Goal: Task Accomplishment & Management: Use online tool/utility

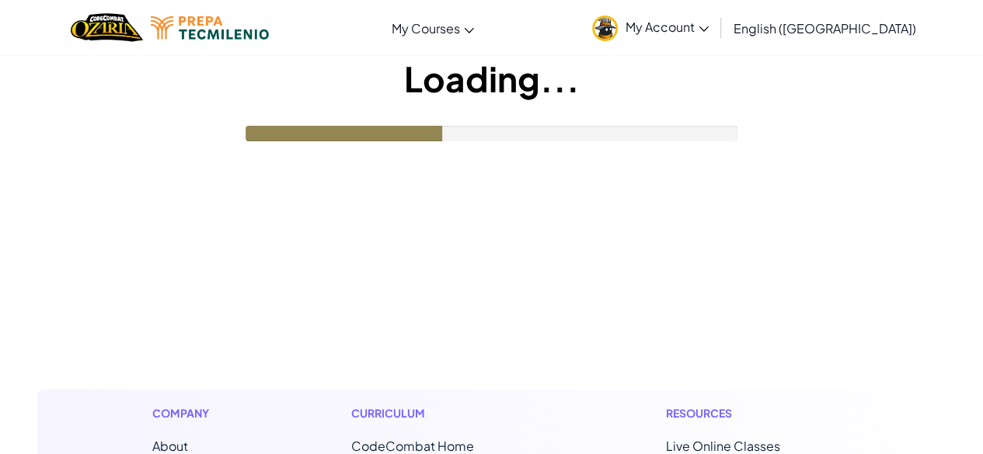
drag, startPoint x: 0, startPoint y: 0, endPoint x: 371, endPoint y: 263, distance: 454.7
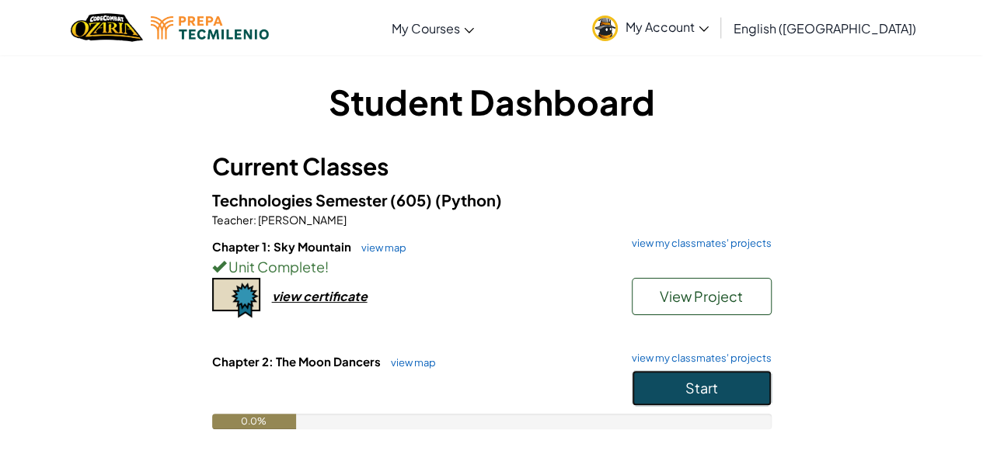
click at [660, 388] on button "Start" at bounding box center [702, 389] width 140 height 36
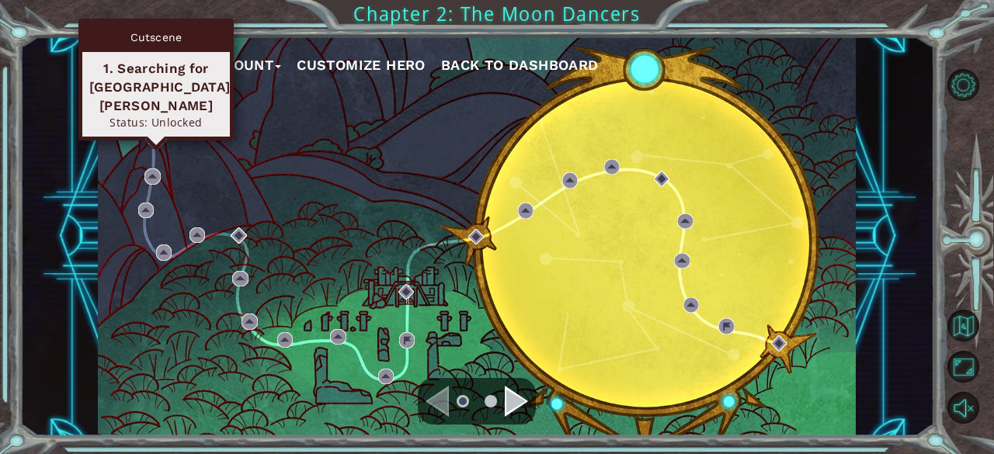
click at [161, 141] on img at bounding box center [156, 137] width 16 height 16
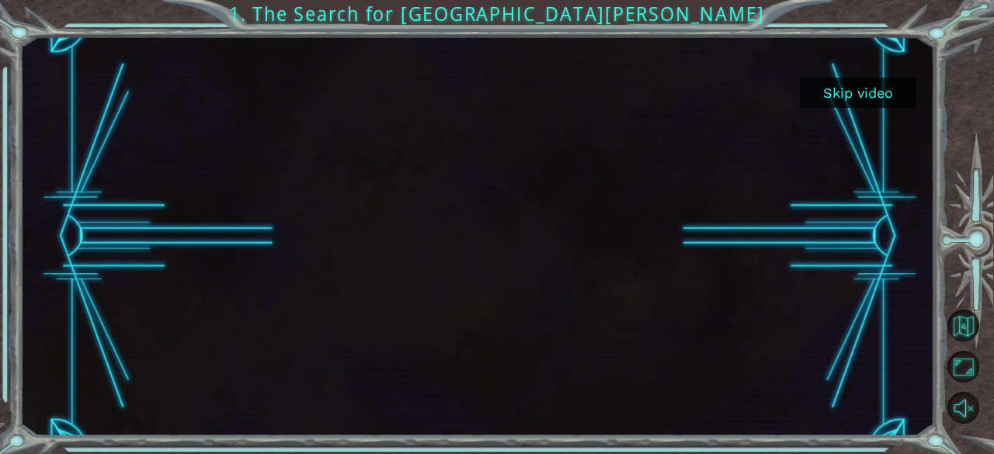
click at [884, 89] on button "Skip video" at bounding box center [858, 93] width 117 height 30
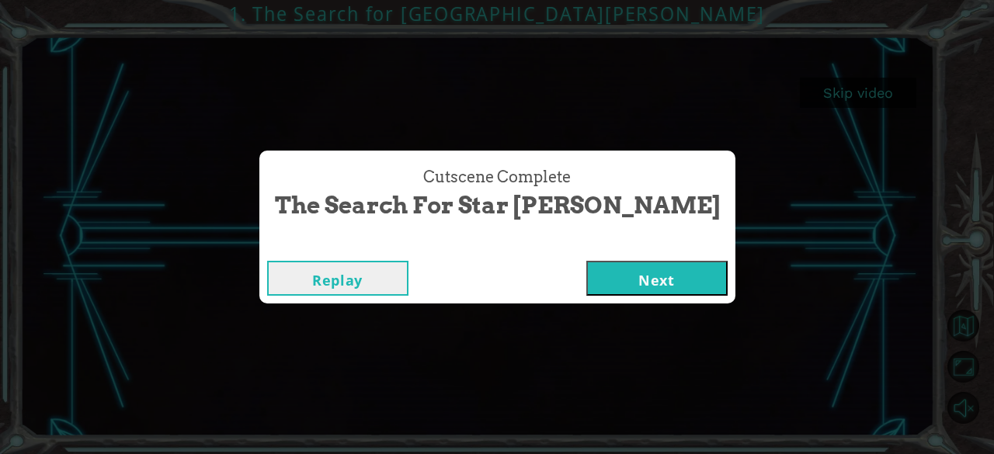
click at [586, 274] on button "Next" at bounding box center [656, 278] width 141 height 35
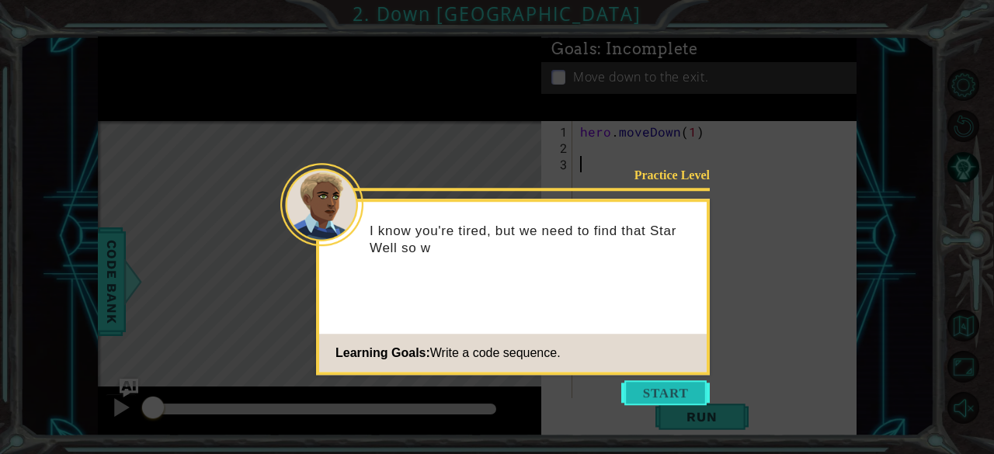
click at [656, 392] on button "Start" at bounding box center [665, 393] width 89 height 25
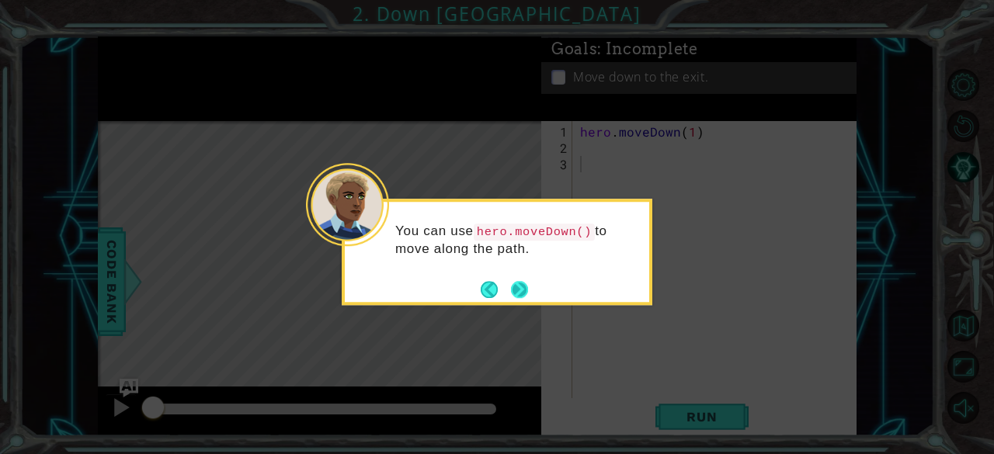
click at [518, 291] on button "Next" at bounding box center [519, 289] width 17 height 17
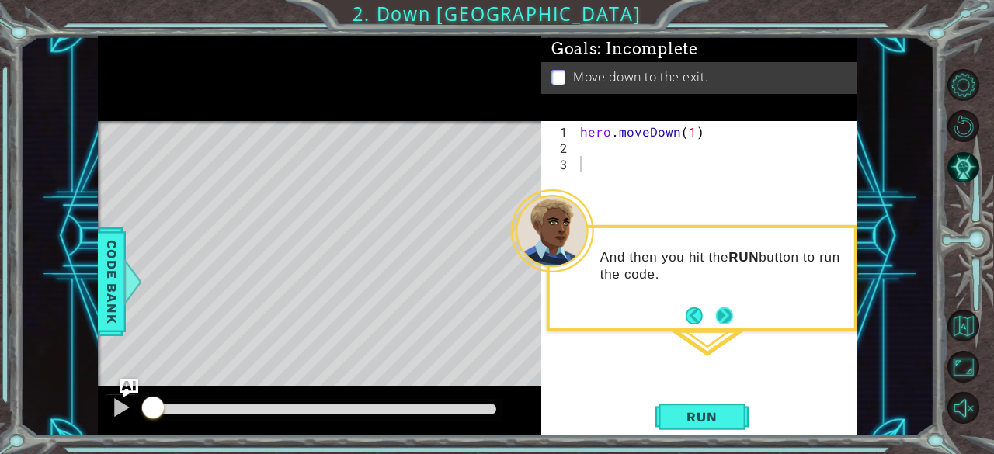
click at [721, 318] on button "Next" at bounding box center [724, 316] width 17 height 17
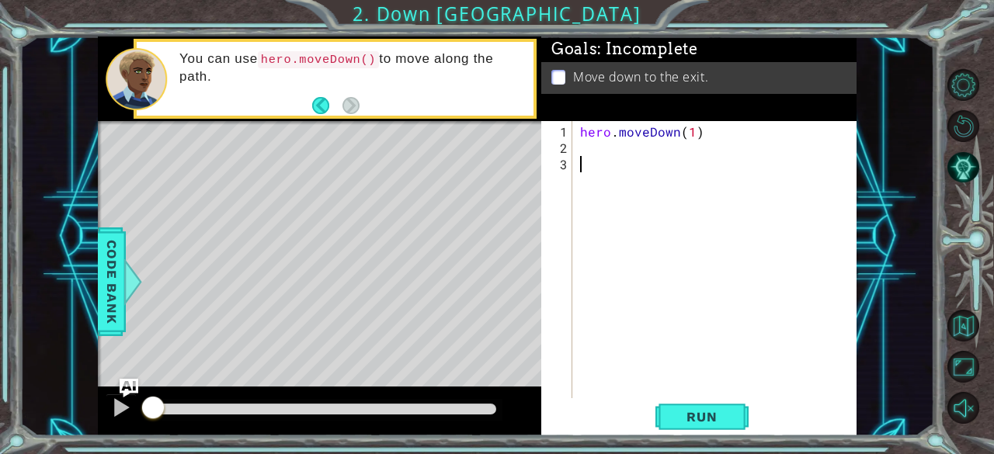
click at [982, 183] on div at bounding box center [971, 247] width 45 height 364
click at [655, 173] on div "hero . moveDown ( 1 )" at bounding box center [719, 279] width 284 height 310
click at [579, 152] on div "hero . moveDown ( 1 )" at bounding box center [719, 279] width 284 height 310
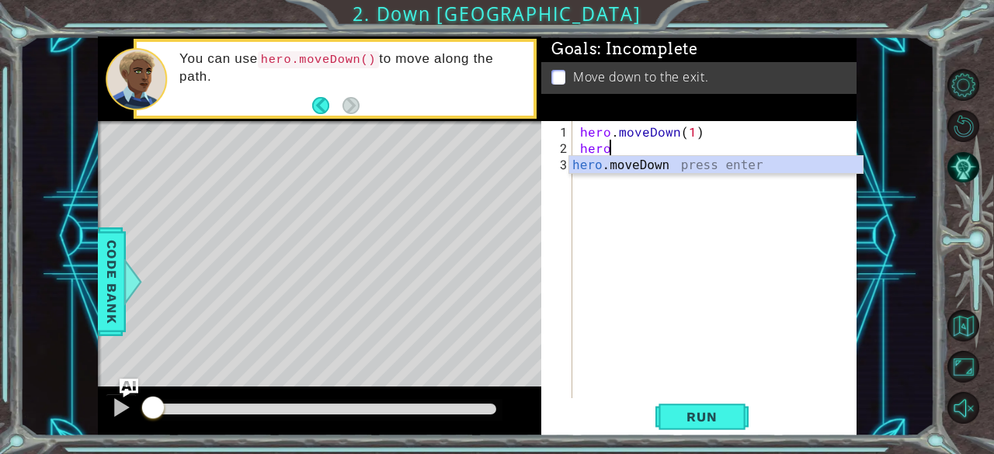
scroll to position [0, 2]
click at [606, 161] on div "hero. moveDown press enter" at bounding box center [716, 184] width 294 height 56
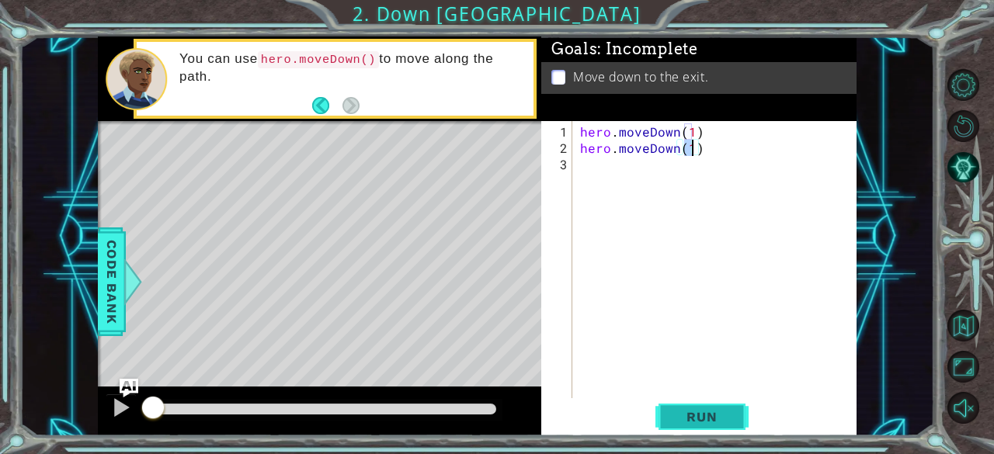
type textarea "hero.moveDown(1)"
click at [691, 422] on span "Run" at bounding box center [701, 417] width 61 height 16
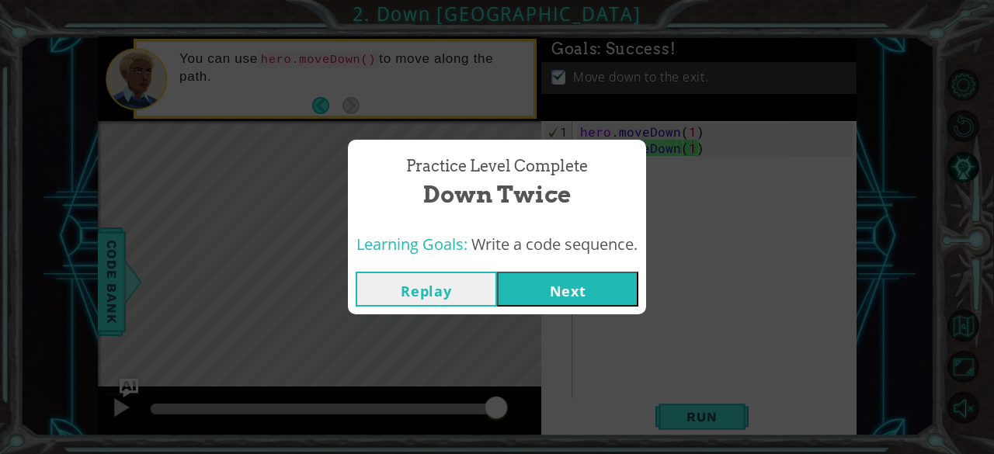
click at [527, 278] on button "Next" at bounding box center [567, 289] width 141 height 35
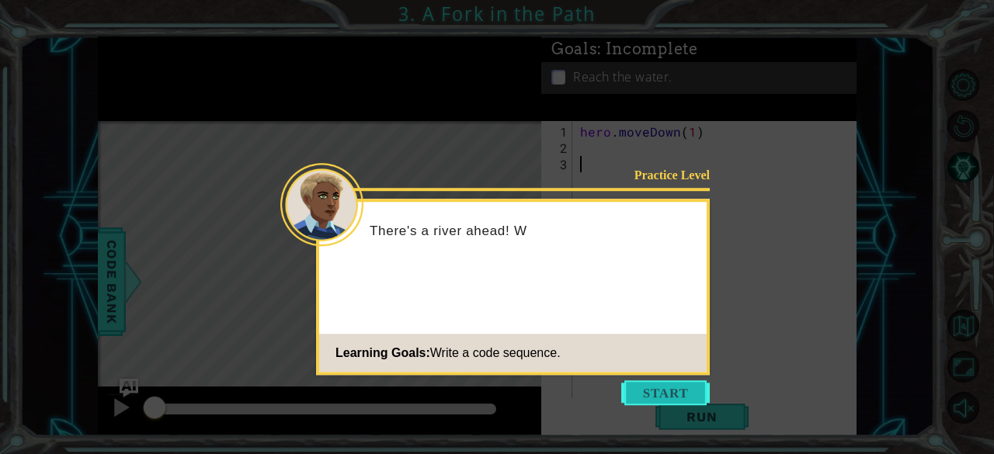
click at [670, 393] on button "Start" at bounding box center [665, 393] width 89 height 25
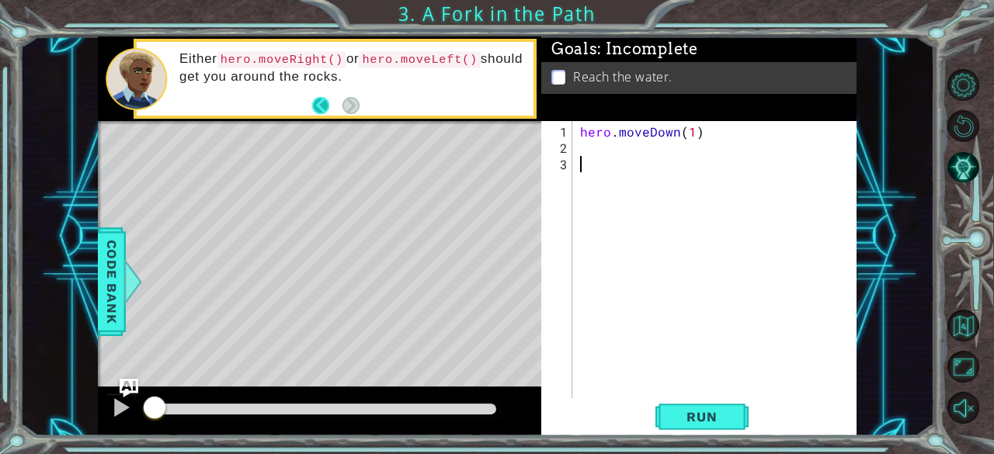
click at [320, 104] on button "Back" at bounding box center [327, 105] width 30 height 17
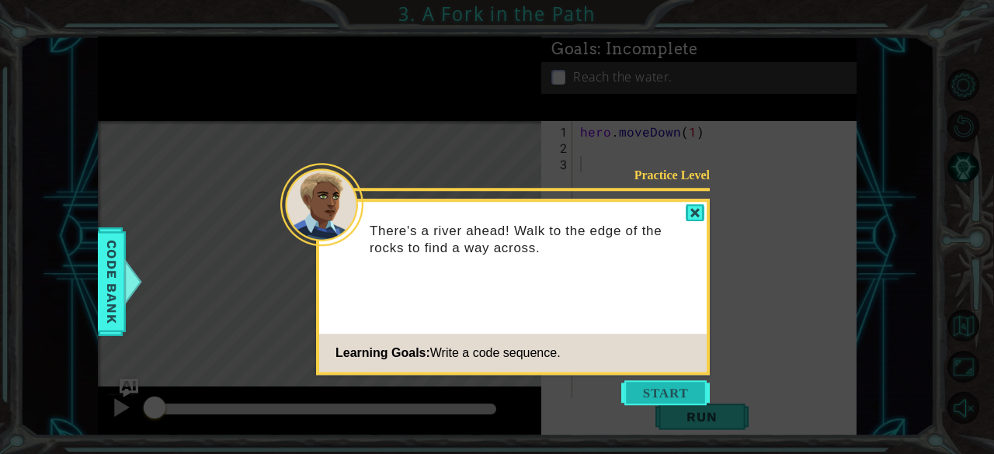
click at [685, 388] on button "Start" at bounding box center [665, 393] width 89 height 25
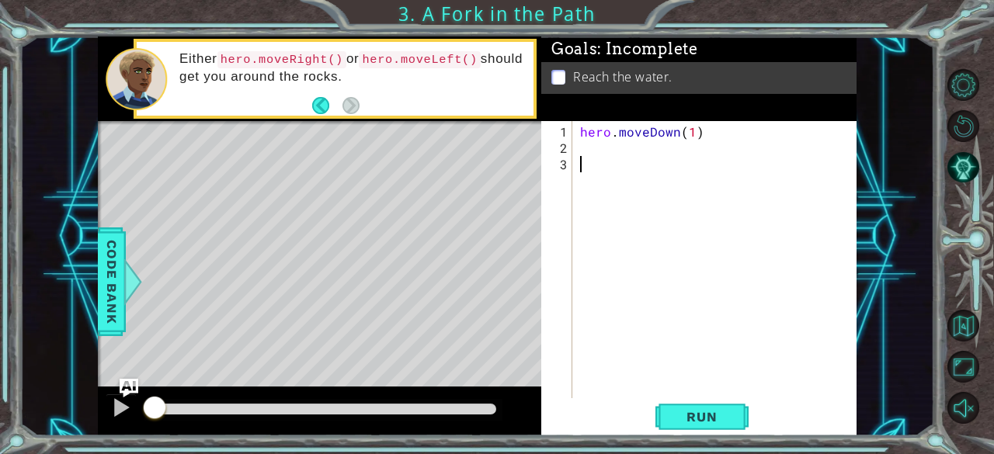
click at [605, 155] on div "hero . moveDown ( 1 )" at bounding box center [719, 279] width 284 height 310
click at [581, 151] on div "hero . moveDown ( 1 )" at bounding box center [719, 279] width 284 height 310
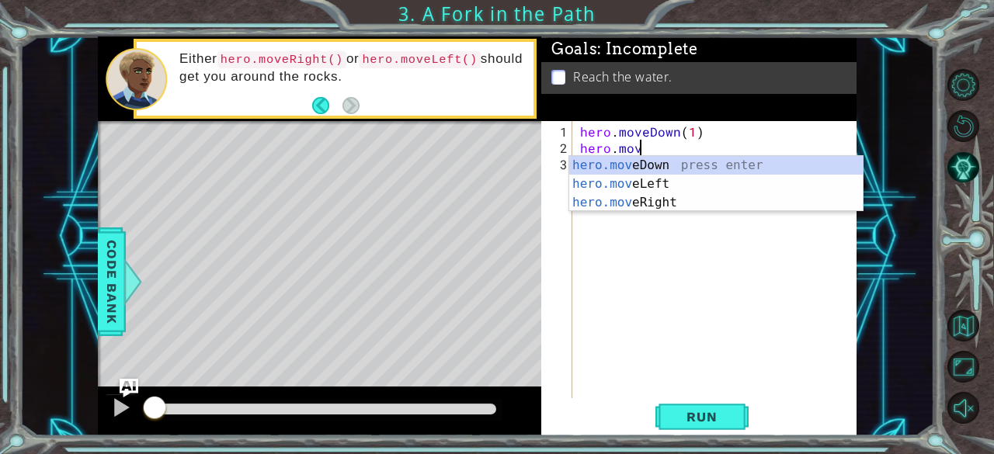
scroll to position [0, 3]
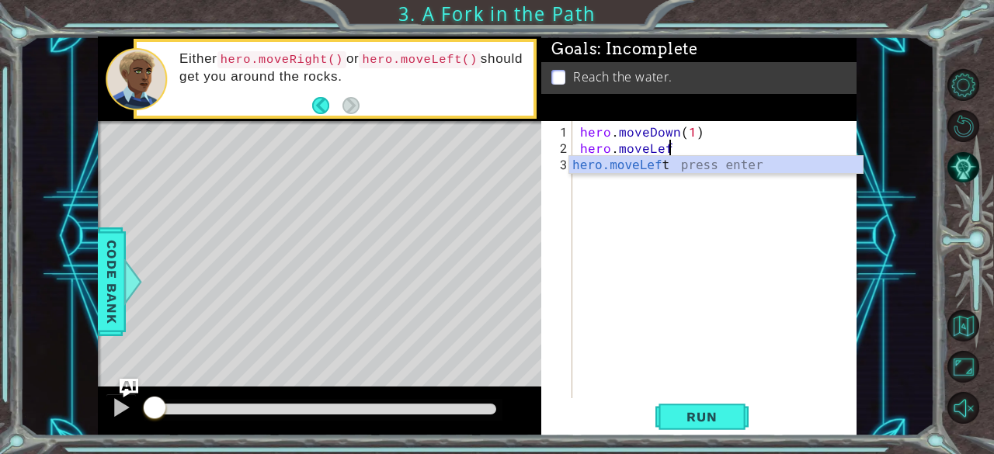
type textarea "hero.moveLeft"
click at [679, 187] on div "hero . moveDown ( 1 ) hero . moveLeft" at bounding box center [719, 279] width 284 height 310
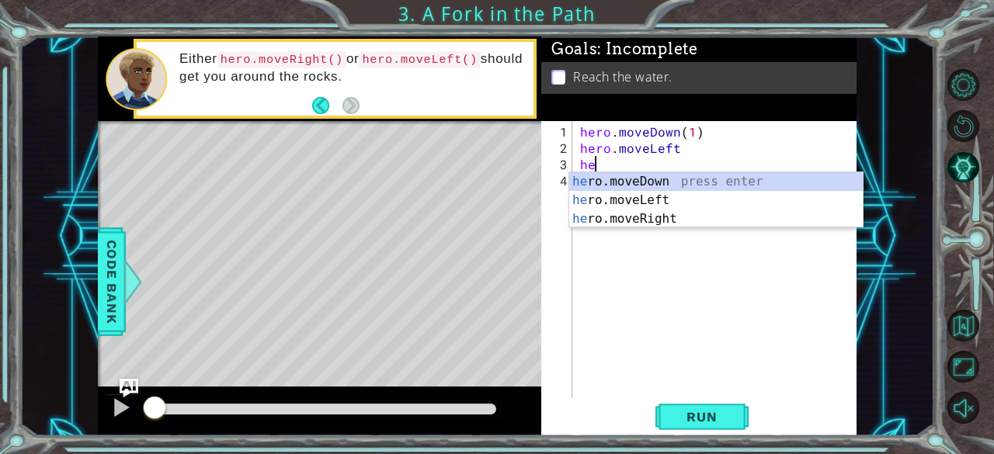
scroll to position [0, 0]
type textarea "hero"
drag, startPoint x: 676, startPoint y: 190, endPoint x: 640, endPoint y: 183, distance: 36.3
click at [640, 183] on div "hero .moveDown press enter hero .moveLeft press enter hero .moveRight press ent…" at bounding box center [716, 218] width 294 height 93
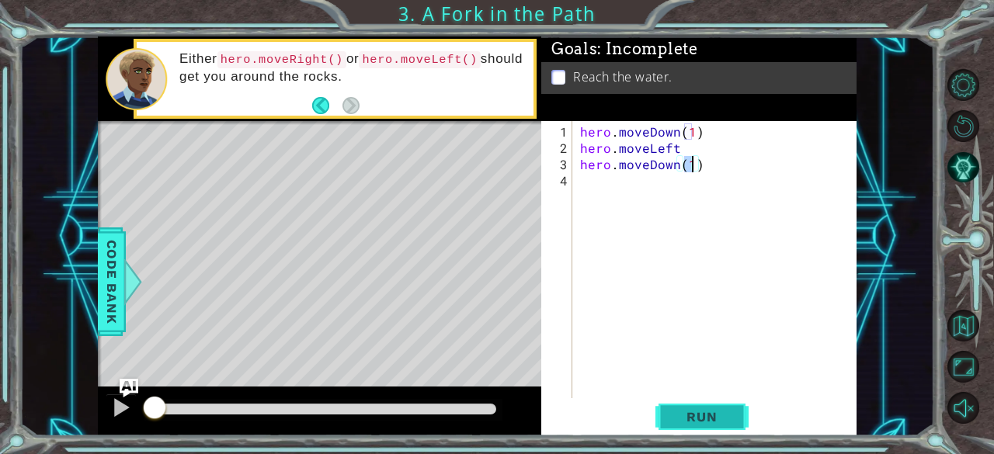
type textarea "hero.moveDown(1)"
click at [719, 406] on button "Run" at bounding box center [702, 418] width 93 height 32
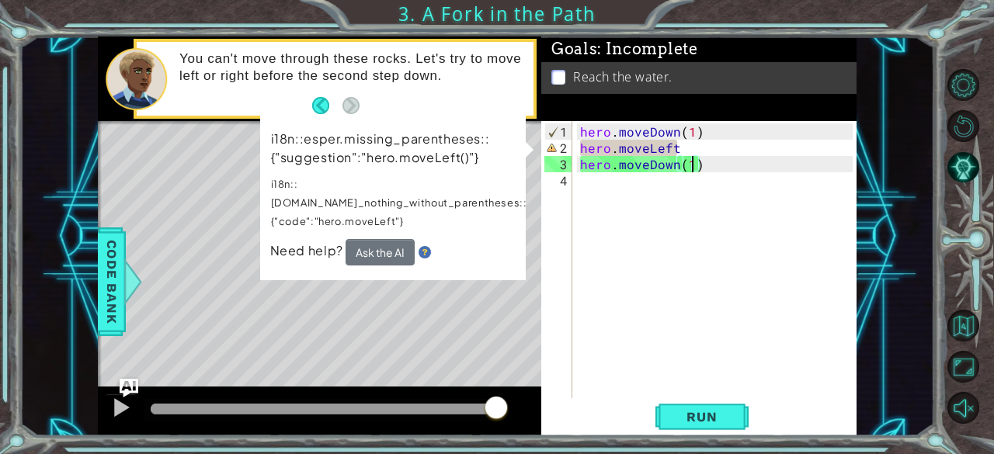
click at [604, 151] on div "hero . moveDown ( 1 ) hero . moveLeft hero . moveDown ( 1 )" at bounding box center [719, 279] width 284 height 310
click at [687, 158] on div "hero . moveDown ( 1 ) hero . moveLeft hero . moveDown ( 1 )" at bounding box center [719, 279] width 284 height 310
click at [698, 145] on div "hero . moveDown ( 1 ) hero . moveLeft hero . moveDown ( 1 )" at bounding box center [719, 279] width 284 height 310
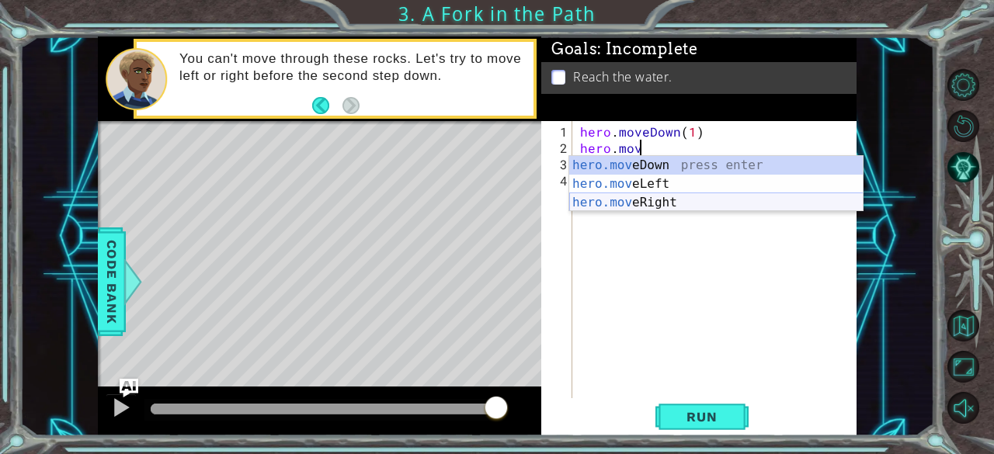
click at [670, 205] on div "hero.mov eDown press enter hero.mov eLeft press enter hero.mov eRight press ent…" at bounding box center [716, 202] width 294 height 93
type textarea "hero.moveRight(1)"
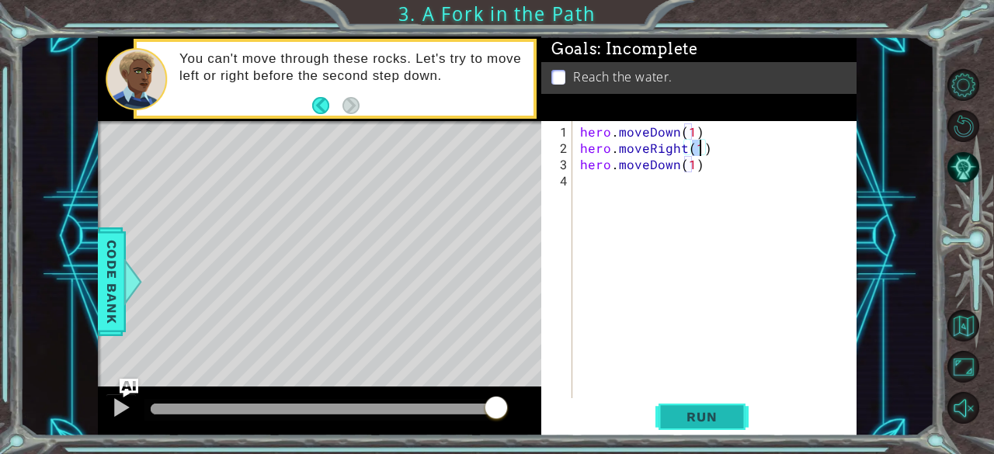
click at [715, 412] on span "Run" at bounding box center [701, 417] width 61 height 16
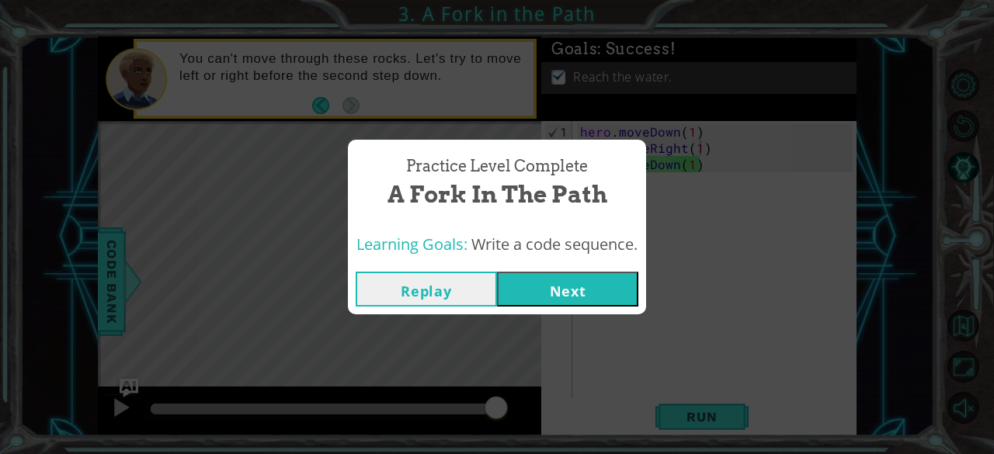
click at [597, 308] on div "Replay Next" at bounding box center [497, 289] width 298 height 50
click at [590, 284] on button "Next" at bounding box center [567, 289] width 141 height 35
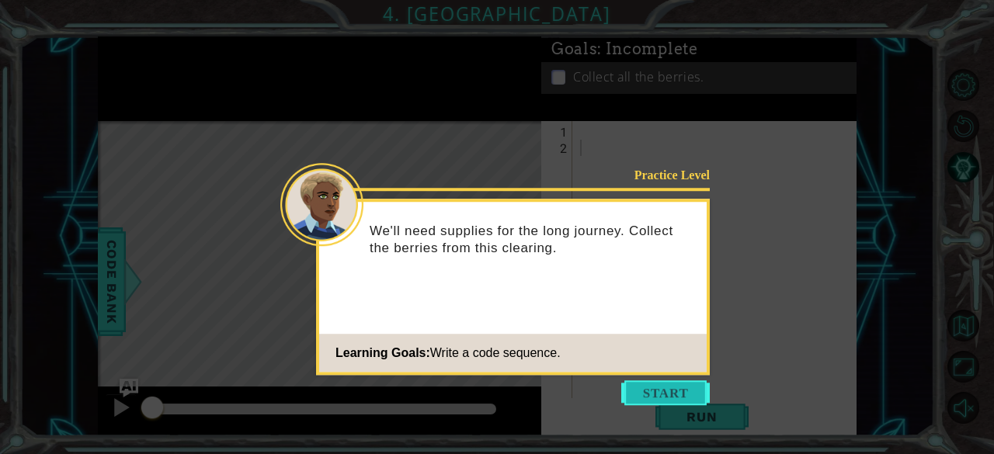
click at [652, 395] on button "Start" at bounding box center [665, 393] width 89 height 25
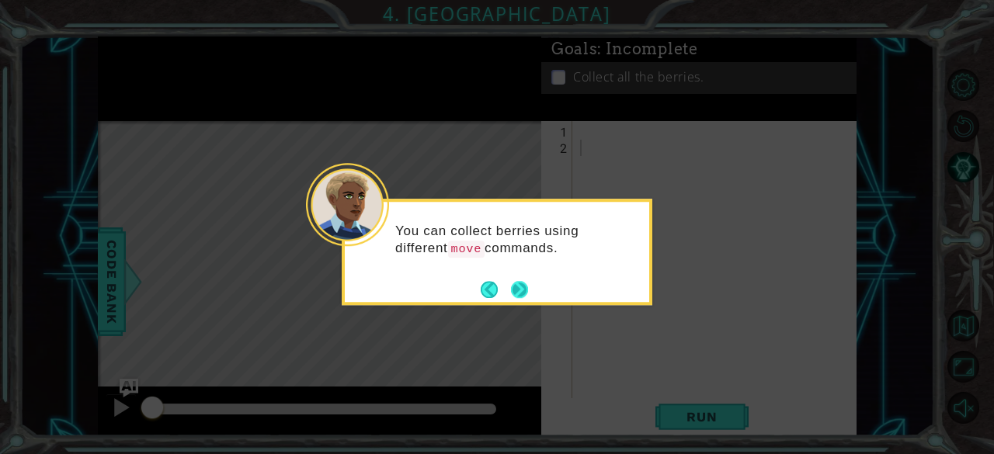
click at [527, 288] on button "Next" at bounding box center [519, 289] width 17 height 17
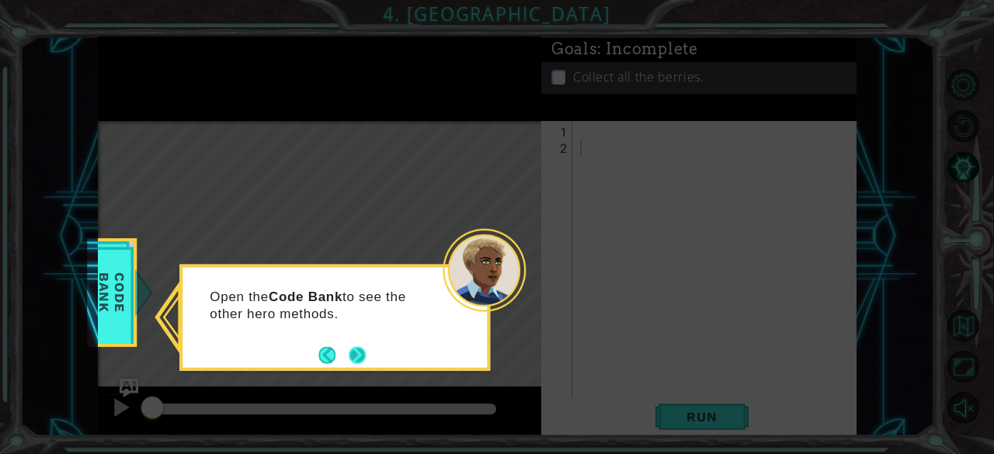
click at [353, 364] on button "Next" at bounding box center [357, 354] width 17 height 17
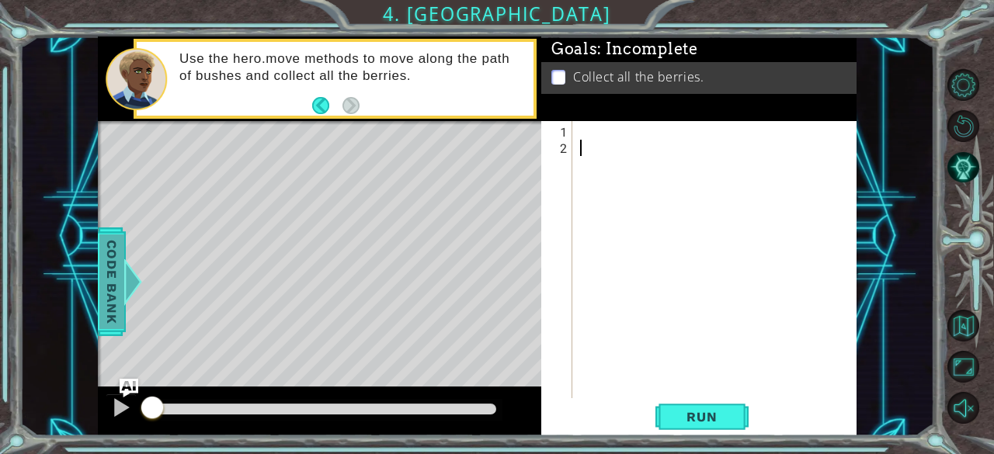
click at [106, 303] on span "Code Bank" at bounding box center [111, 281] width 25 height 95
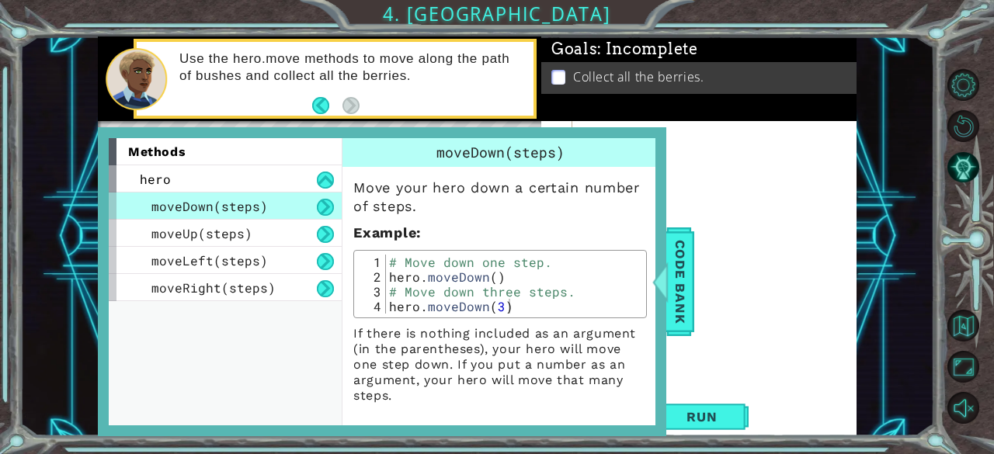
click at [776, 288] on div at bounding box center [719, 279] width 284 height 310
click at [685, 272] on span "Code Bank" at bounding box center [680, 281] width 25 height 95
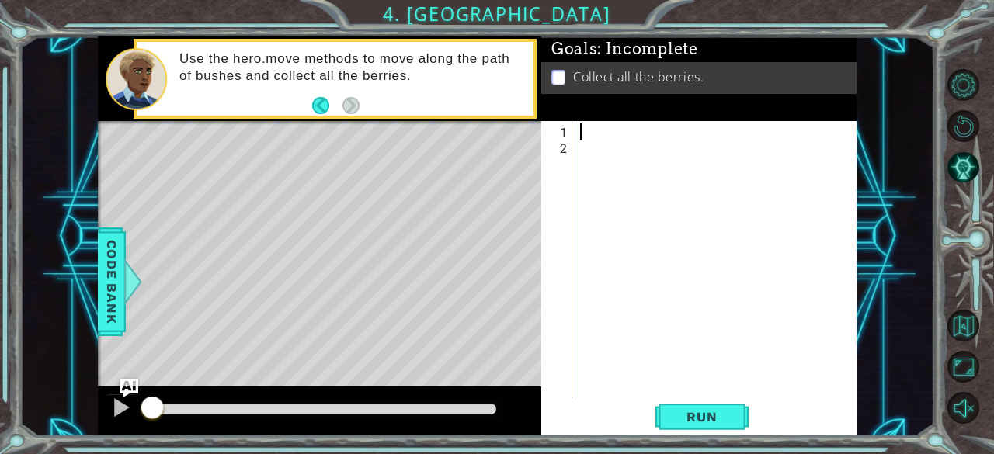
click at [595, 131] on div at bounding box center [715, 259] width 277 height 277
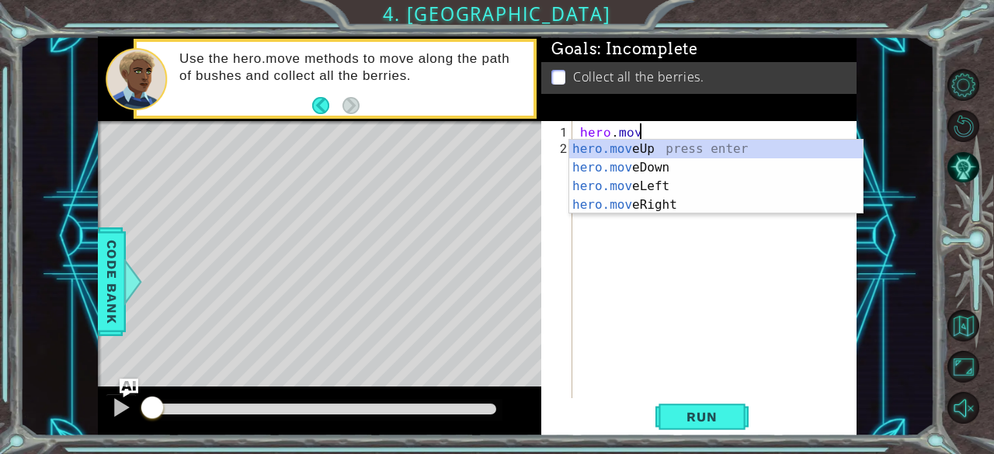
scroll to position [0, 3]
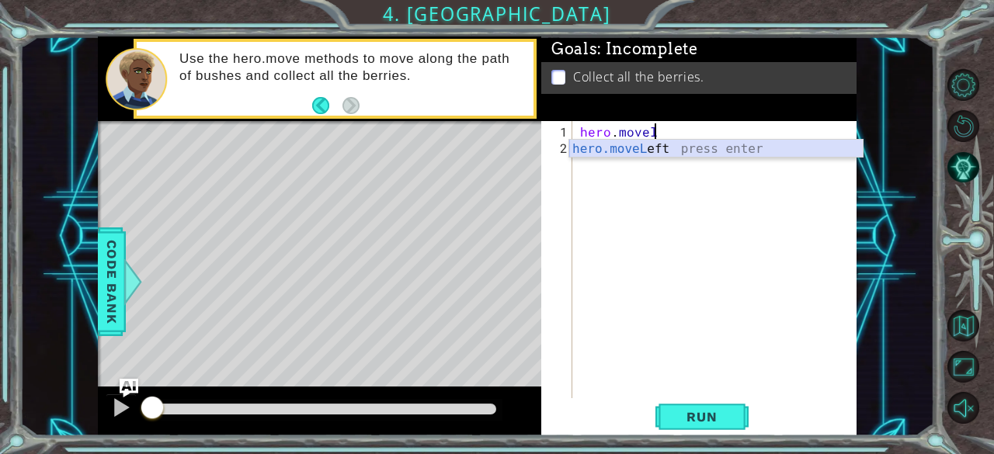
click at [684, 154] on div "hero.moveL eft press enter" at bounding box center [716, 168] width 294 height 56
type textarea "hero.moveLeft(1)"
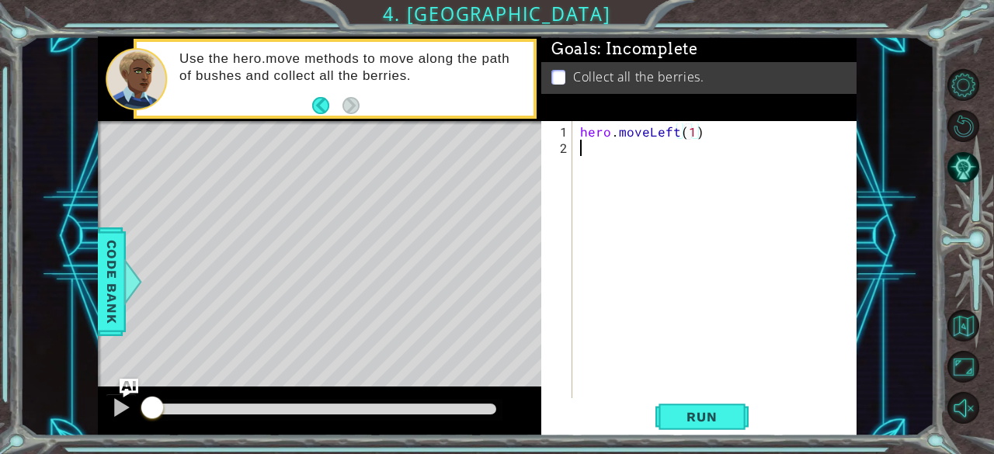
click at [641, 151] on div "hero . moveLeft ( 1 )" at bounding box center [719, 279] width 284 height 310
click at [687, 137] on div "hero . moveLeft ( 1 ) he" at bounding box center [719, 279] width 284 height 310
click at [690, 137] on div "hero . moveLeft ( 1 ) he" at bounding box center [719, 279] width 284 height 310
type textarea "hero.moveLeft(2)"
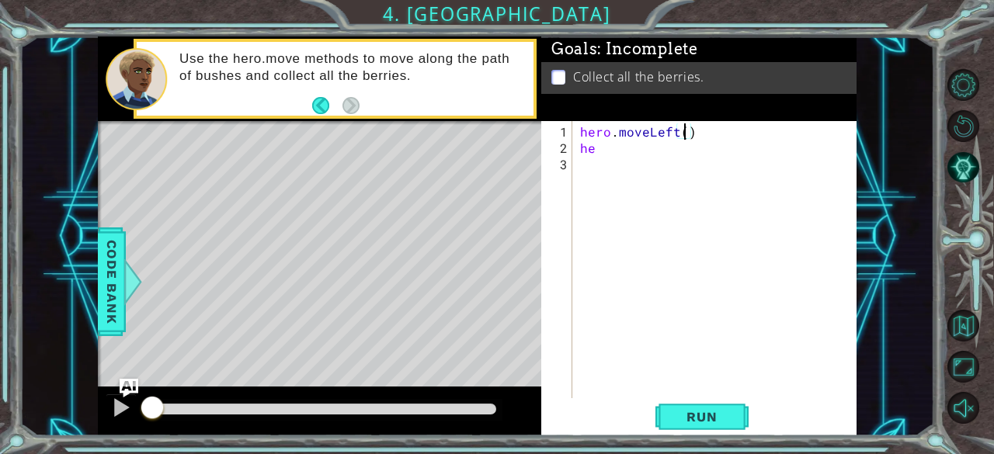
scroll to position [0, 6]
click at [632, 160] on div "hero . moveLeft ( 2 ) he" at bounding box center [719, 279] width 284 height 310
click at [634, 151] on div "hero . moveLeft ( 2 ) he" at bounding box center [719, 279] width 284 height 310
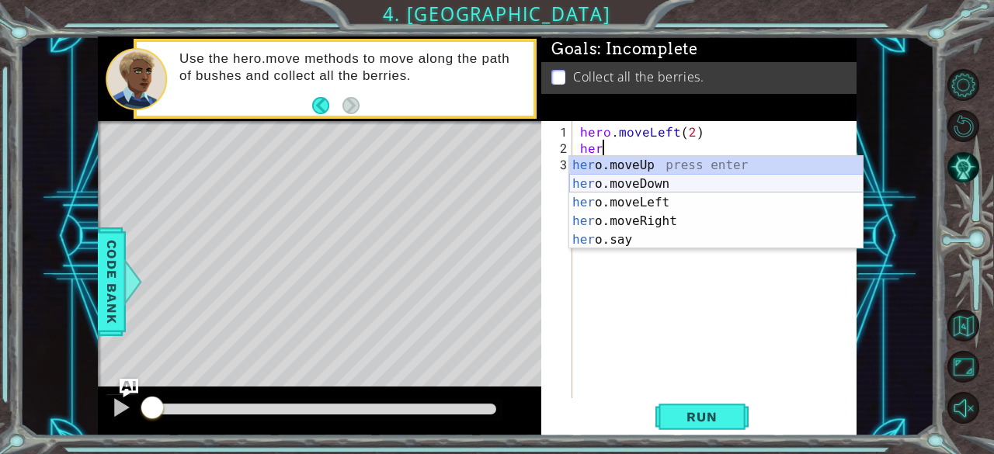
click at [639, 184] on div "her o.moveUp press enter her o.moveDown press enter her o.moveLeft press enter …" at bounding box center [716, 221] width 294 height 130
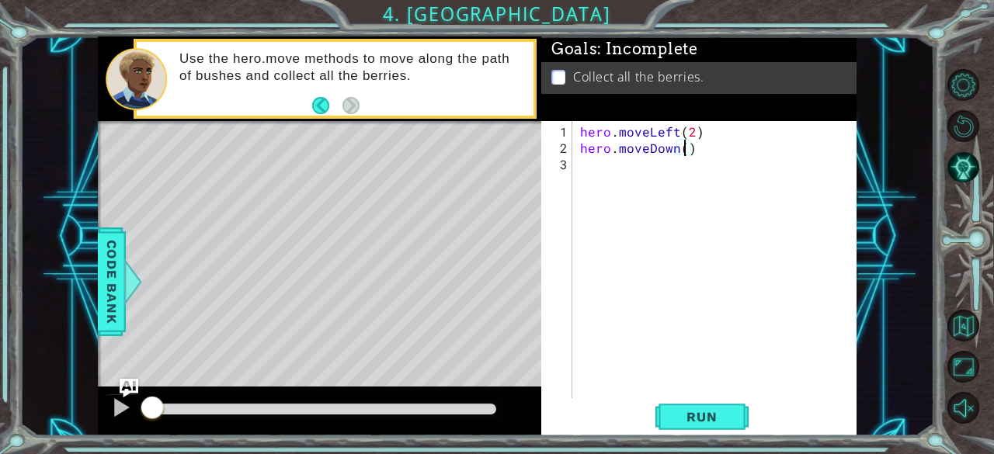
type textarea "hero.moveDown(2)"
click at [606, 165] on div "hero . moveLeft ( 2 ) hero . moveDown ( 2 )" at bounding box center [719, 279] width 284 height 310
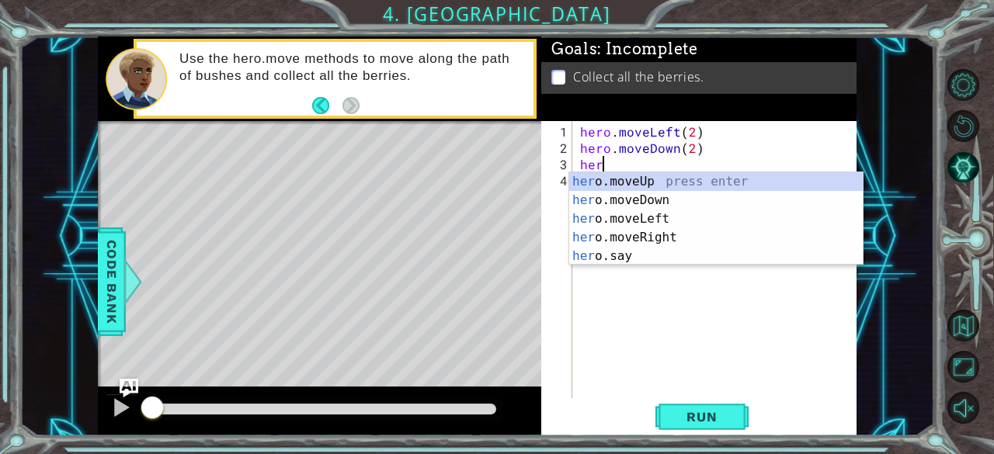
scroll to position [0, 0]
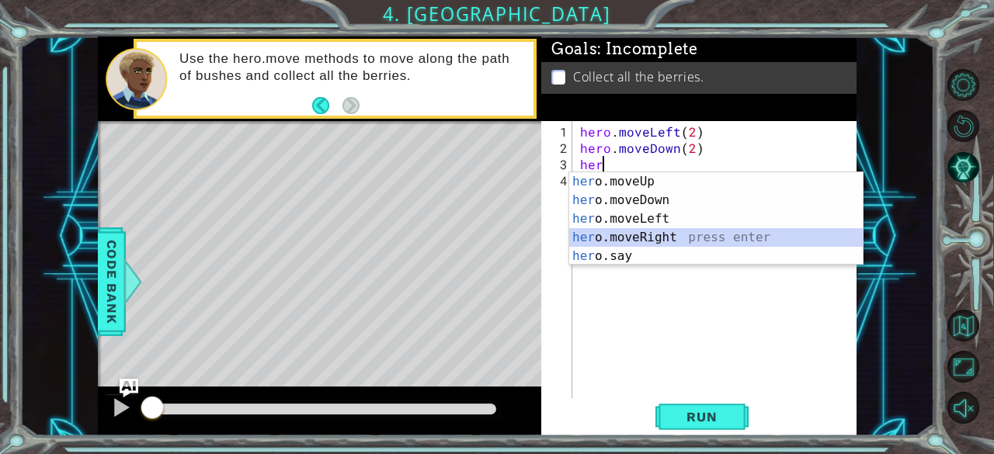
click at [613, 238] on div "her o.moveUp press enter her o.moveDown press enter her o.moveLeft press enter …" at bounding box center [716, 237] width 294 height 130
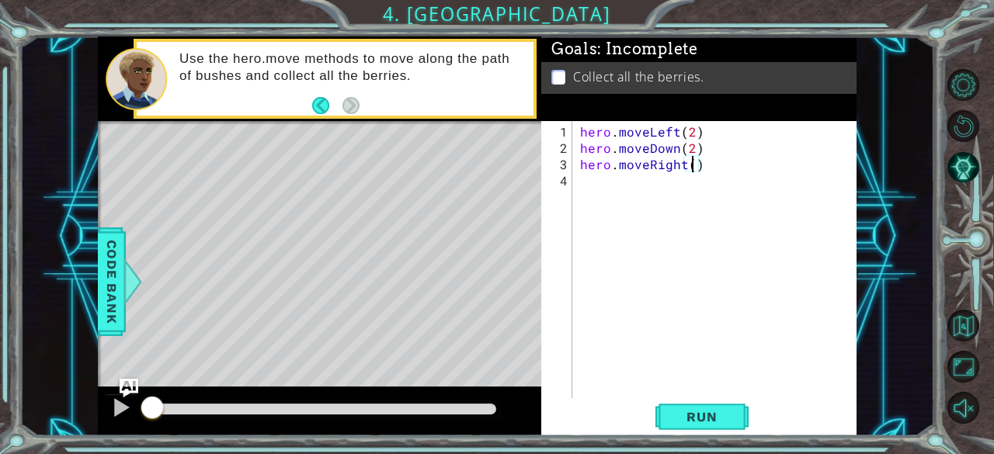
type textarea "hero.moveRight(2)"
click at [649, 193] on div "hero . moveLeft ( 2 ) hero . moveDown ( 2 ) hero . moveRight ( 2 )" at bounding box center [719, 279] width 284 height 310
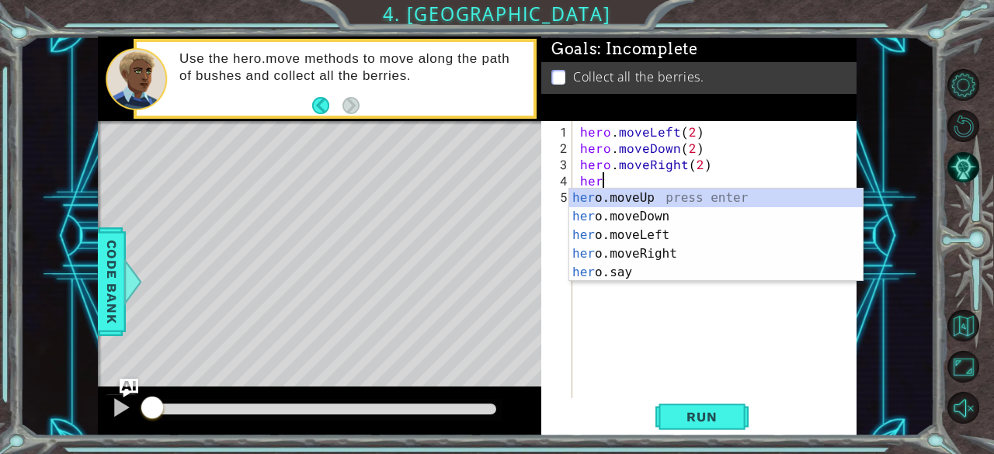
scroll to position [0, 1]
click at [649, 193] on div "hero .moveUp press enter hero .moveDown press enter hero .moveLeft press enter …" at bounding box center [716, 254] width 294 height 130
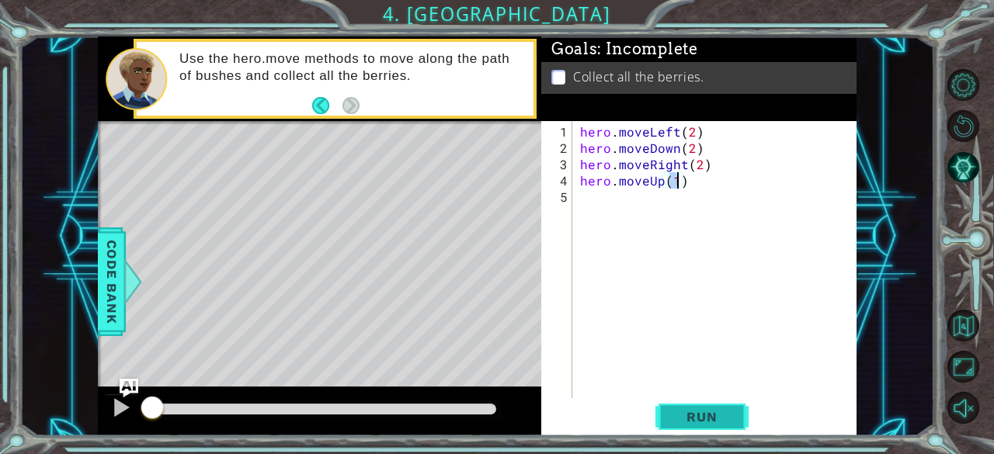
type textarea "hero.moveUp(1)"
click at [684, 411] on span "Run" at bounding box center [701, 417] width 61 height 16
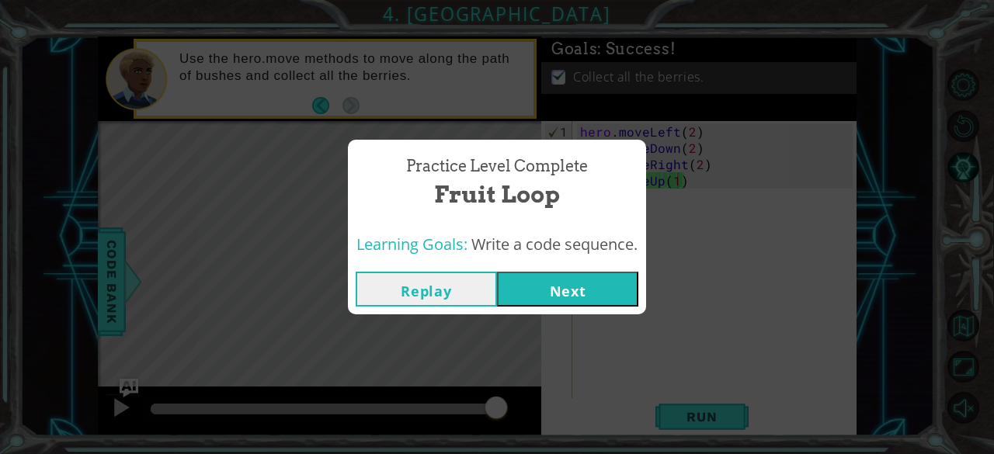
click at [559, 279] on button "Next" at bounding box center [567, 289] width 141 height 35
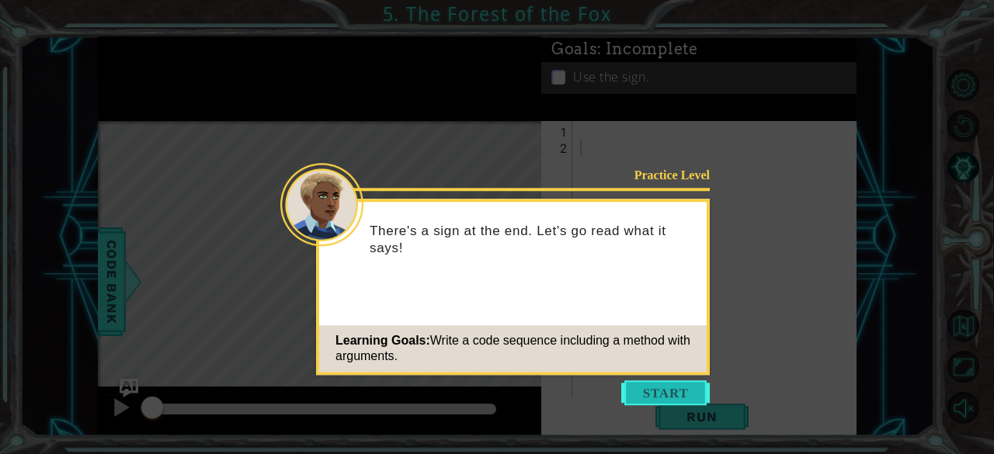
click at [644, 394] on button "Start" at bounding box center [665, 393] width 89 height 25
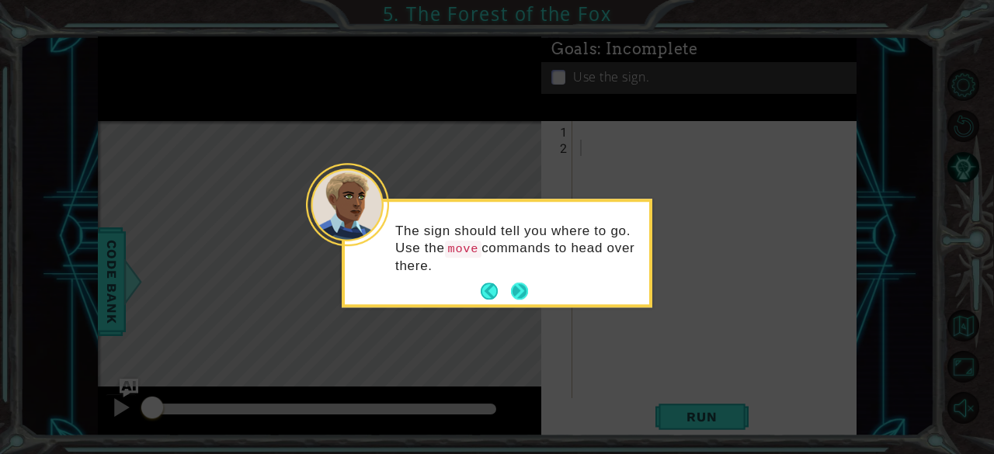
click at [520, 292] on button "Next" at bounding box center [519, 292] width 17 height 17
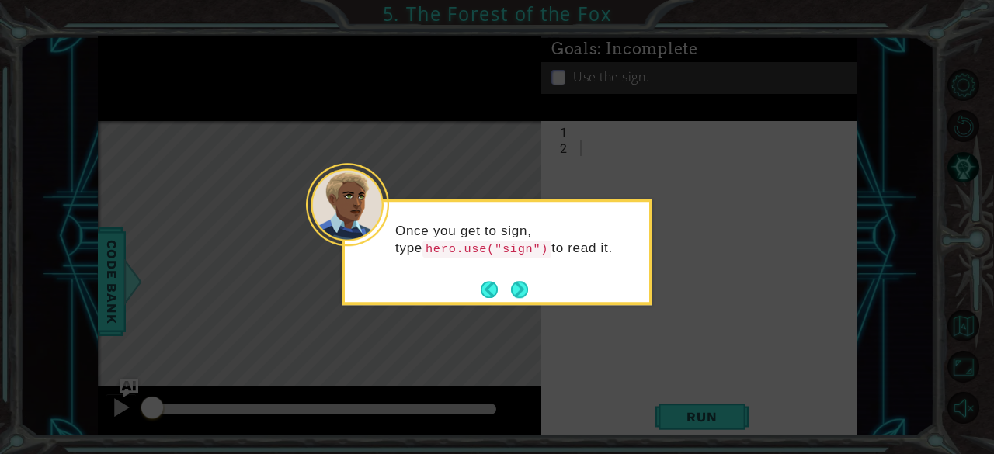
click at [520, 292] on button "Next" at bounding box center [519, 289] width 17 height 17
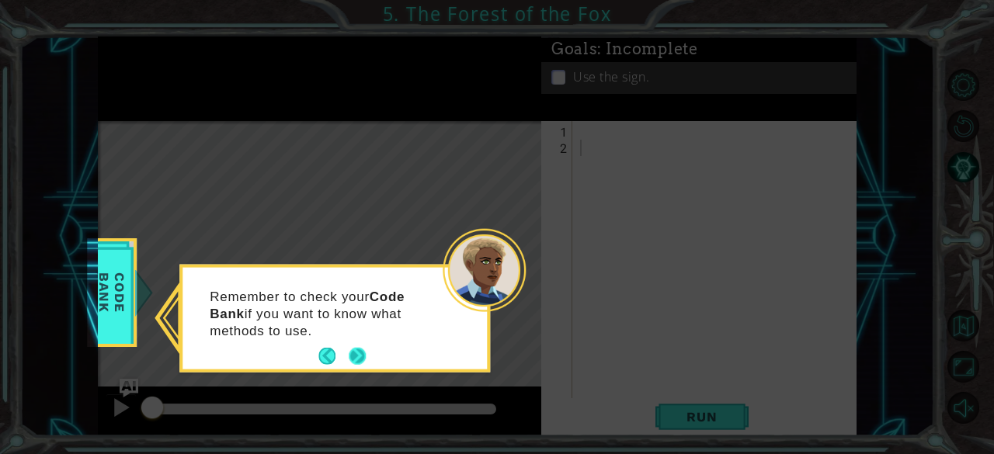
click at [349, 353] on button "Next" at bounding box center [357, 356] width 17 height 17
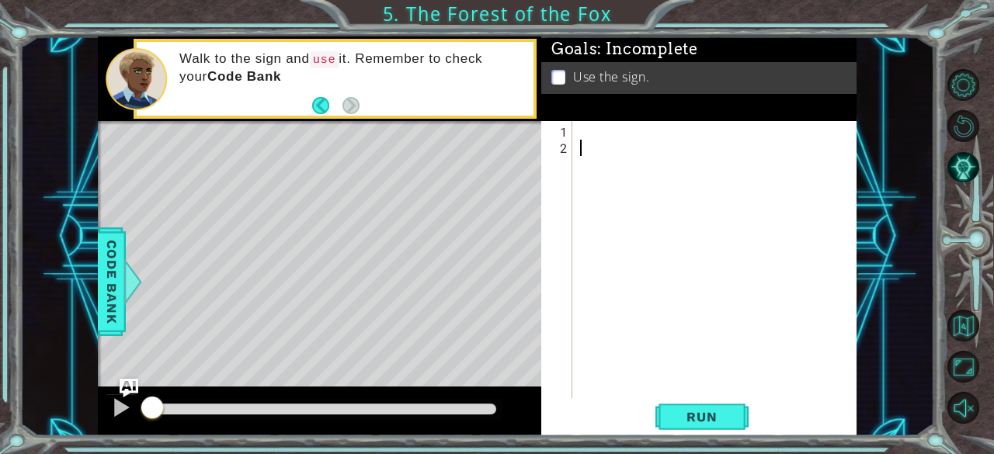
click at [601, 162] on div at bounding box center [719, 279] width 284 height 310
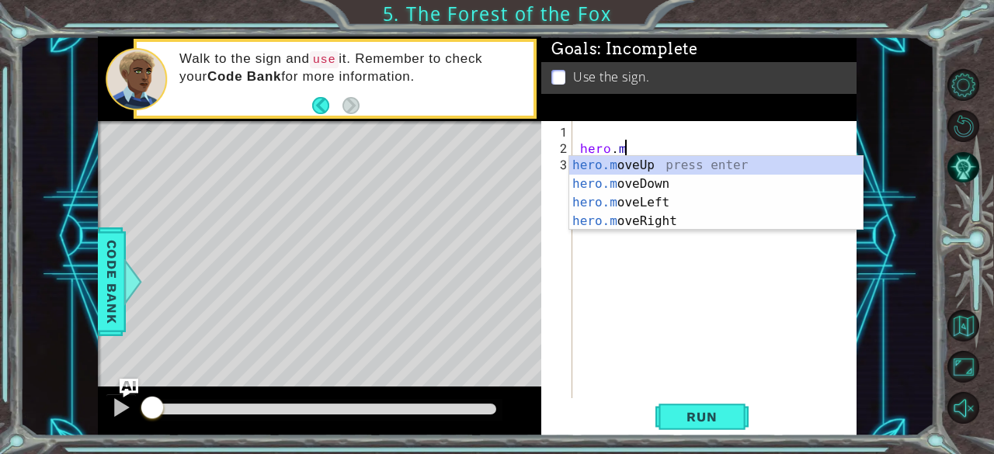
scroll to position [0, 2]
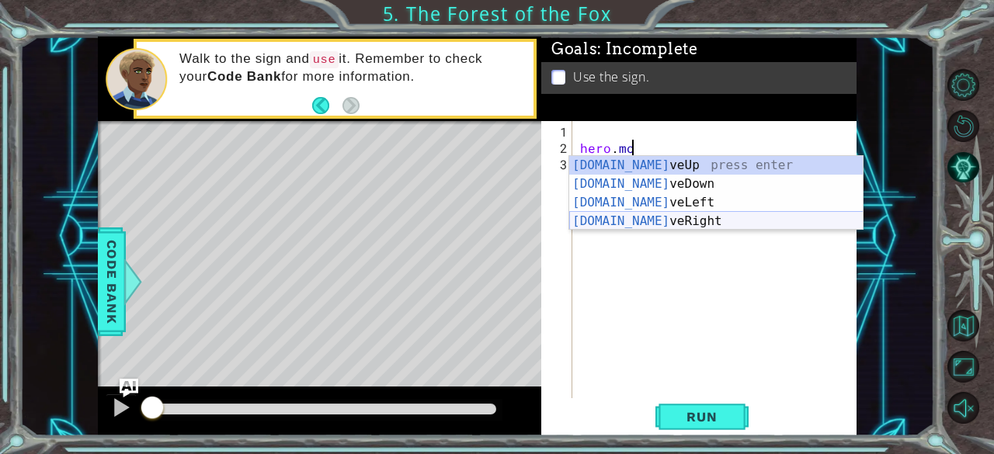
click at [640, 225] on div "[DOMAIN_NAME] veUp press enter [DOMAIN_NAME] veDown press enter [DOMAIN_NAME] v…" at bounding box center [716, 212] width 294 height 112
type textarea "hero.moveRight(1)"
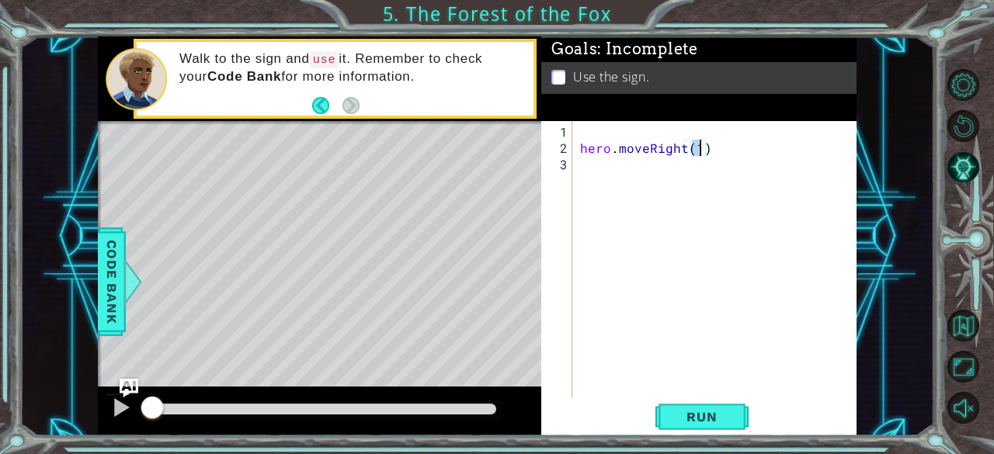
click at [658, 164] on div "hero . moveRight ( 1 )" at bounding box center [719, 279] width 284 height 310
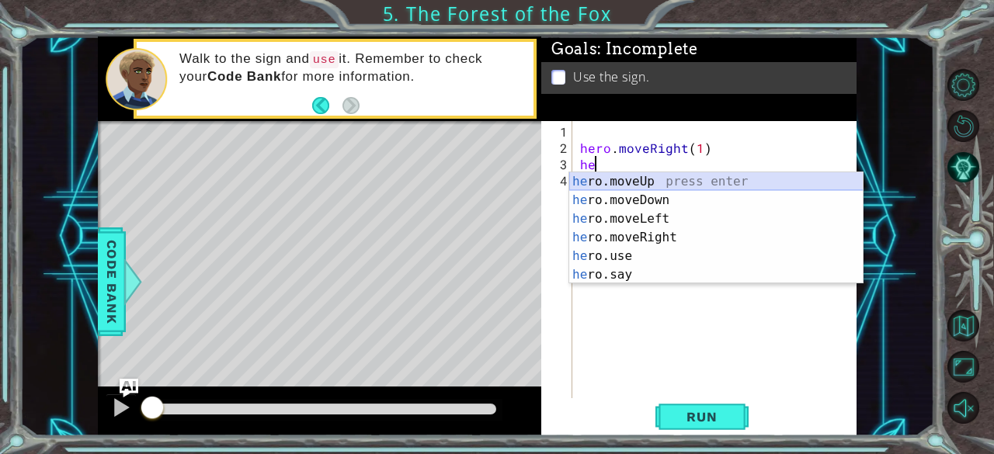
click at [635, 182] on div "he ro.moveUp press enter he ro.moveDown press enter he ro.moveLeft press enter …" at bounding box center [716, 246] width 294 height 149
type textarea "hero.moveUp(1)"
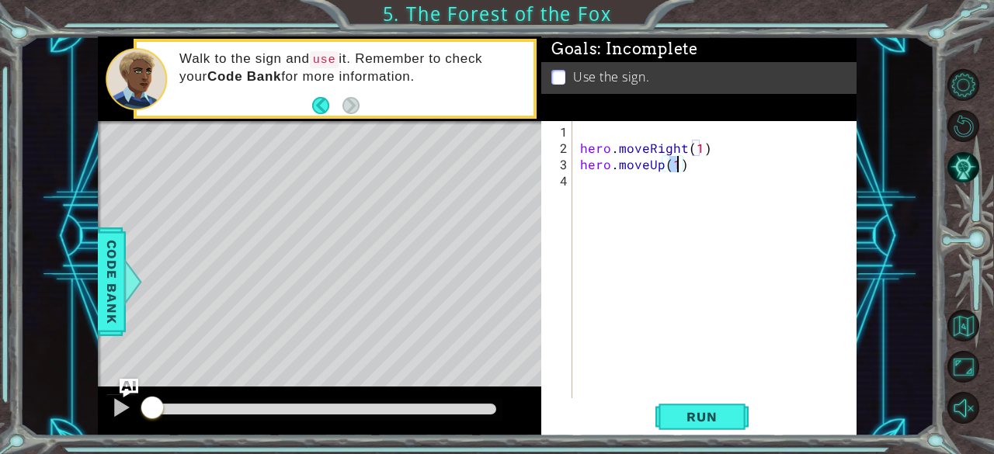
click at [628, 182] on div "hero . moveRight ( 1 ) hero . moveUp ( 1 )" at bounding box center [719, 279] width 284 height 310
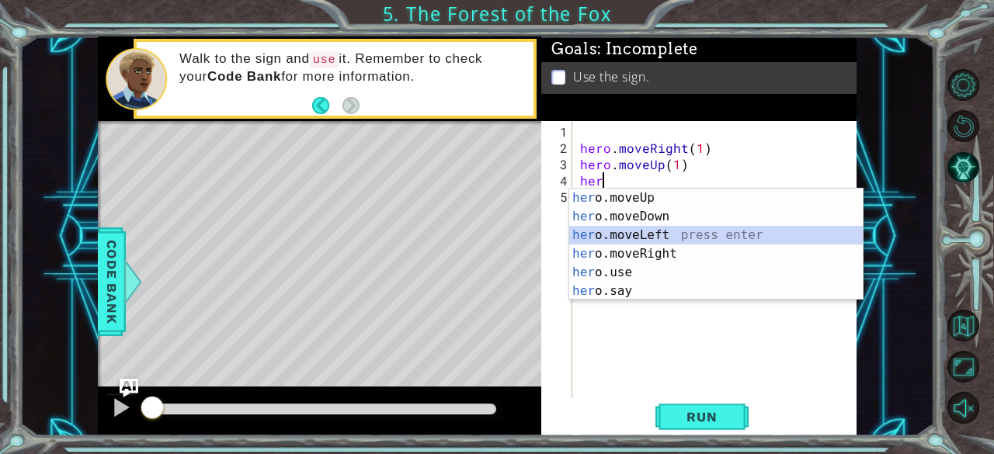
click at [642, 231] on div "her o.moveUp press enter her o.moveDown press enter her o.moveLeft press enter …" at bounding box center [716, 263] width 294 height 149
type textarea "hero.moveLeft(1)"
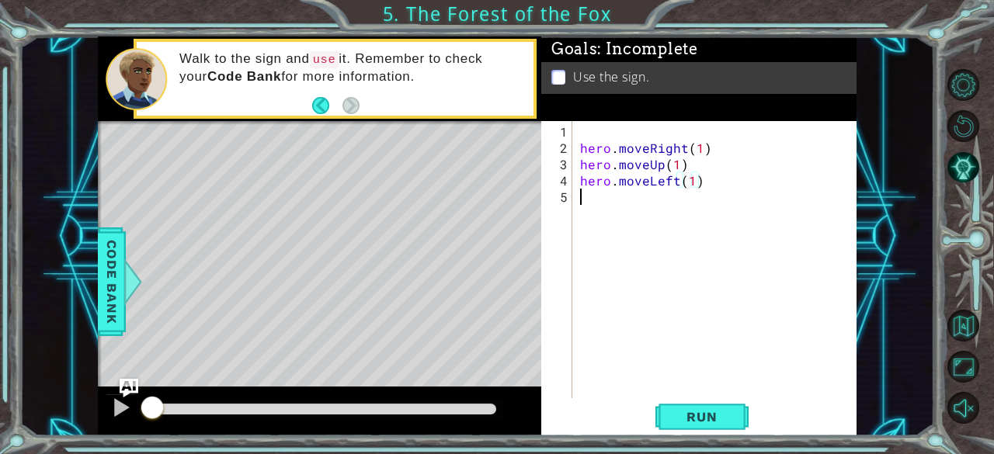
click at [607, 221] on div "hero . moveRight ( 1 ) hero . moveUp ( 1 ) hero . moveLeft ( 1 )" at bounding box center [719, 279] width 284 height 310
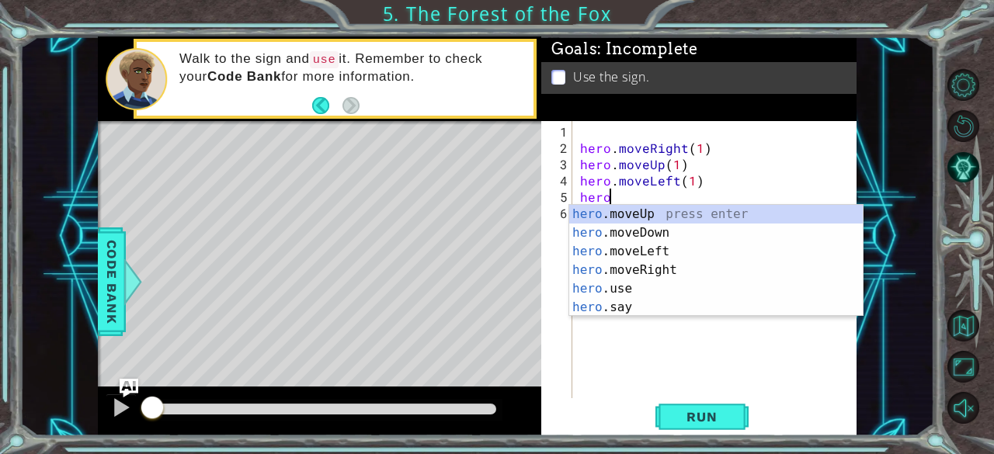
scroll to position [0, 1]
click at [604, 231] on div "hero .moveUp press enter hero .moveDown press enter hero .moveLeft press enter …" at bounding box center [716, 279] width 294 height 149
type textarea "hero.moveDown(1)"
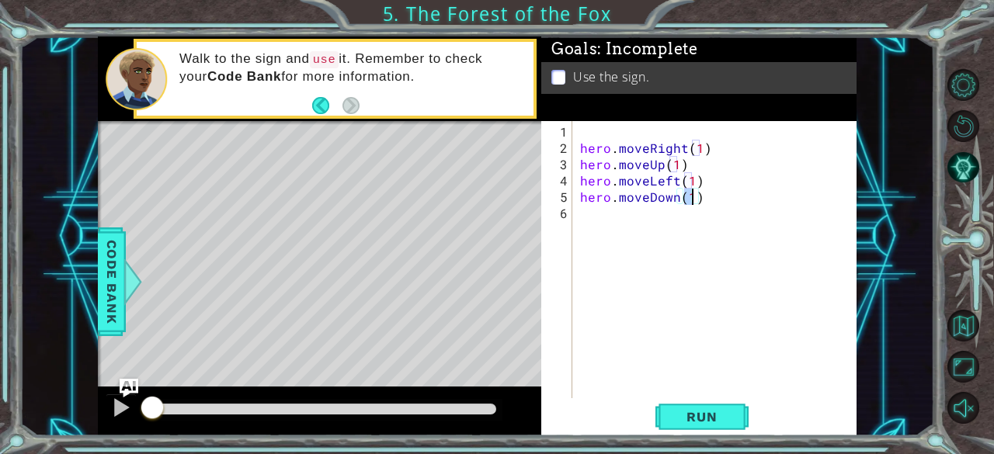
click at [675, 209] on div "hero . moveRight ( 1 ) hero . moveUp ( 1 ) hero . moveLeft ( 1 ) hero . moveDow…" at bounding box center [719, 279] width 284 height 310
click at [677, 203] on div "hero . moveRight ( 1 ) hero . moveUp ( 1 ) hero . moveLeft ( 1 ) hero . moveDow…" at bounding box center [719, 279] width 284 height 310
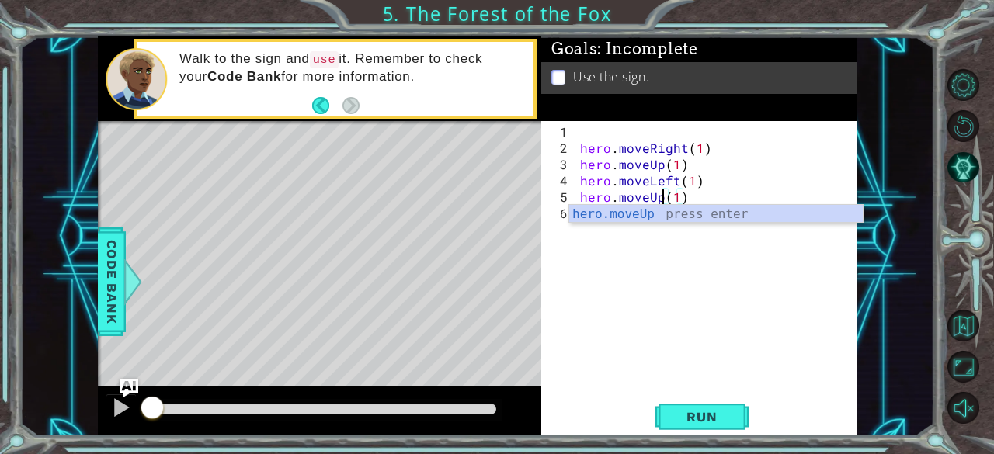
scroll to position [0, 5]
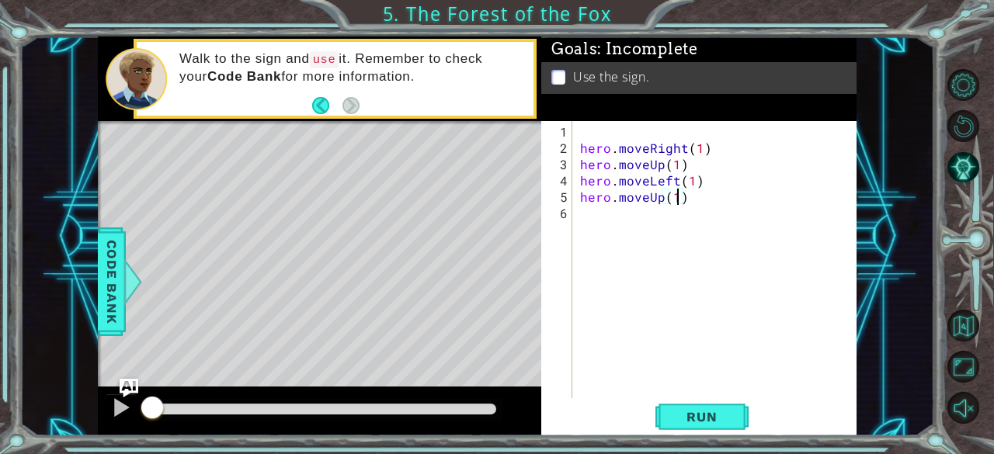
click at [677, 201] on div "hero . moveRight ( 1 ) hero . moveUp ( 1 ) hero . moveLeft ( 1 ) hero . moveUp …" at bounding box center [719, 279] width 284 height 310
type textarea "hero.moveUp(1)"
click at [636, 218] on div "hero . moveRight ( 1 ) hero . moveUp ( 1 ) hero . moveLeft ( 1 ) hero . moveUp …" at bounding box center [719, 279] width 284 height 310
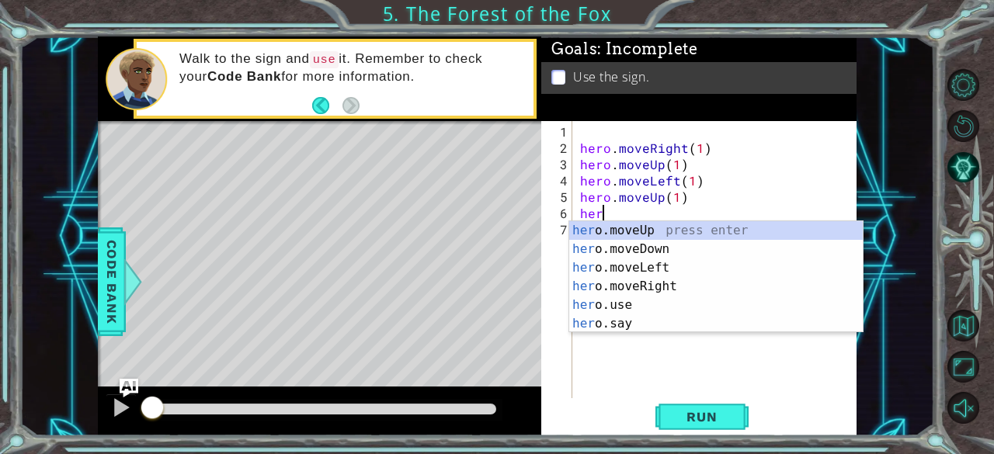
scroll to position [0, 0]
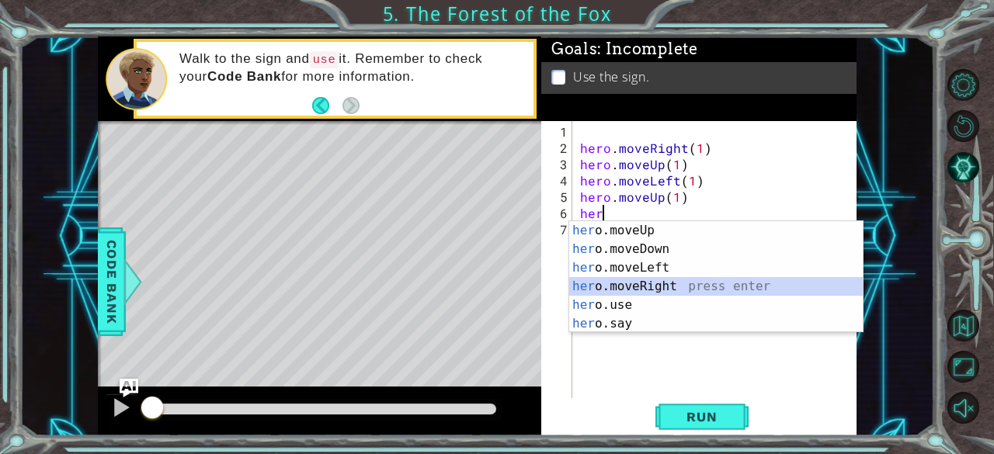
click at [642, 282] on div "her o.moveUp press enter her o.moveDown press enter her o.moveLeft press enter …" at bounding box center [716, 295] width 294 height 149
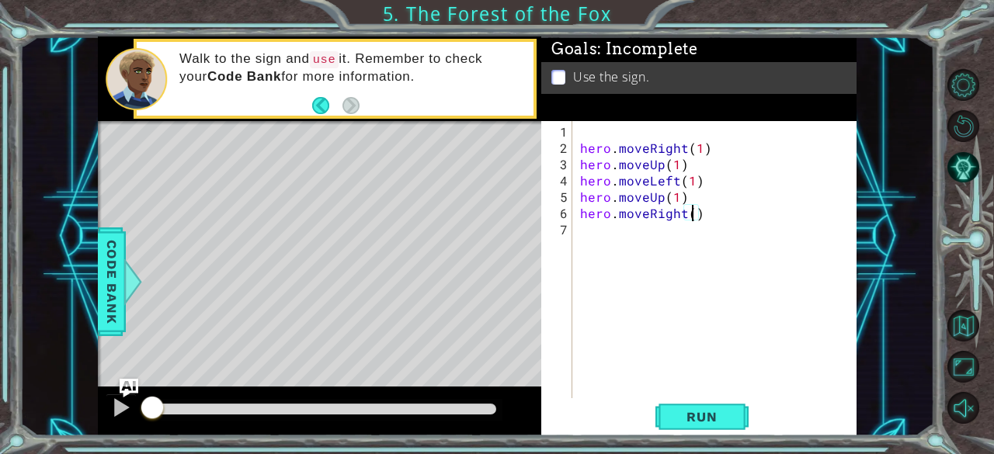
scroll to position [0, 6]
type textarea "hero.moveRight(2)"
click at [689, 417] on span "Run" at bounding box center [701, 417] width 61 height 16
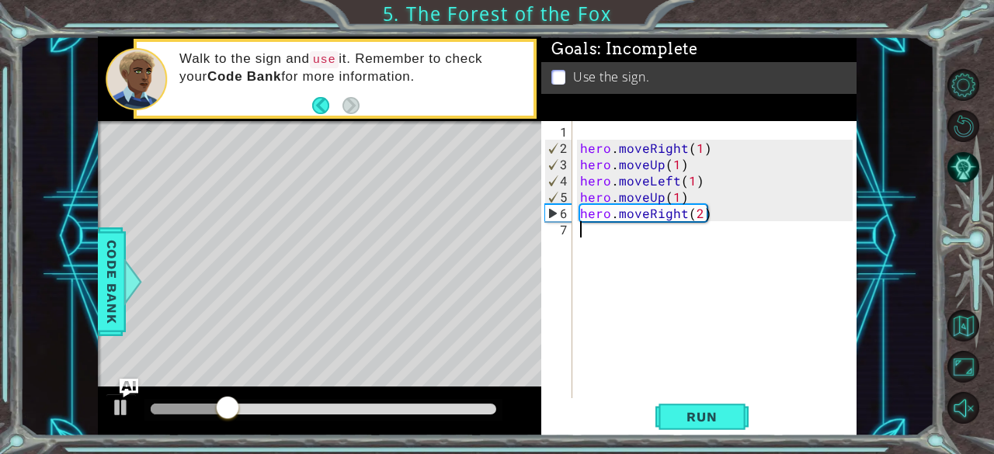
click at [614, 252] on div "hero . moveRight ( 1 ) hero . moveUp ( 1 ) hero . moveLeft ( 1 ) hero . moveUp …" at bounding box center [719, 279] width 284 height 310
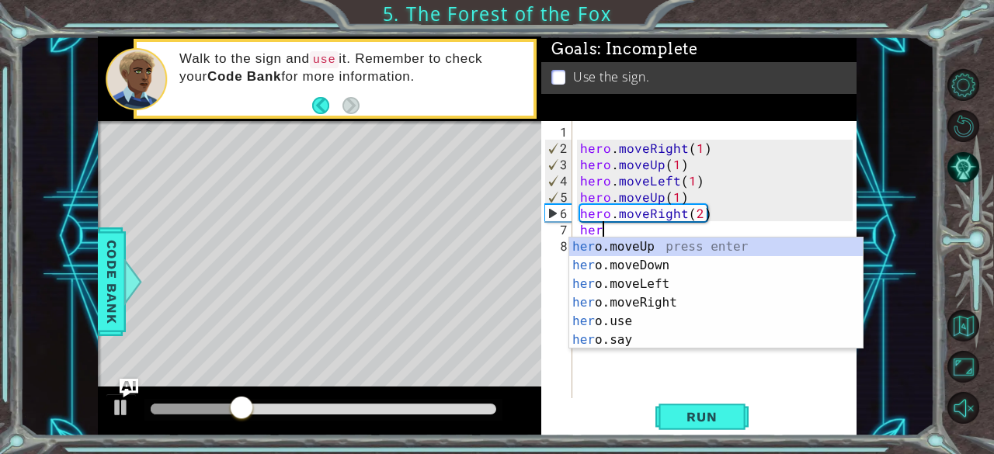
scroll to position [0, 1]
click at [615, 255] on div "hero .moveUp press enter hero .moveDown press enter hero .moveLeft press enter …" at bounding box center [716, 312] width 294 height 149
type textarea "hero.moveUp(1)"
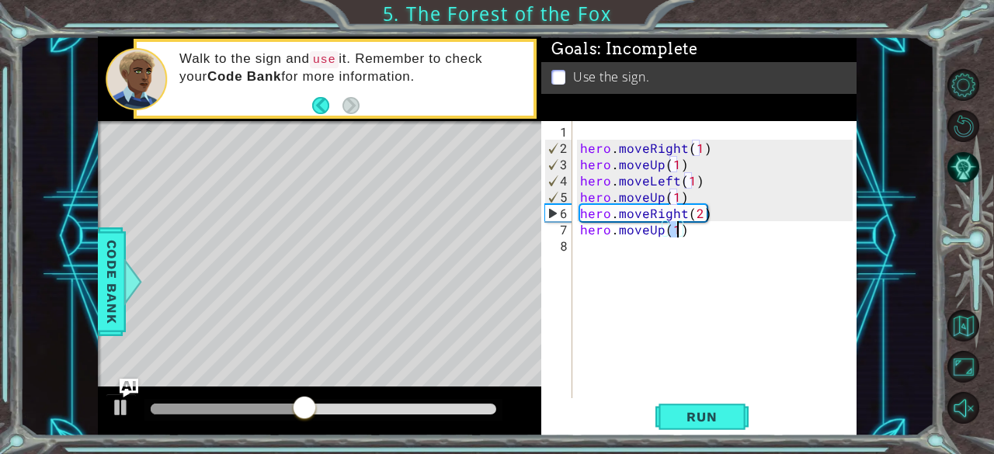
click at [662, 239] on div "hero . moveRight ( 1 ) hero . moveUp ( 1 ) hero . moveLeft ( 1 ) hero . moveUp …" at bounding box center [719, 279] width 284 height 310
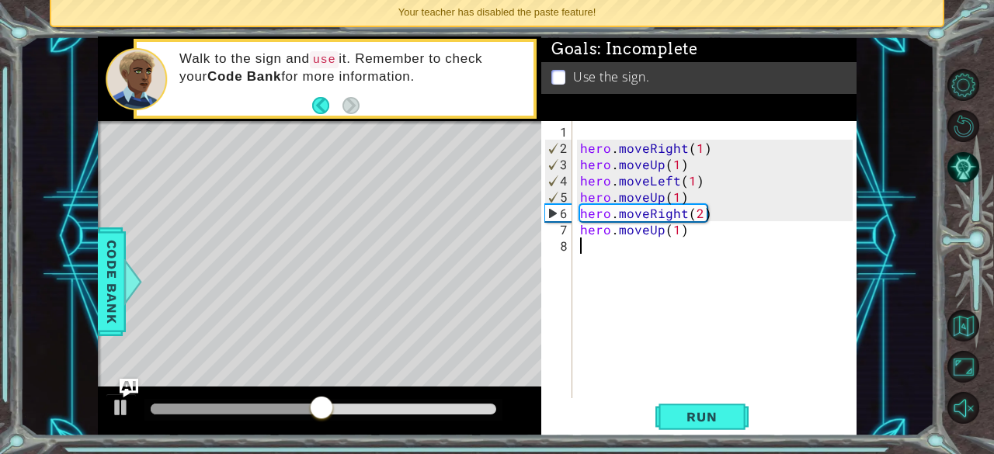
click at [662, 237] on div "hero . moveRight ( 1 ) hero . moveUp ( 1 ) hero . moveLeft ( 1 ) hero . moveUp …" at bounding box center [719, 279] width 284 height 310
click at [662, 230] on div "hero . moveRight ( 1 ) hero . moveUp ( 1 ) hero . moveLeft ( 1 ) hero . moveUp …" at bounding box center [719, 279] width 284 height 310
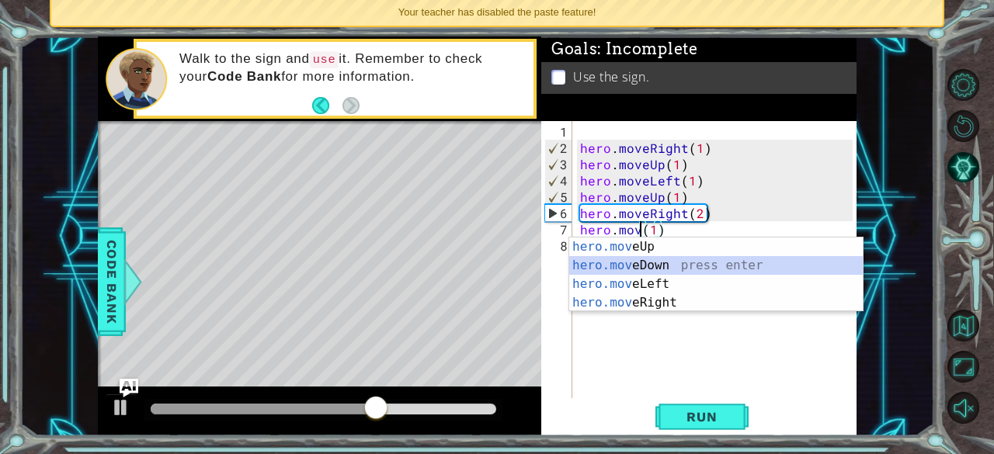
click at [680, 265] on div "hero.mov eUp press enter hero.mov eDown press enter hero.mov eLeft press enter …" at bounding box center [716, 294] width 294 height 112
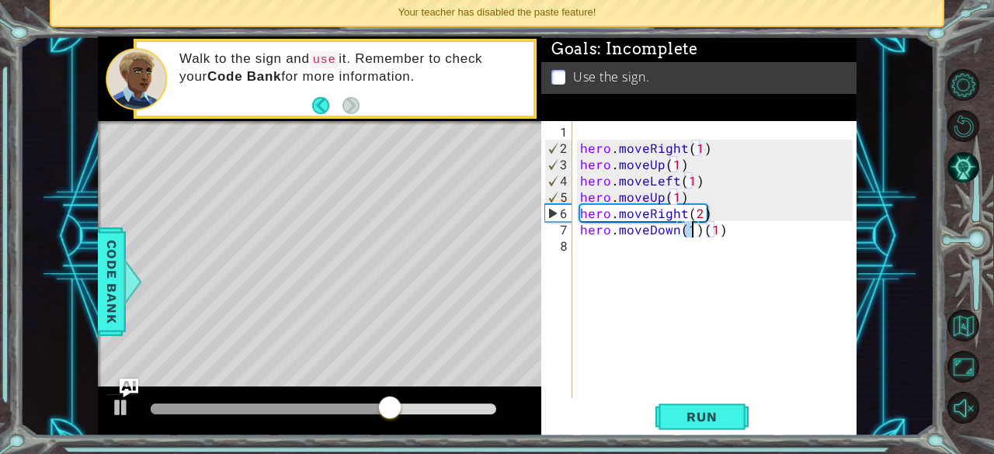
click at [730, 235] on div "hero . moveRight ( 1 ) hero . moveUp ( 1 ) hero . moveLeft ( 1 ) hero . moveUp …" at bounding box center [719, 279] width 284 height 310
type textarea "hero.moveDown(1)"
click at [684, 256] on div "hero . moveRight ( 1 ) hero . moveUp ( 1 ) hero . moveLeft ( 1 ) hero . moveUp …" at bounding box center [719, 279] width 284 height 310
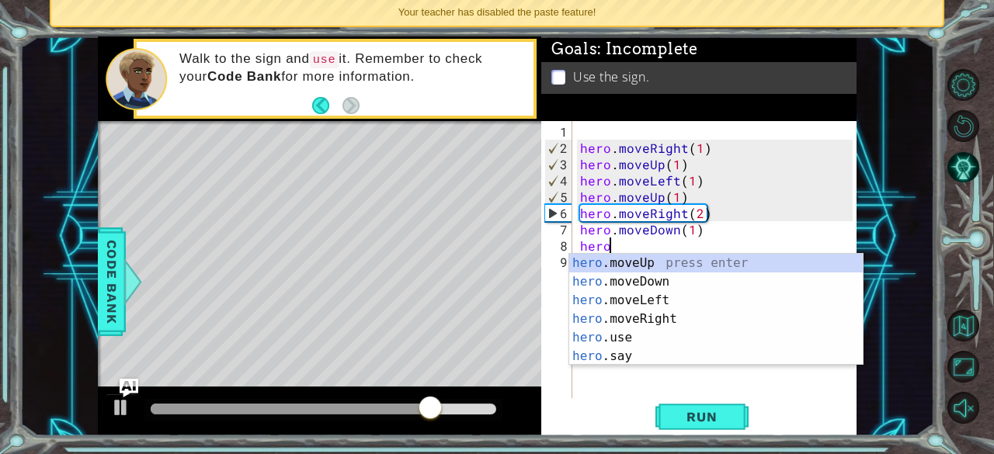
scroll to position [0, 2]
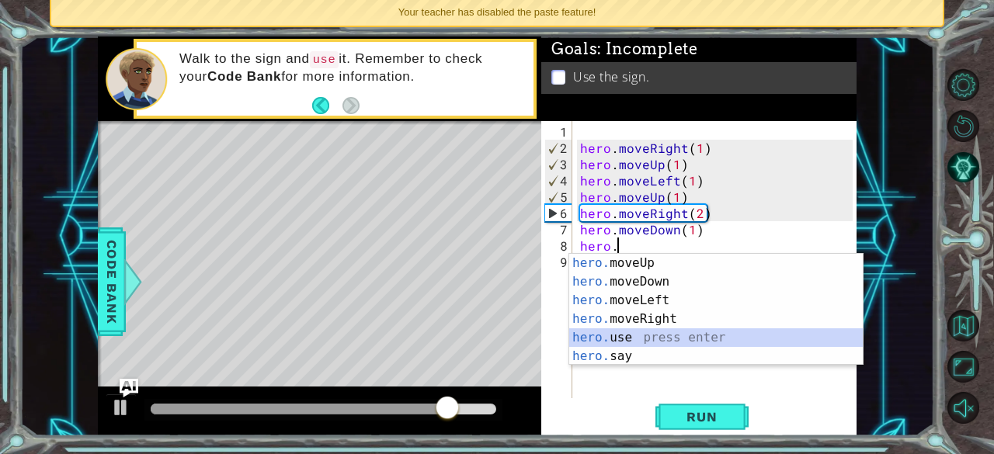
click at [659, 341] on div "hero. moveUp press enter hero. moveDown press enter hero. moveLeft press enter …" at bounding box center [716, 328] width 294 height 149
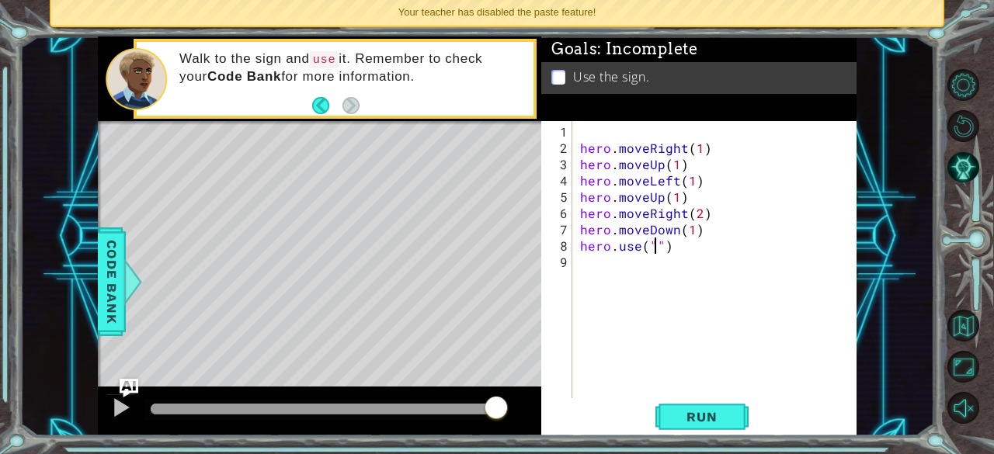
scroll to position [0, 5]
type textarea "hero.use("sign")"
click at [621, 273] on div "hero . moveRight ( 1 ) hero . moveUp ( 1 ) hero . moveLeft ( 1 ) hero . moveUp …" at bounding box center [719, 279] width 284 height 310
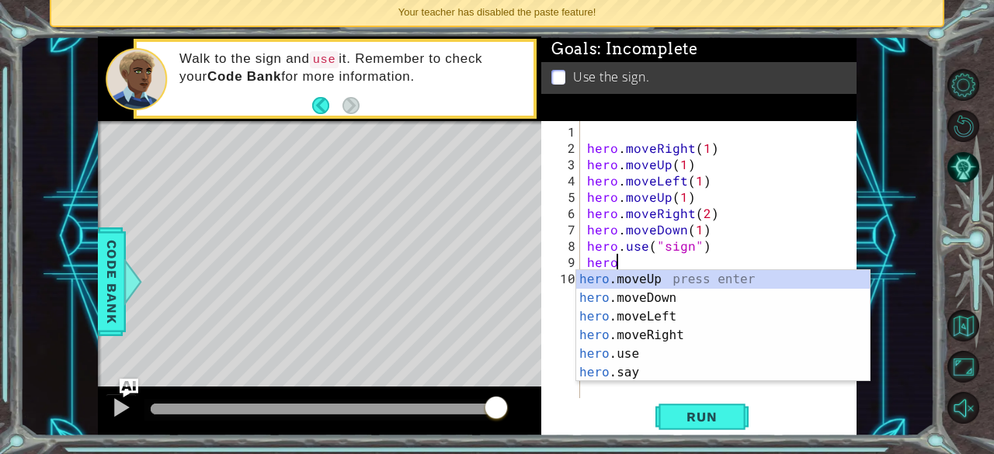
scroll to position [0, 1]
click at [621, 301] on div "hero .moveUp press enter hero .moveDown press enter hero .moveLeft press enter …" at bounding box center [723, 344] width 294 height 149
type textarea "hero.moveDown(1)"
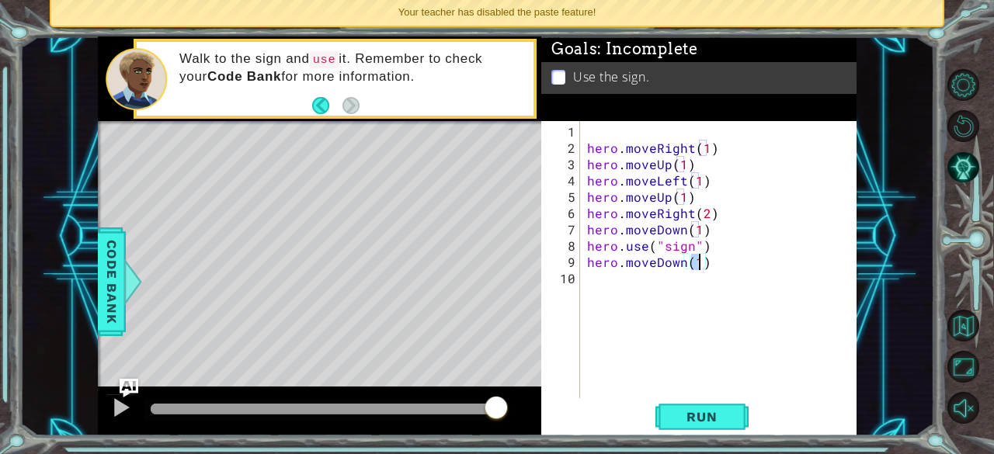
click at [624, 294] on div "hero . moveRight ( 1 ) hero . moveUp ( 1 ) hero . moveLeft ( 1 ) hero . moveUp …" at bounding box center [722, 279] width 277 height 310
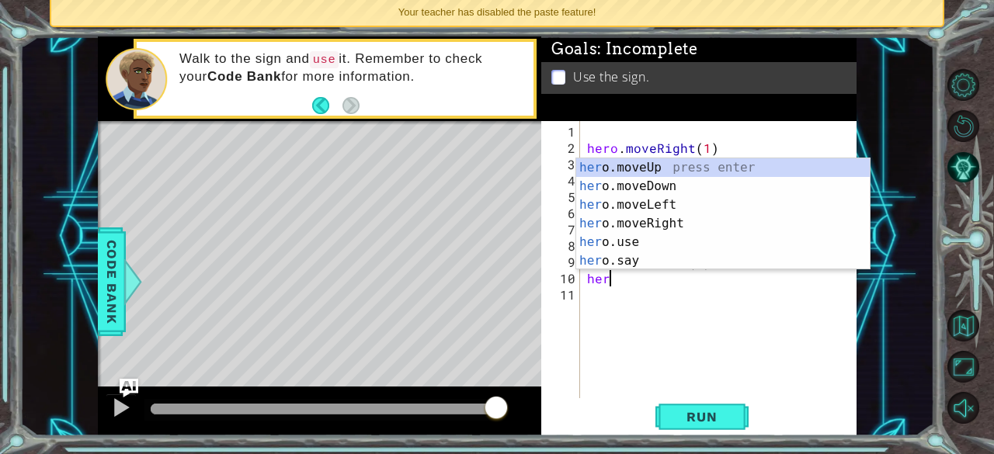
scroll to position [0, 0]
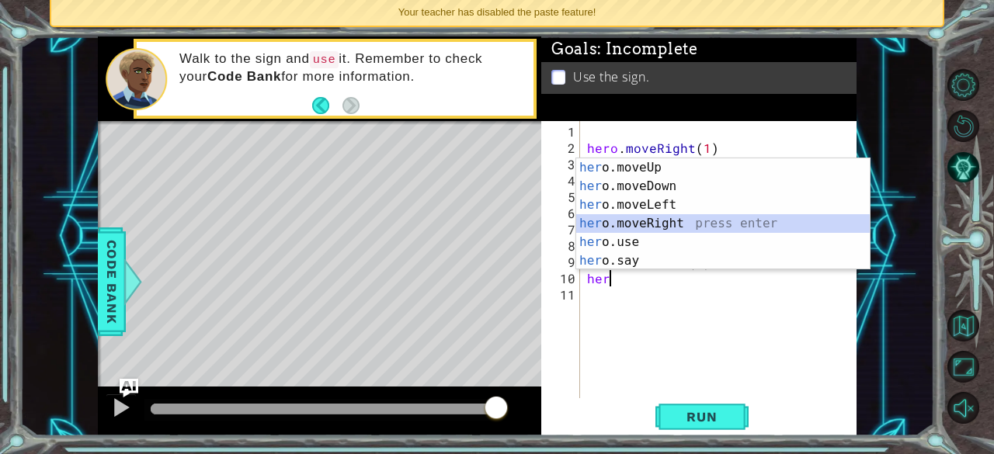
click at [659, 231] on div "her o.moveUp press enter her o.moveDown press enter her o.moveLeft press enter …" at bounding box center [723, 232] width 294 height 149
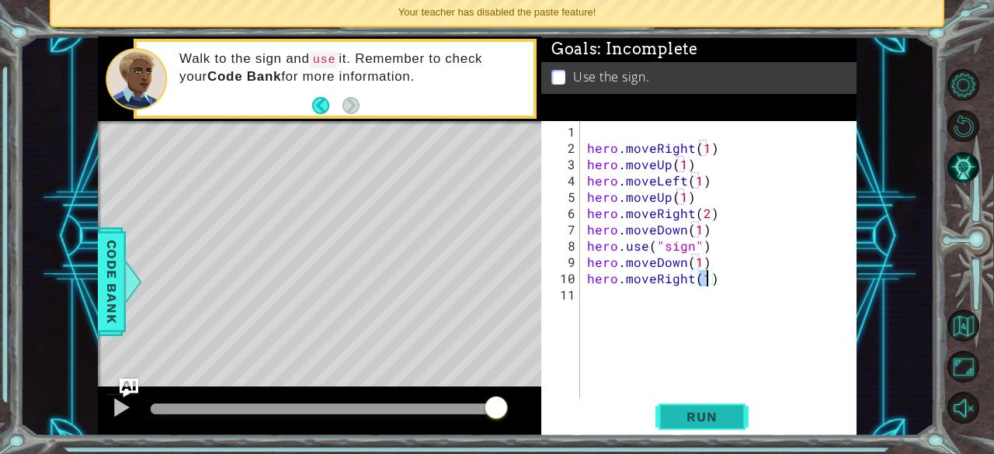
type textarea "hero.moveRight(1)"
click at [691, 423] on span "Run" at bounding box center [701, 417] width 61 height 16
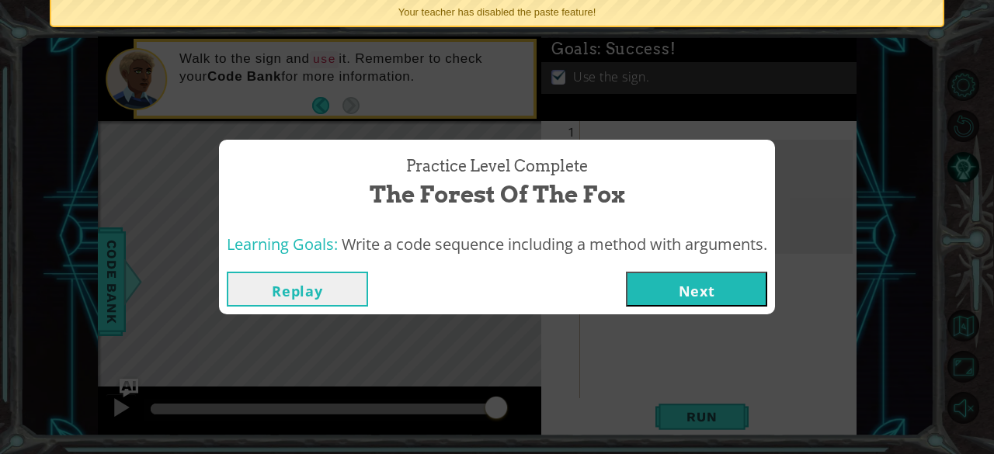
click at [724, 301] on button "Next" at bounding box center [696, 289] width 141 height 35
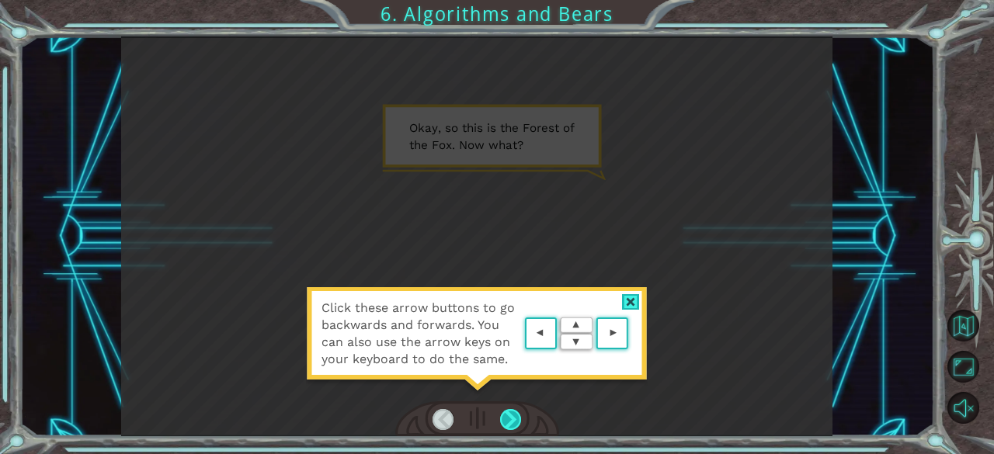
click at [510, 411] on div at bounding box center [511, 420] width 22 height 22
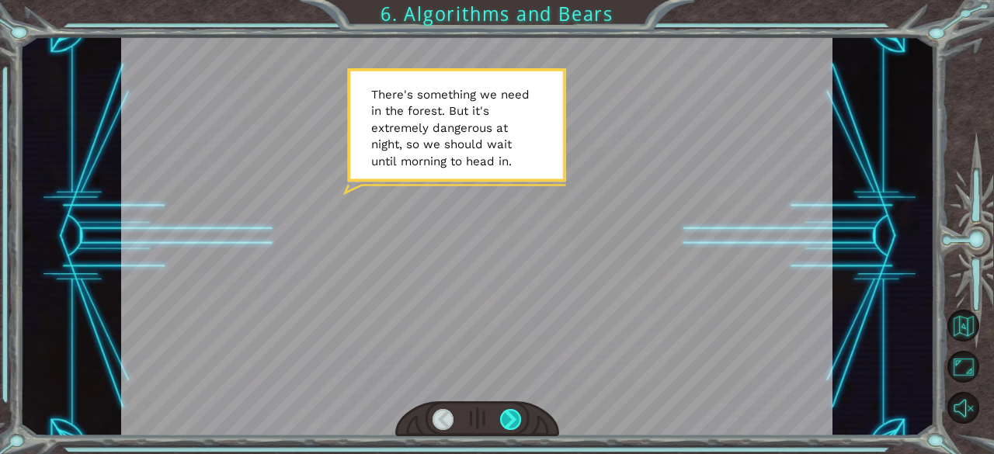
click at [503, 412] on div at bounding box center [511, 420] width 22 height 22
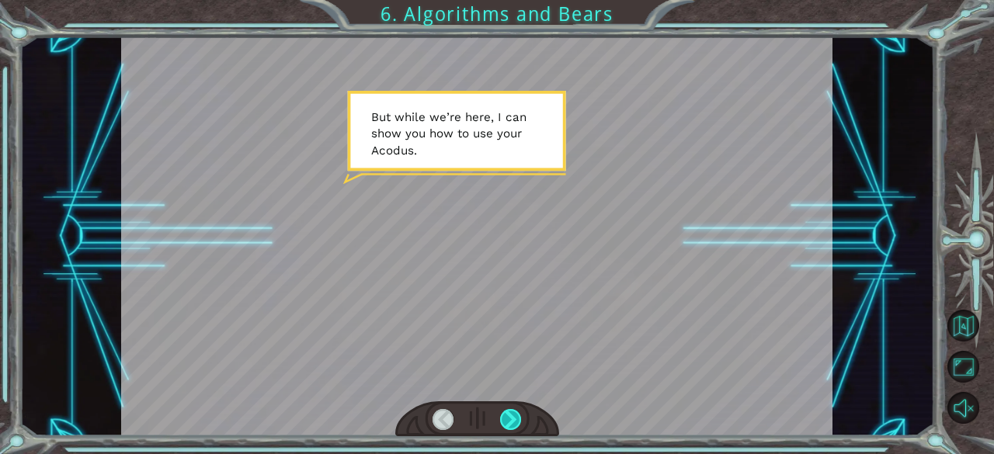
click at [503, 412] on div at bounding box center [511, 420] width 22 height 22
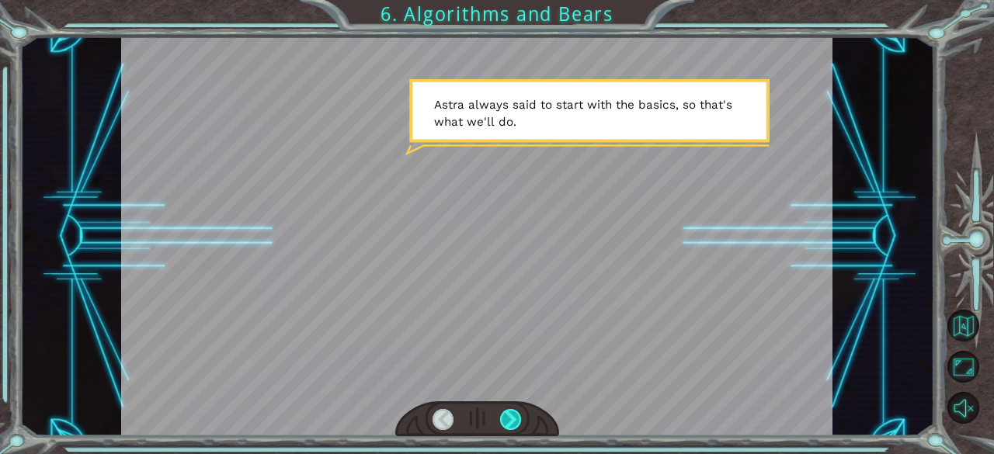
click at [502, 412] on div at bounding box center [511, 420] width 22 height 22
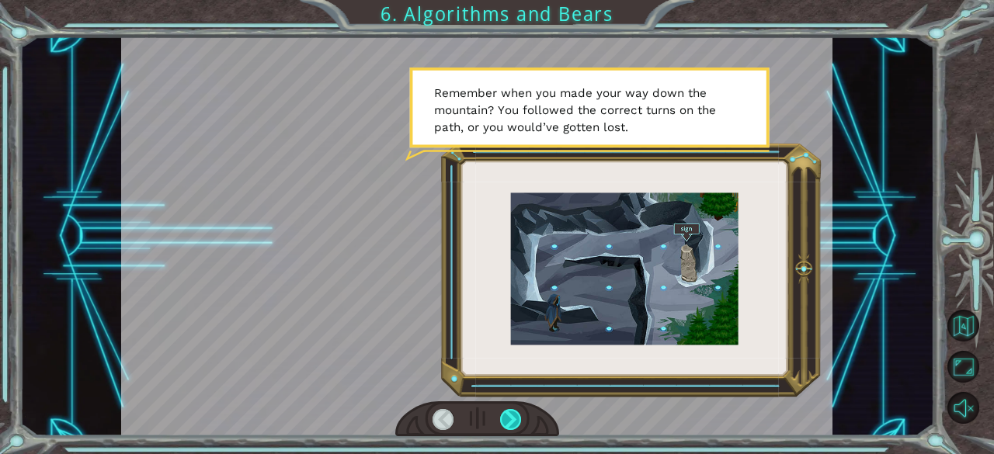
click at [502, 412] on div at bounding box center [511, 420] width 22 height 22
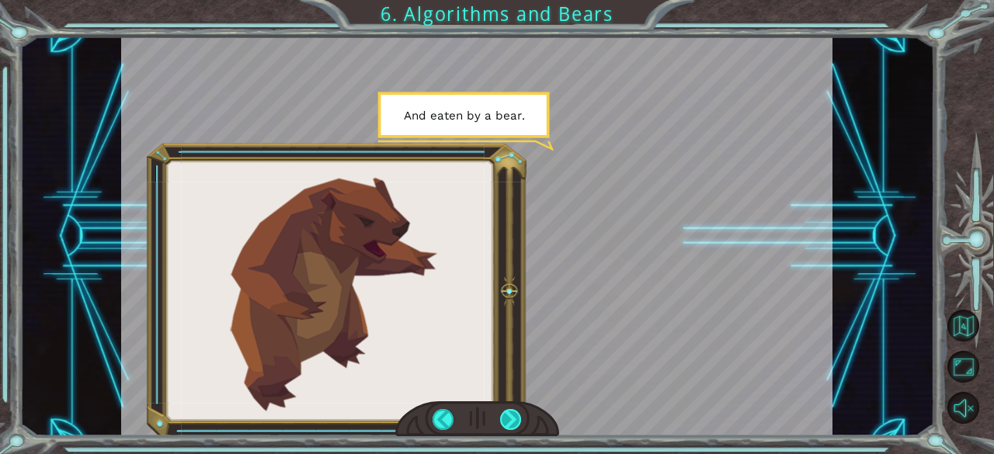
click at [502, 412] on div at bounding box center [511, 420] width 22 height 22
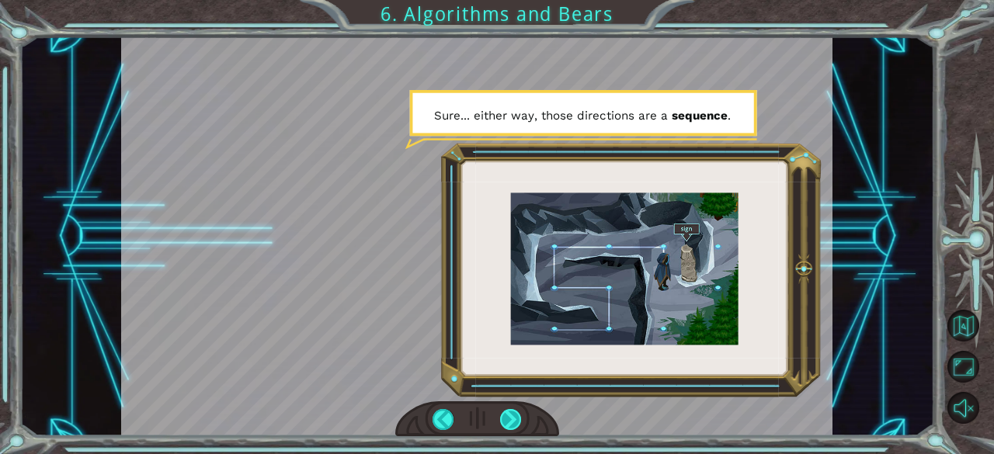
click at [502, 412] on div at bounding box center [511, 420] width 22 height 22
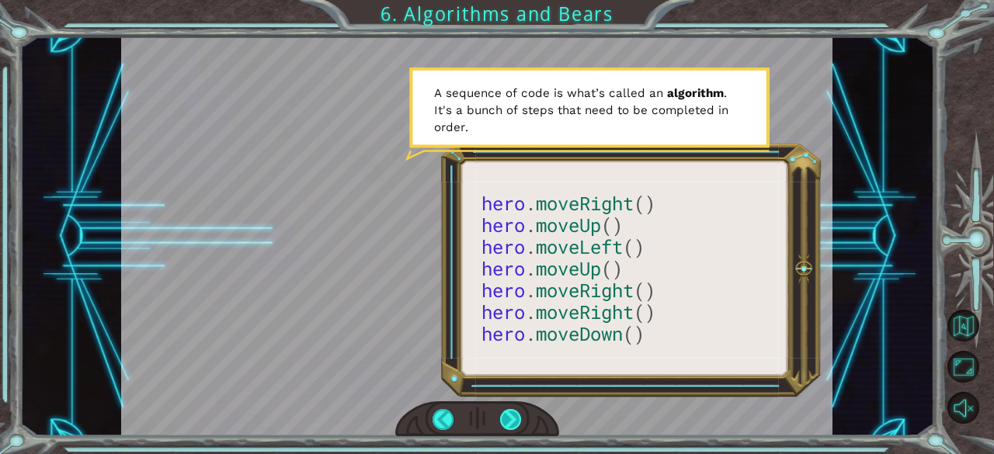
click at [505, 417] on div at bounding box center [511, 420] width 22 height 22
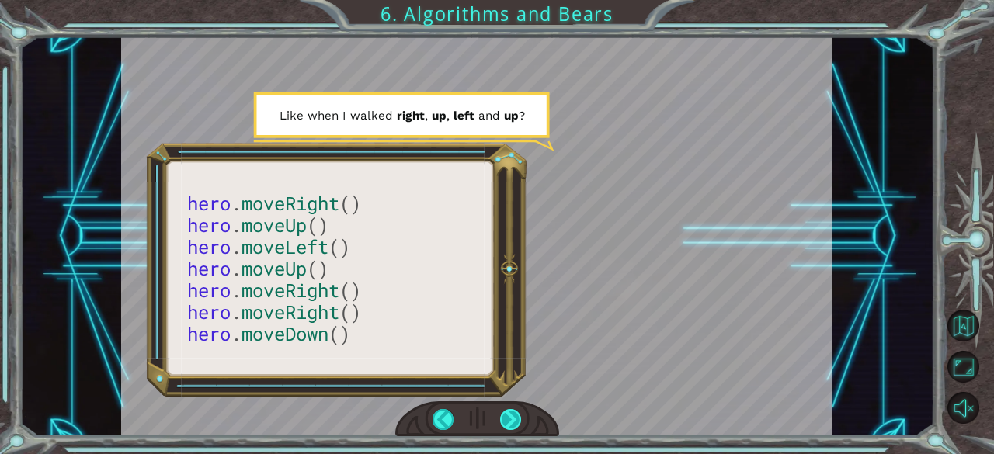
click at [505, 417] on div at bounding box center [511, 420] width 22 height 22
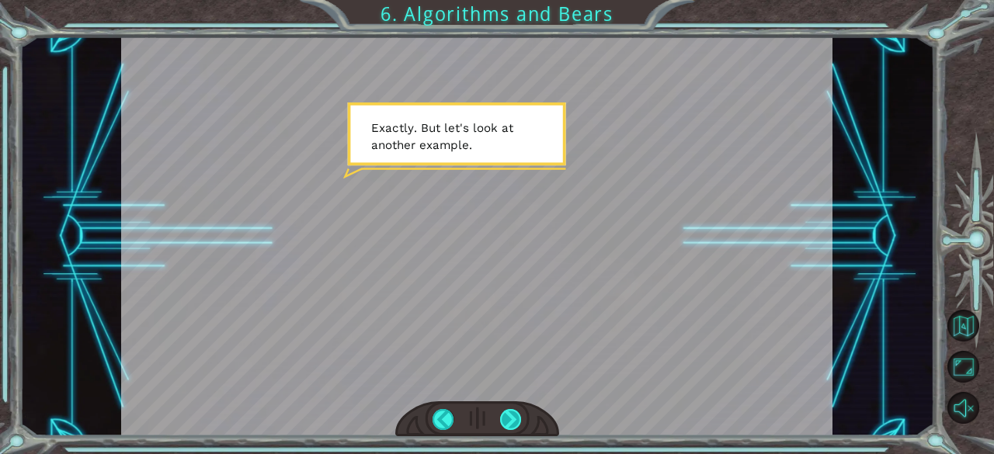
click at [505, 417] on div at bounding box center [511, 420] width 22 height 22
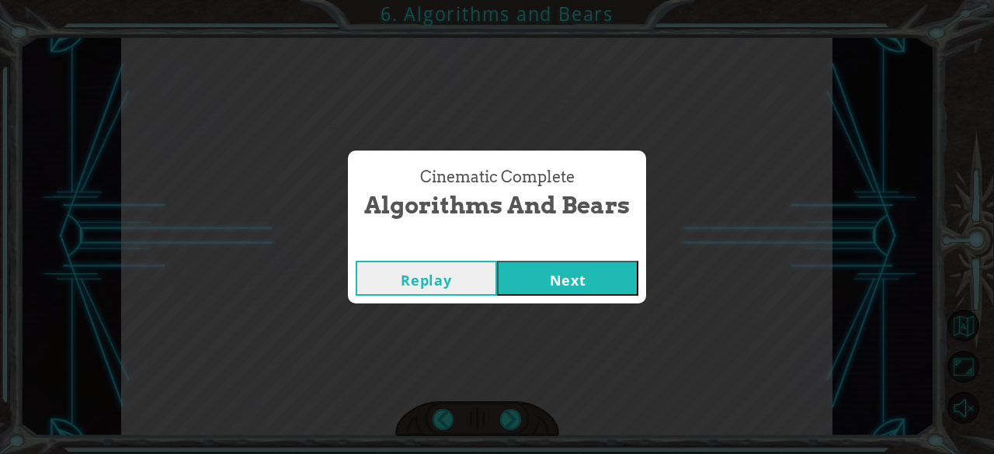
click at [592, 267] on button "Next" at bounding box center [567, 278] width 141 height 35
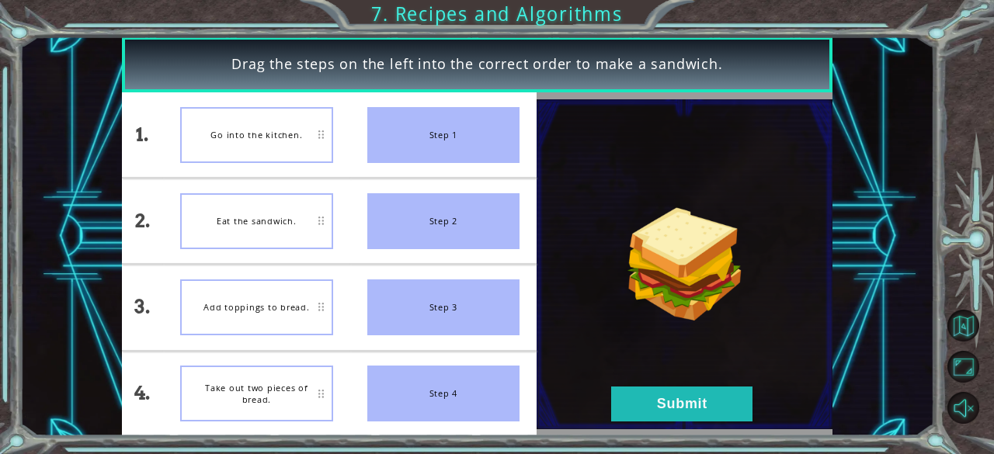
click at [468, 140] on div "Step 1" at bounding box center [443, 135] width 153 height 56
click at [377, 140] on div "Step 1" at bounding box center [443, 135] width 153 height 56
click at [443, 136] on div "Step 1" at bounding box center [443, 135] width 153 height 56
click at [464, 116] on div "Step 1" at bounding box center [443, 135] width 153 height 56
click at [721, 403] on button "Submit" at bounding box center [681, 404] width 141 height 35
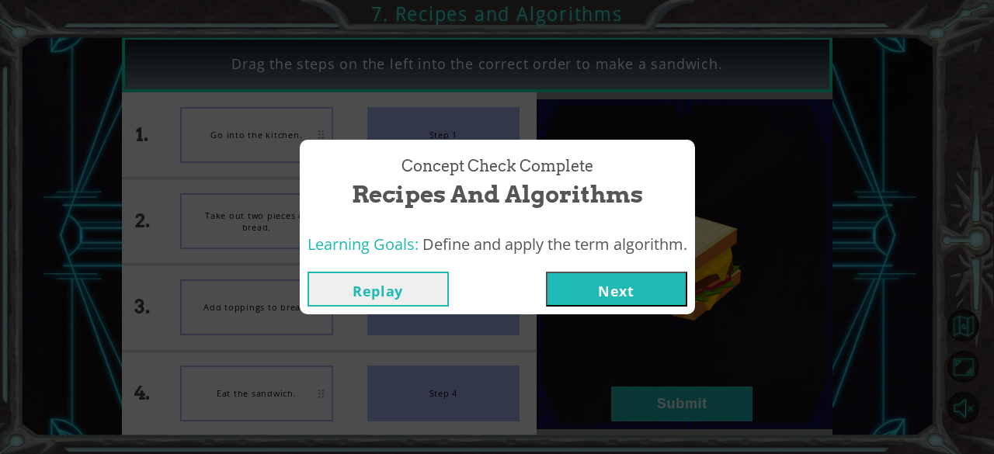
click at [657, 289] on button "Next" at bounding box center [616, 289] width 141 height 35
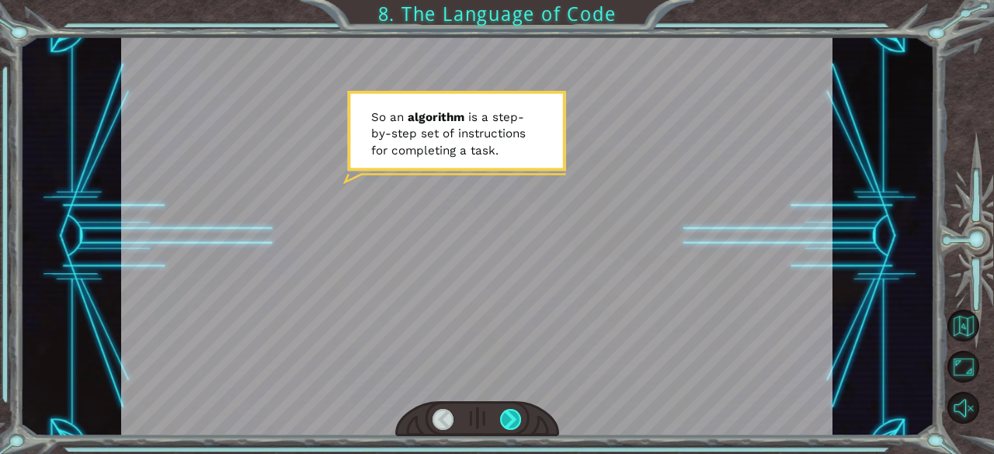
click at [505, 416] on div at bounding box center [511, 420] width 22 height 22
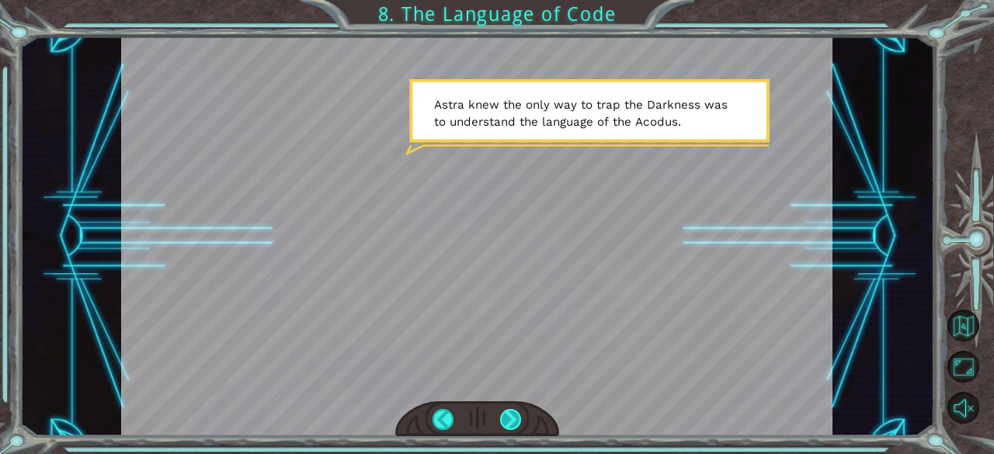
click at [515, 413] on div at bounding box center [511, 420] width 22 height 22
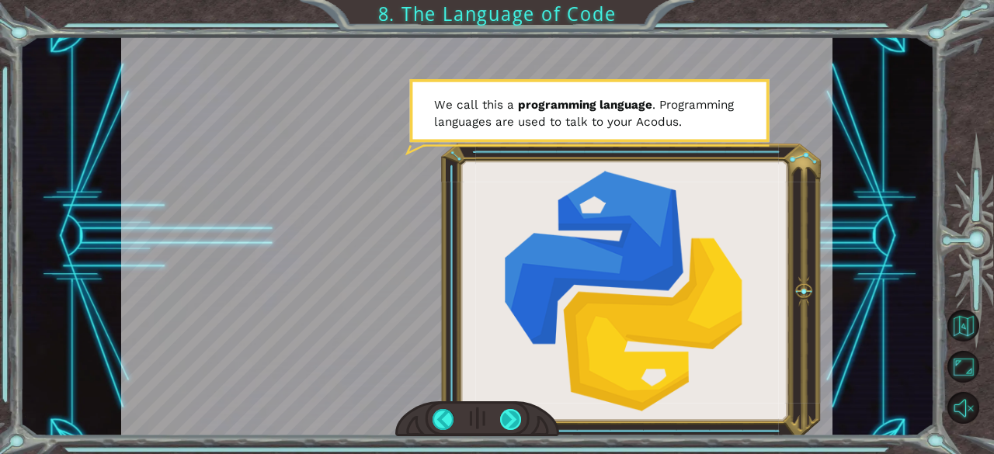
click at [520, 422] on div at bounding box center [511, 420] width 22 height 22
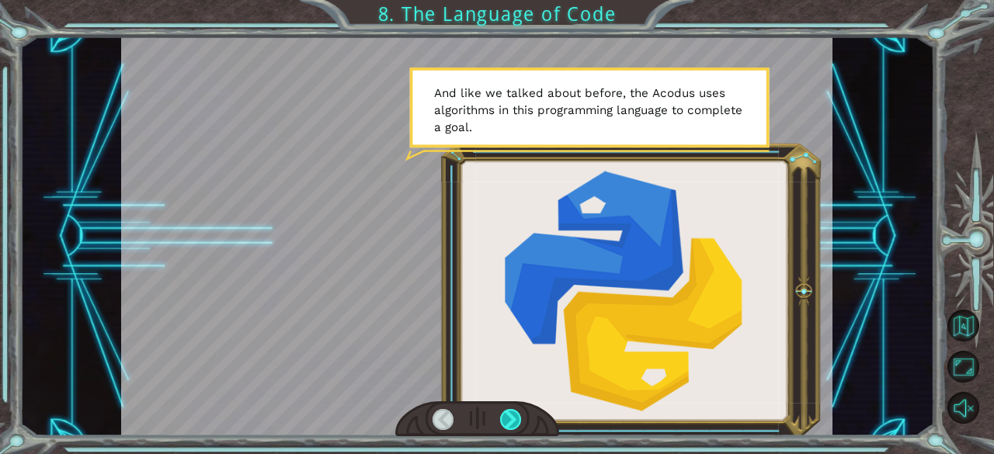
click at [520, 423] on div at bounding box center [511, 420] width 22 height 22
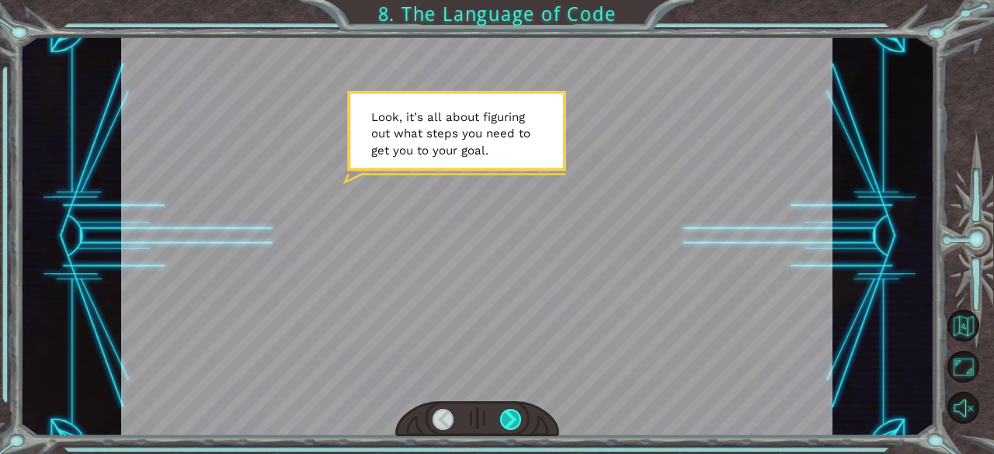
click at [520, 423] on div at bounding box center [511, 420] width 22 height 22
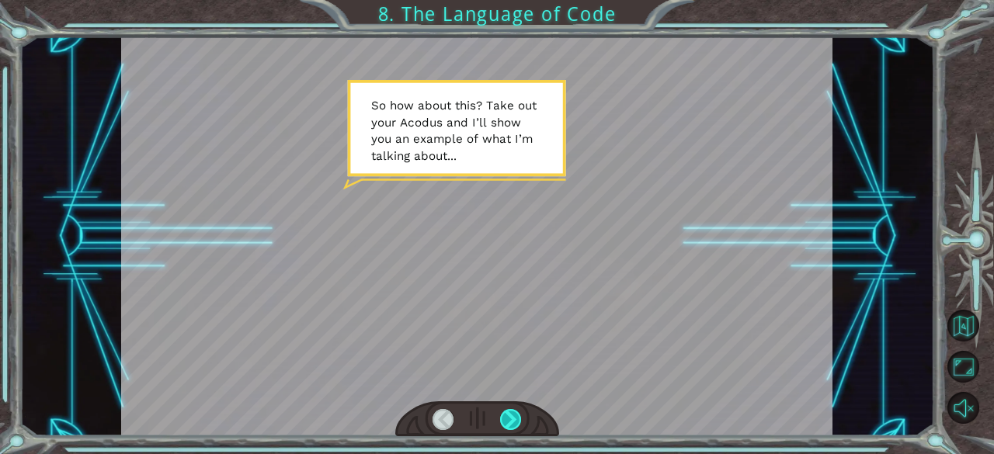
click at [516, 422] on div at bounding box center [511, 420] width 22 height 22
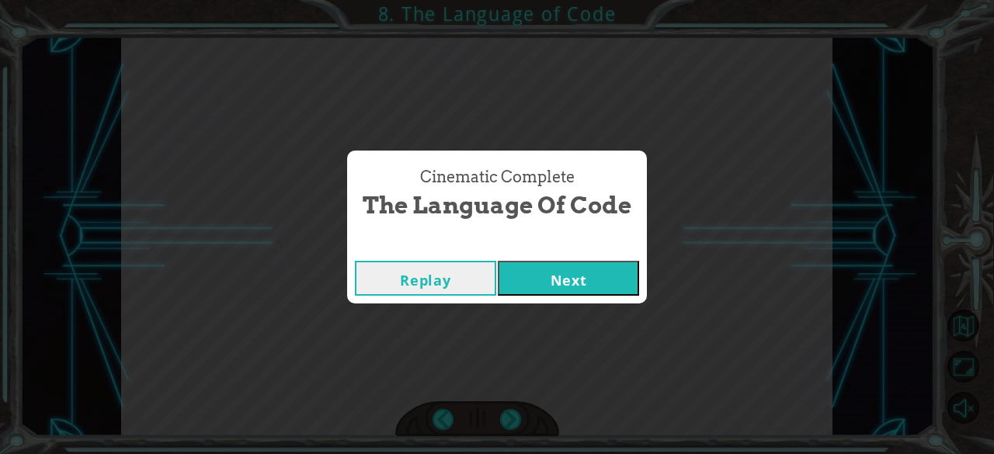
click at [589, 245] on div "Cinematic Complete" at bounding box center [497, 246] width 300 height 16
click at [579, 287] on button "Next" at bounding box center [568, 278] width 141 height 35
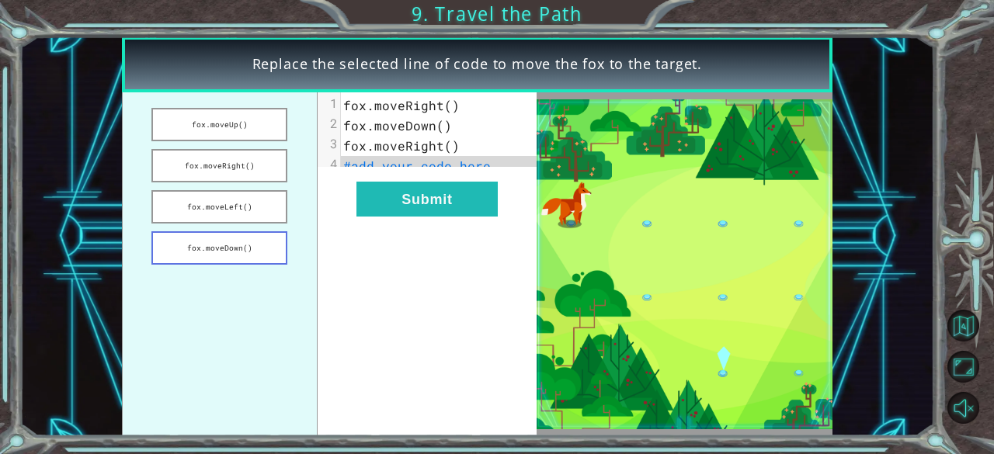
click at [247, 253] on button "fox.moveDown()" at bounding box center [219, 247] width 136 height 33
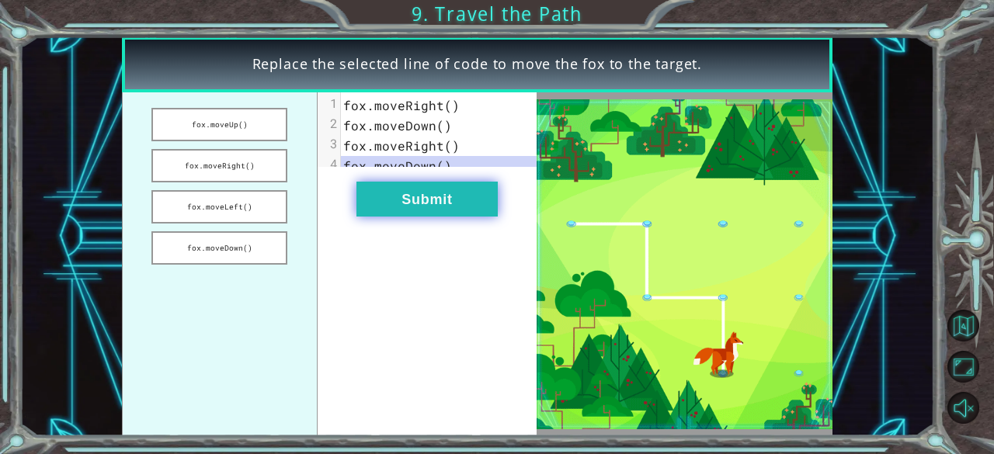
click at [438, 213] on button "Submit" at bounding box center [427, 199] width 141 height 35
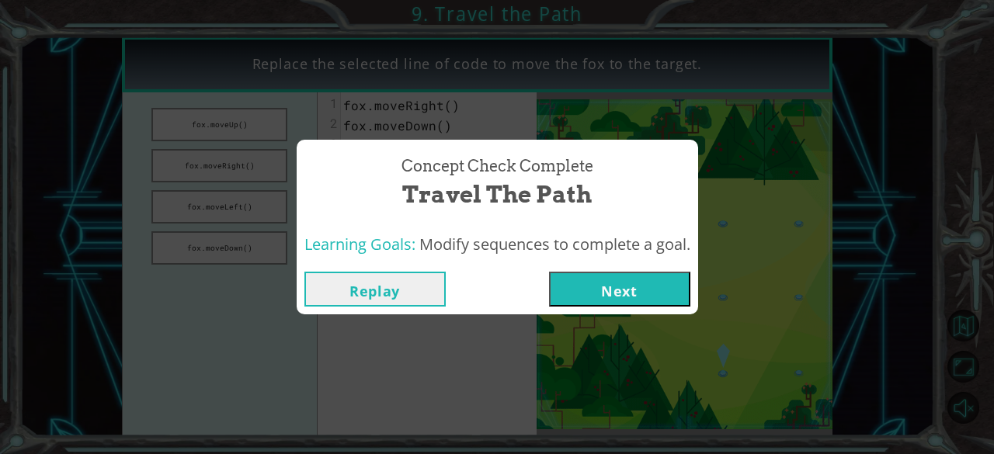
click at [589, 291] on button "Next" at bounding box center [619, 289] width 141 height 35
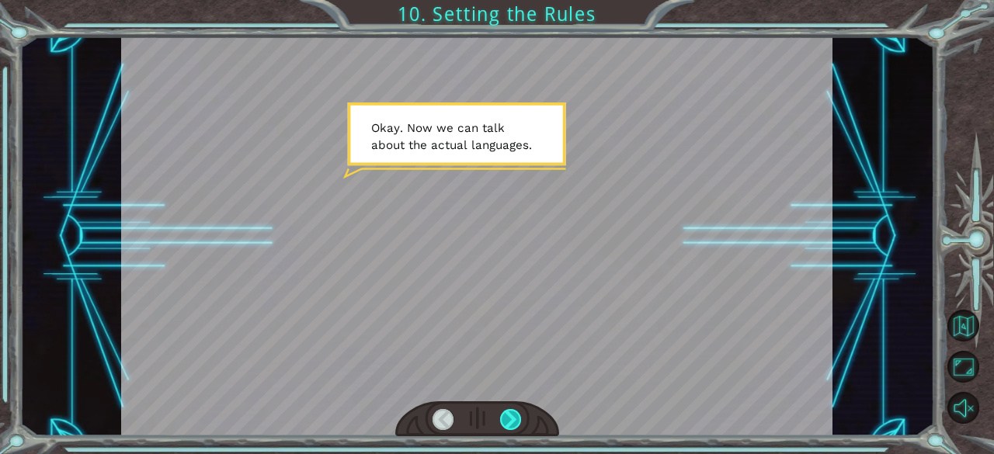
click at [506, 419] on div at bounding box center [511, 420] width 22 height 22
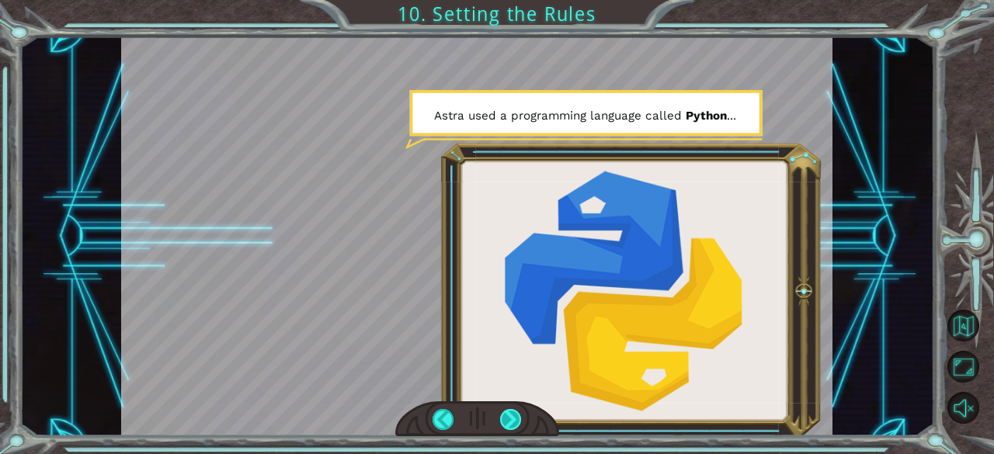
click at [506, 419] on div at bounding box center [511, 420] width 22 height 22
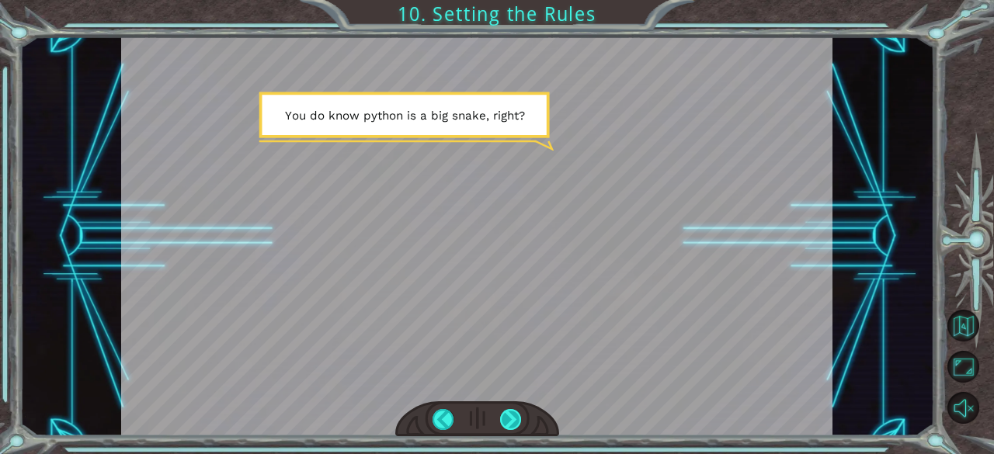
click at [506, 419] on div at bounding box center [511, 420] width 22 height 22
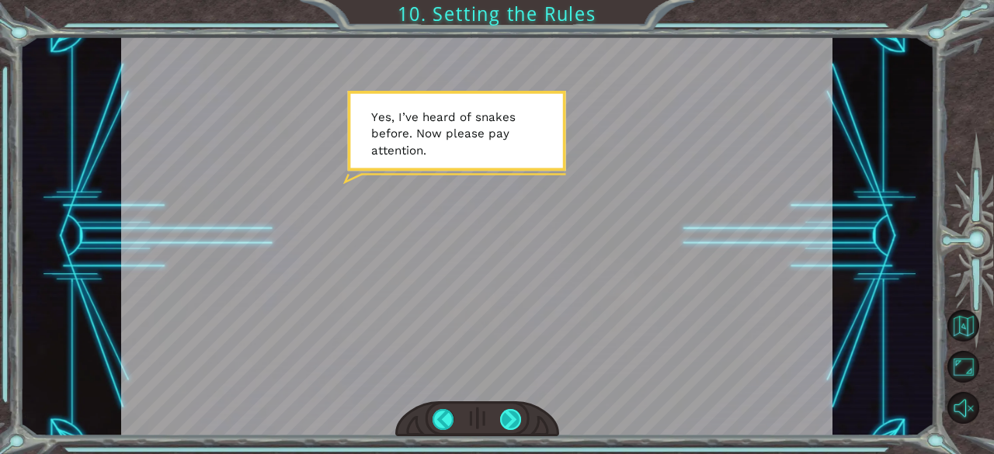
click at [511, 423] on div at bounding box center [511, 420] width 22 height 22
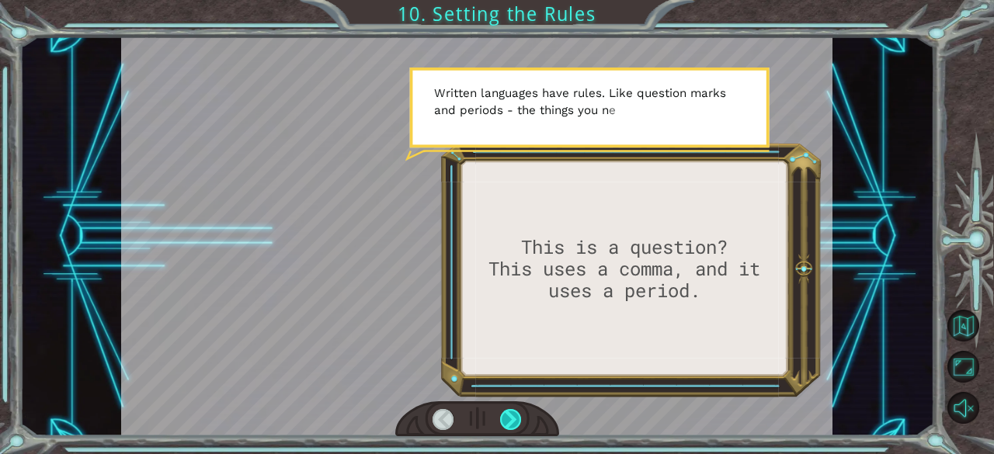
click at [511, 423] on div at bounding box center [511, 420] width 22 height 22
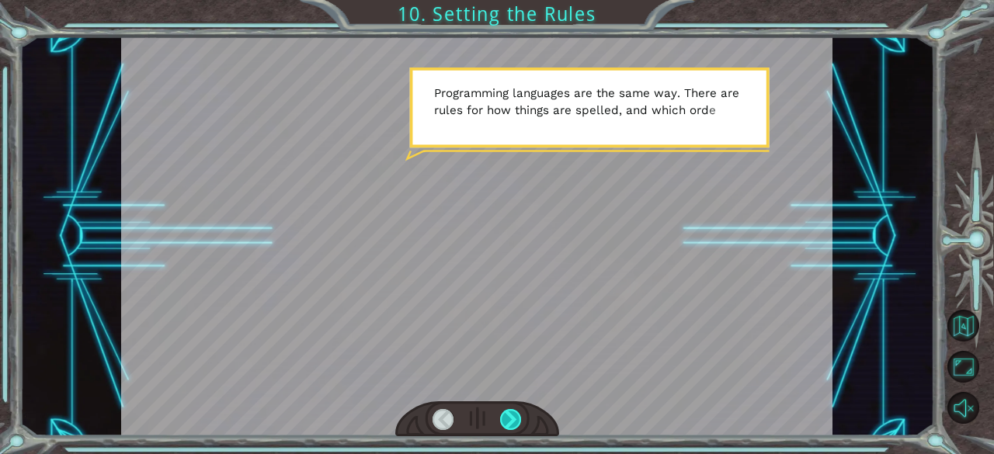
click at [511, 423] on div at bounding box center [511, 420] width 22 height 22
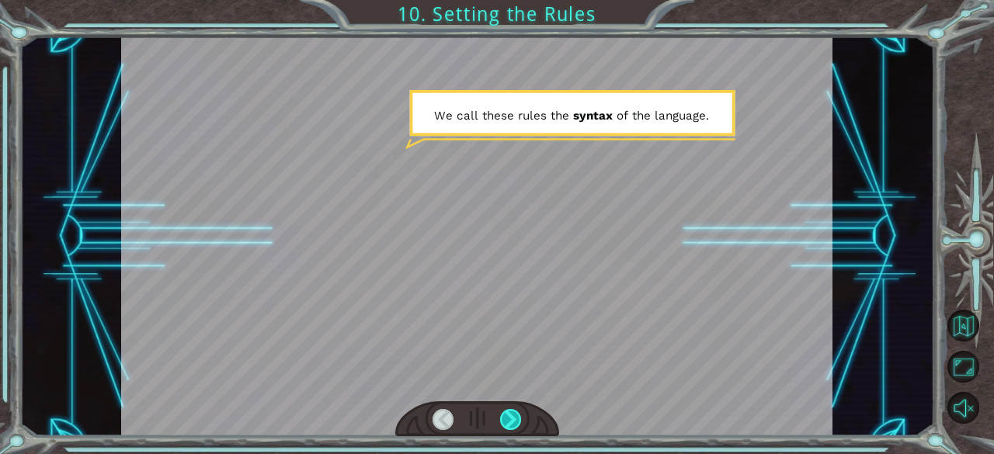
click at [511, 423] on div at bounding box center [511, 420] width 22 height 22
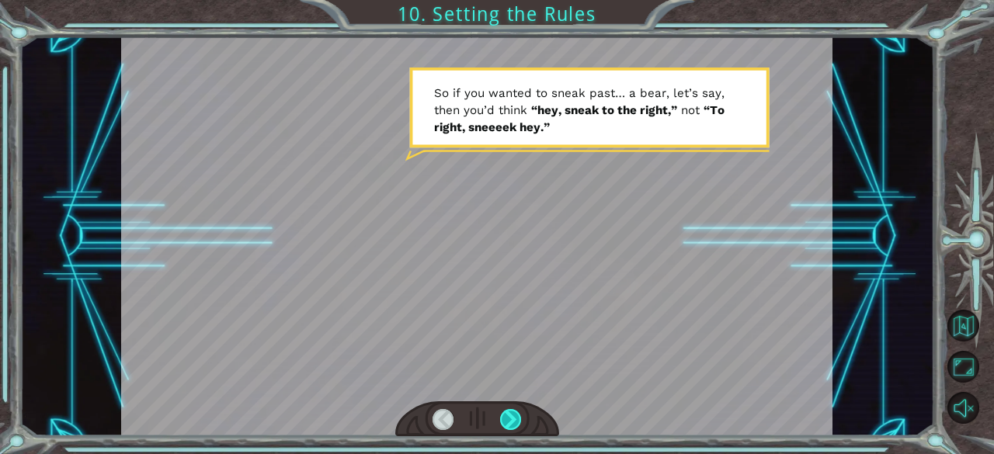
click at [511, 423] on div at bounding box center [511, 420] width 22 height 22
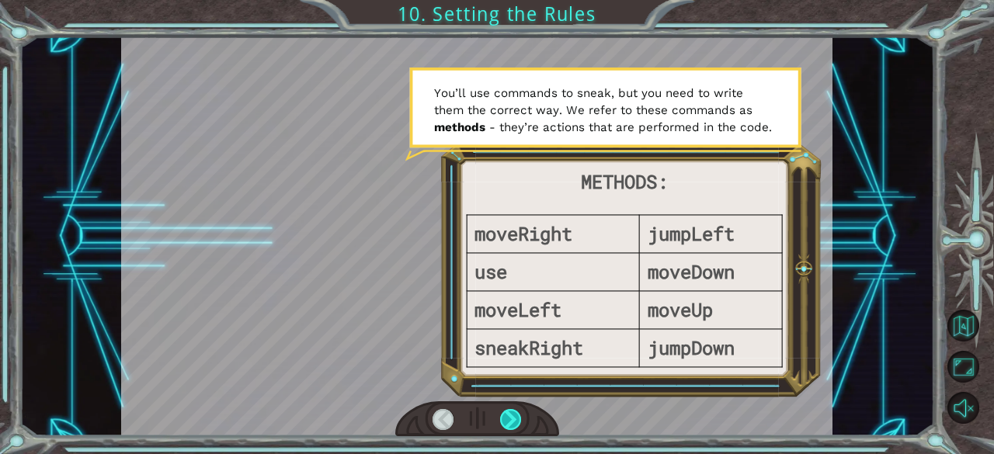
click at [508, 425] on div at bounding box center [511, 420] width 22 height 22
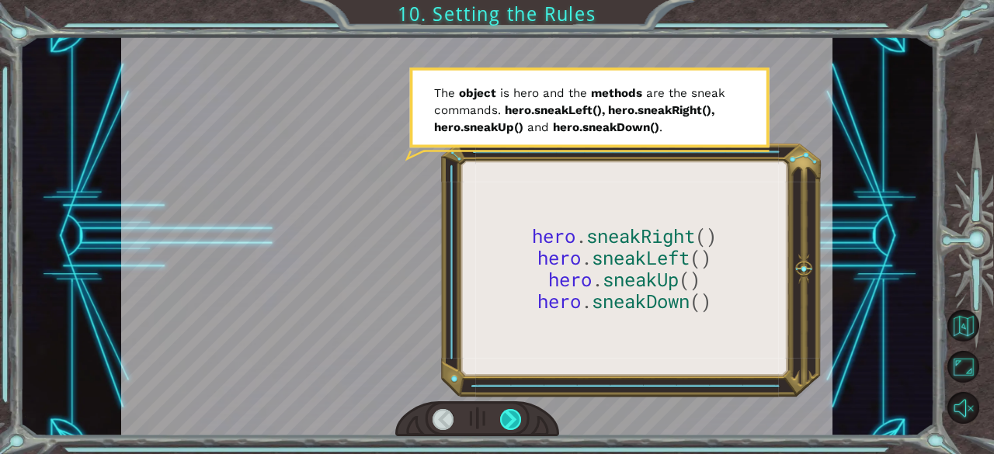
click at [510, 414] on div at bounding box center [511, 420] width 22 height 22
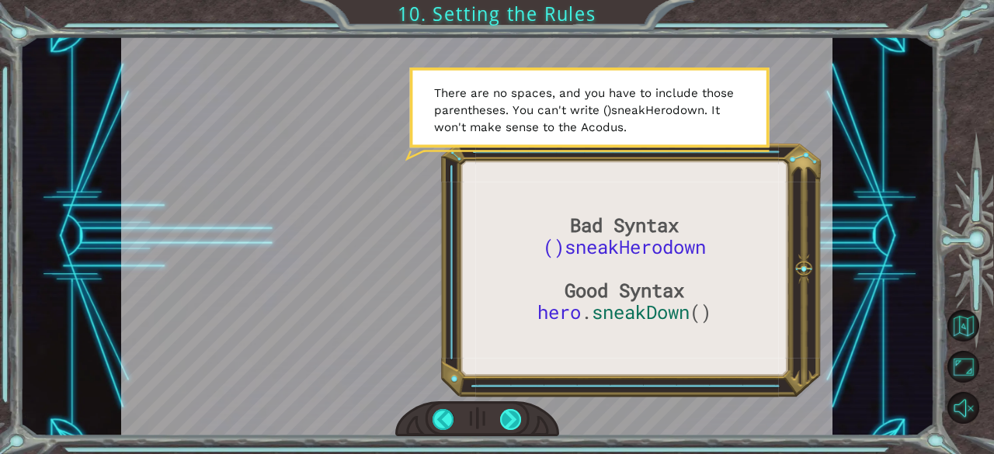
click at [509, 423] on div at bounding box center [511, 420] width 22 height 22
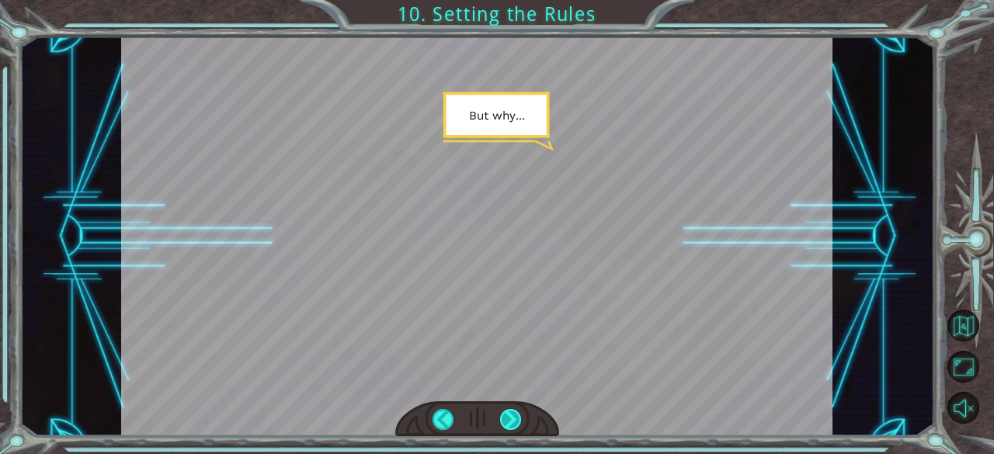
click at [509, 423] on div at bounding box center [511, 420] width 22 height 22
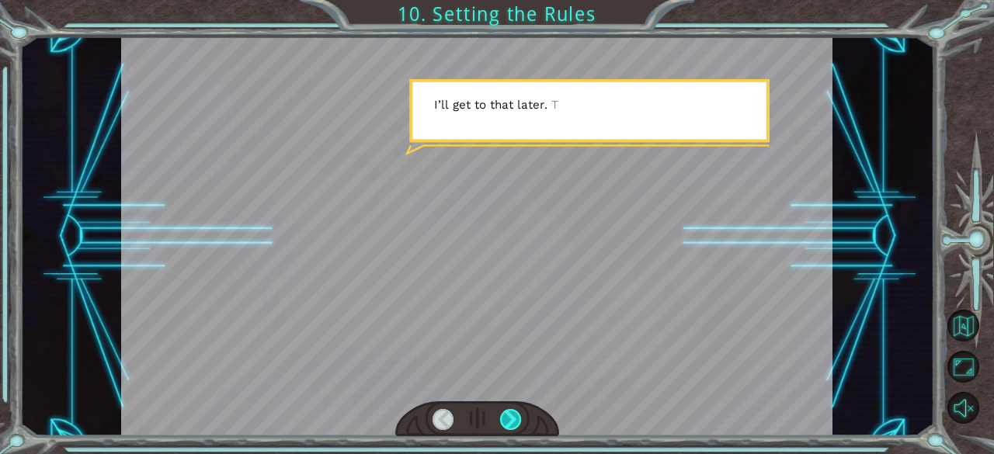
click at [509, 423] on div at bounding box center [511, 420] width 22 height 22
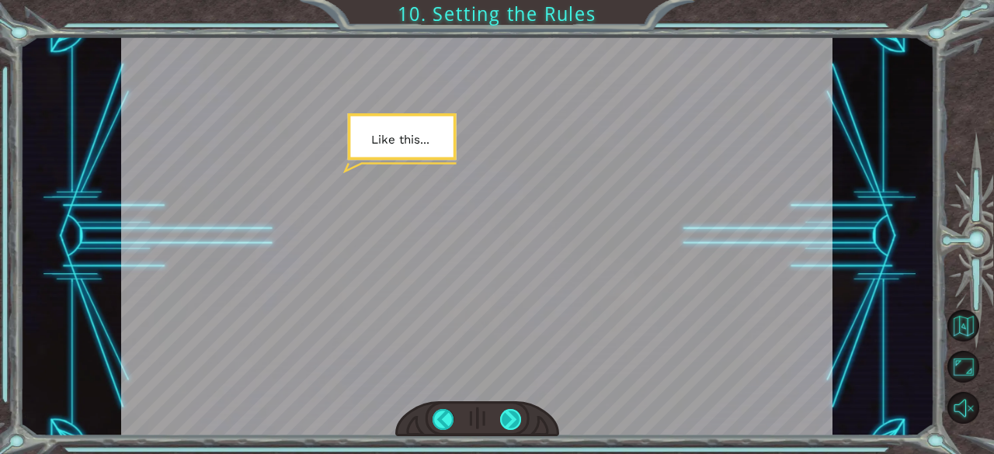
click at [509, 423] on div at bounding box center [511, 420] width 22 height 22
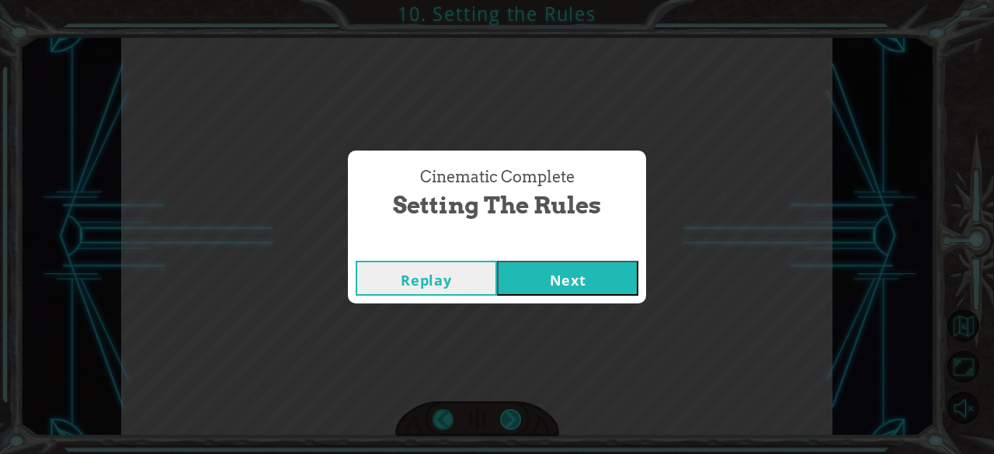
click at [509, 423] on div "Cinematic Complete Setting the Rules Replay Next" at bounding box center [497, 227] width 994 height 454
click at [592, 266] on button "Next" at bounding box center [567, 278] width 141 height 35
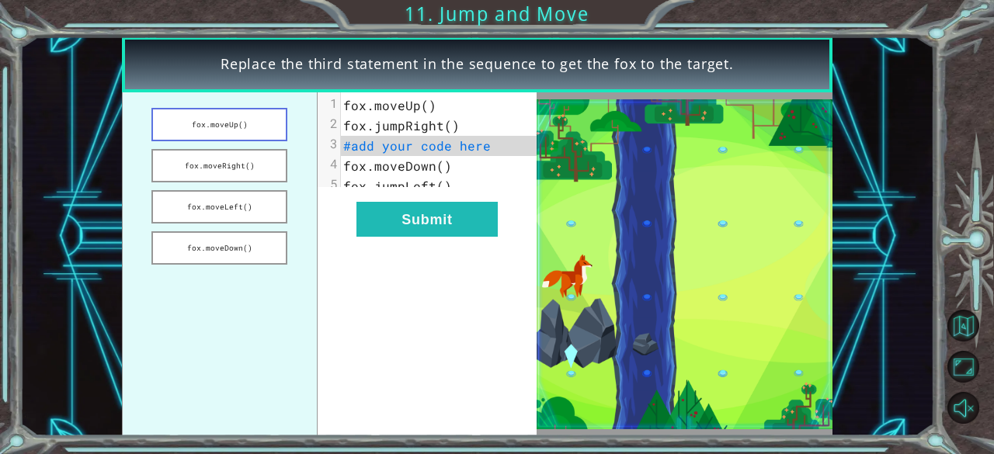
click at [242, 132] on button "fox.moveUp()" at bounding box center [219, 124] width 136 height 33
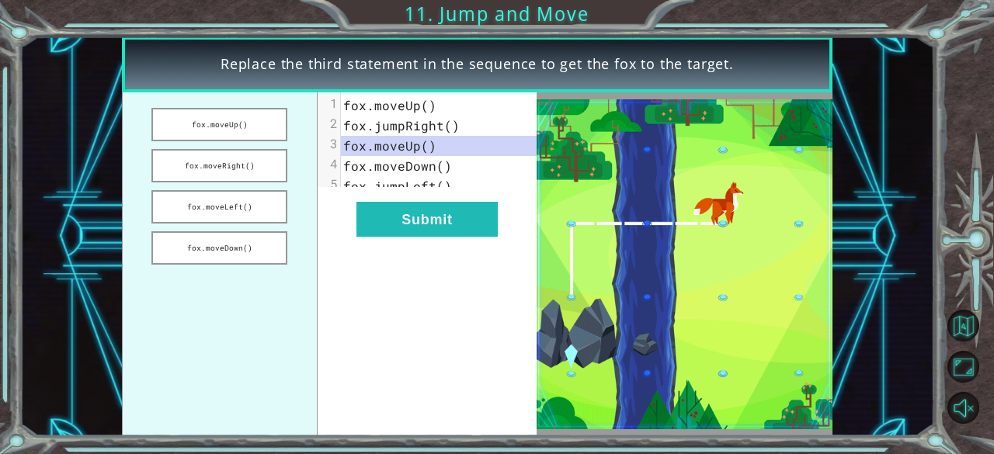
click at [437, 148] on pre "fox.moveUp()" at bounding box center [445, 146] width 209 height 20
click at [429, 150] on span "fox.moveUp()" at bounding box center [389, 145] width 93 height 16
click at [414, 147] on span "fox.moveUp()" at bounding box center [389, 145] width 93 height 16
click at [416, 148] on span "fox.moveUp()" at bounding box center [389, 145] width 93 height 16
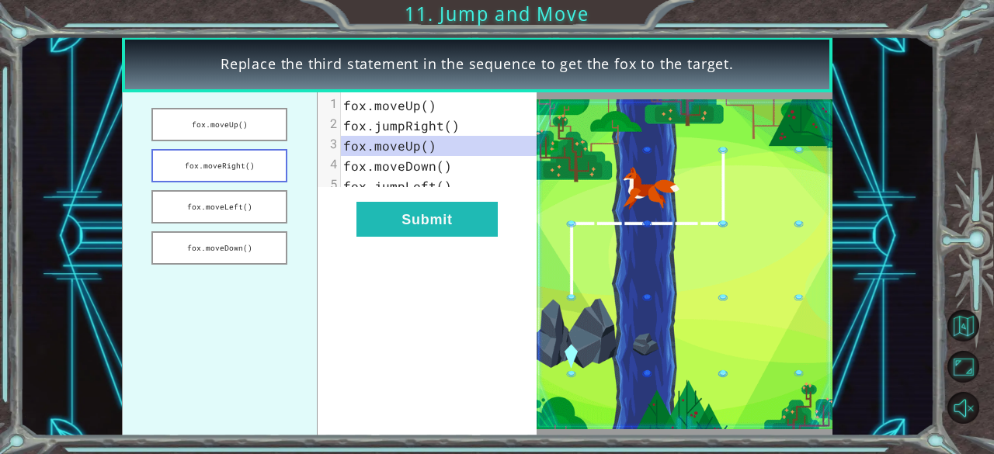
click at [255, 162] on button "fox.moveRight()" at bounding box center [219, 165] width 136 height 33
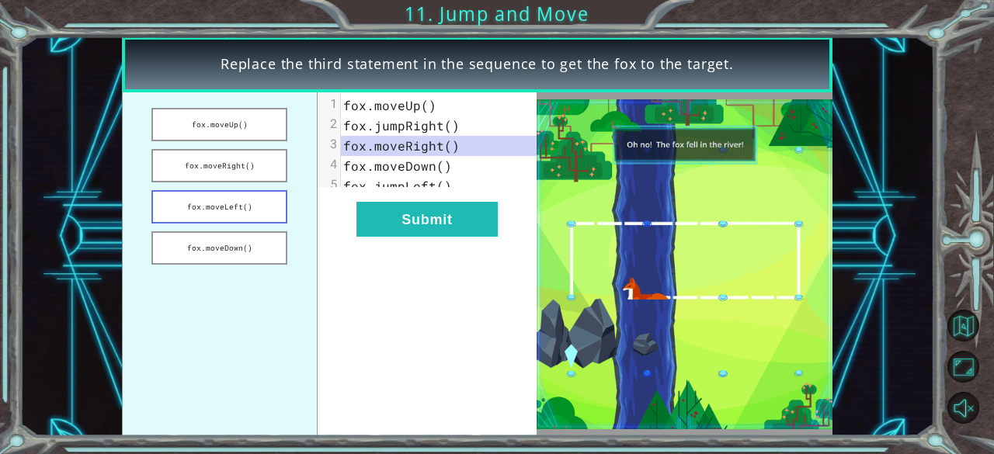
click at [253, 214] on button "fox.moveLeft()" at bounding box center [219, 206] width 136 height 33
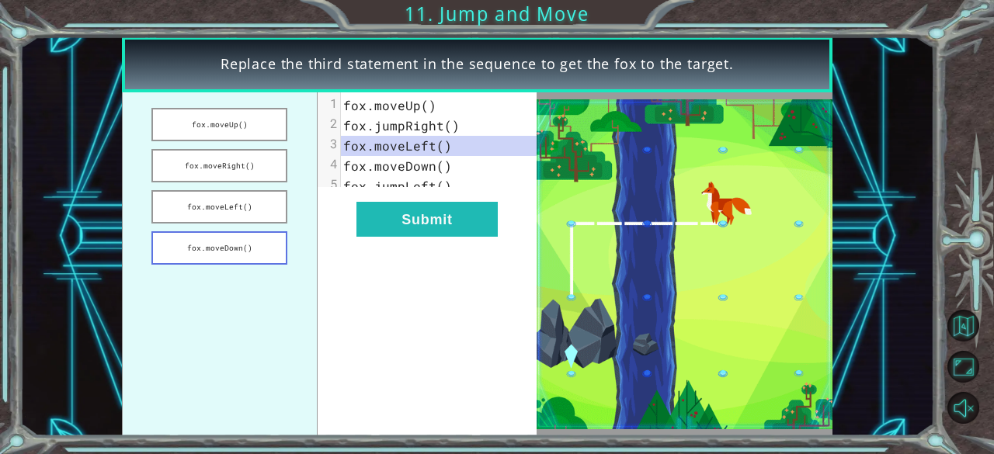
click at [206, 249] on button "fox.moveDown()" at bounding box center [219, 247] width 136 height 33
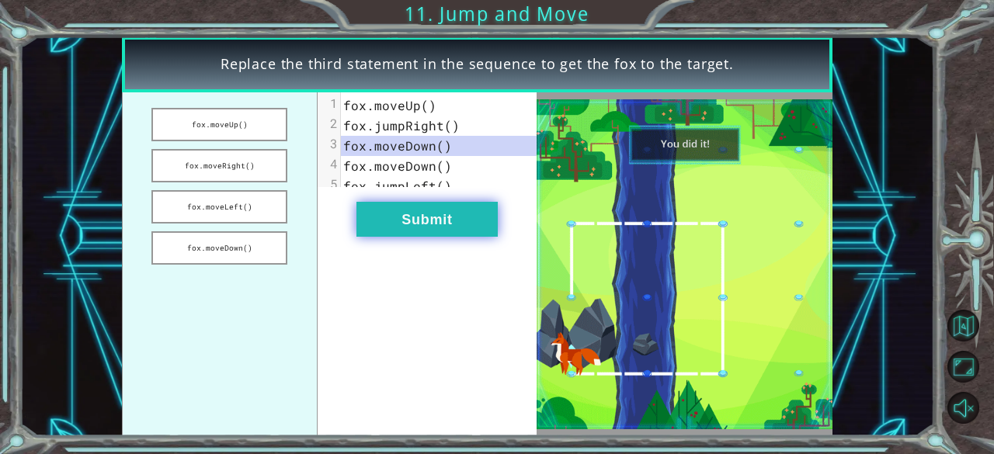
click at [446, 225] on button "Submit" at bounding box center [427, 219] width 141 height 35
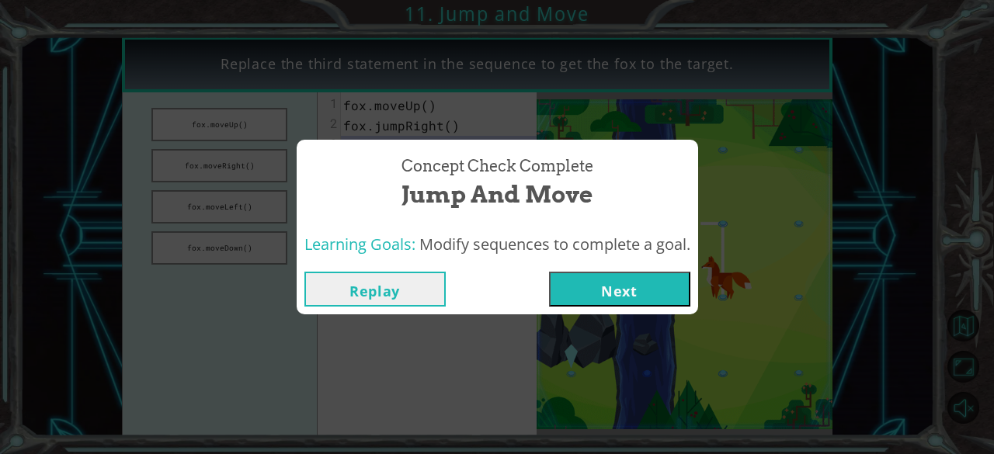
click at [609, 301] on button "Next" at bounding box center [619, 289] width 141 height 35
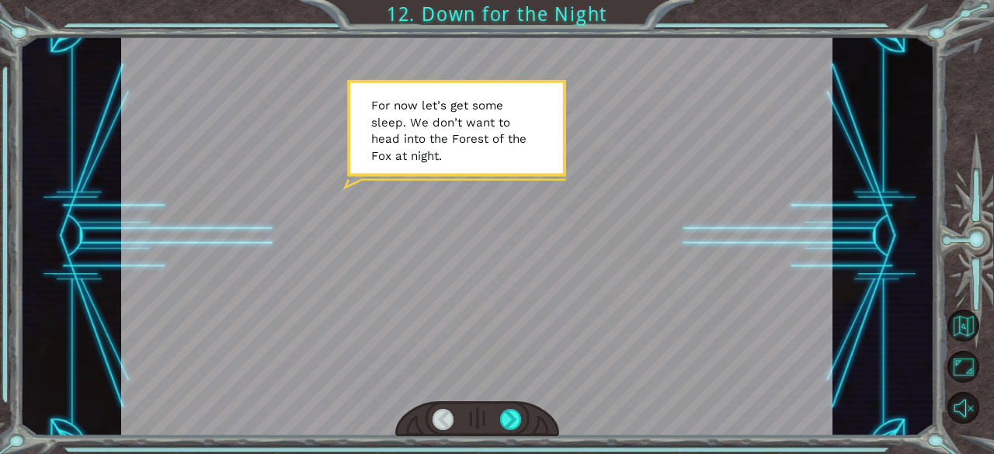
click at [486, 391] on div at bounding box center [477, 237] width 712 height 400
click at [508, 421] on div at bounding box center [511, 420] width 22 height 22
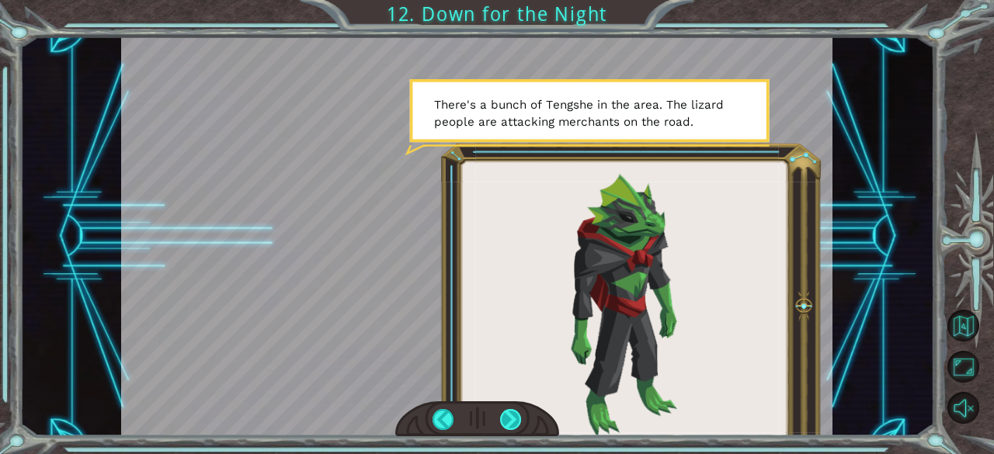
click at [511, 420] on div at bounding box center [511, 420] width 22 height 22
click at [508, 420] on div at bounding box center [511, 420] width 22 height 22
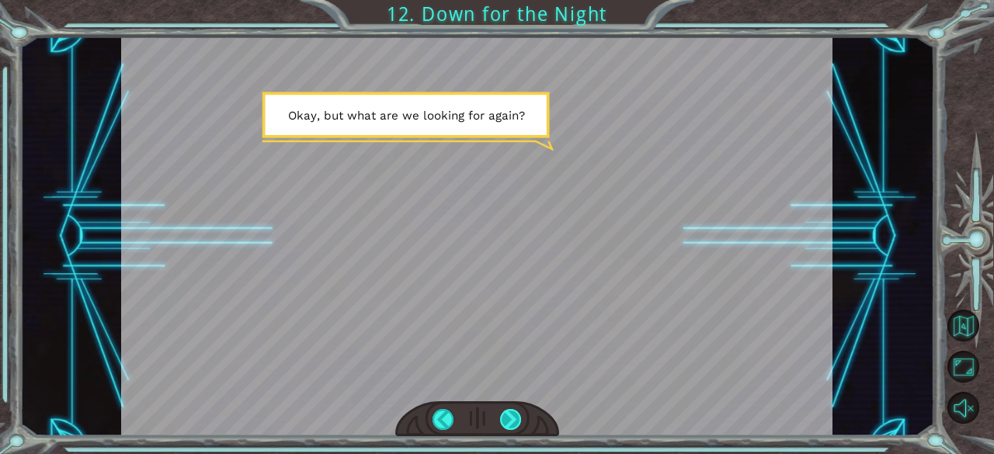
click at [517, 423] on div at bounding box center [511, 420] width 22 height 22
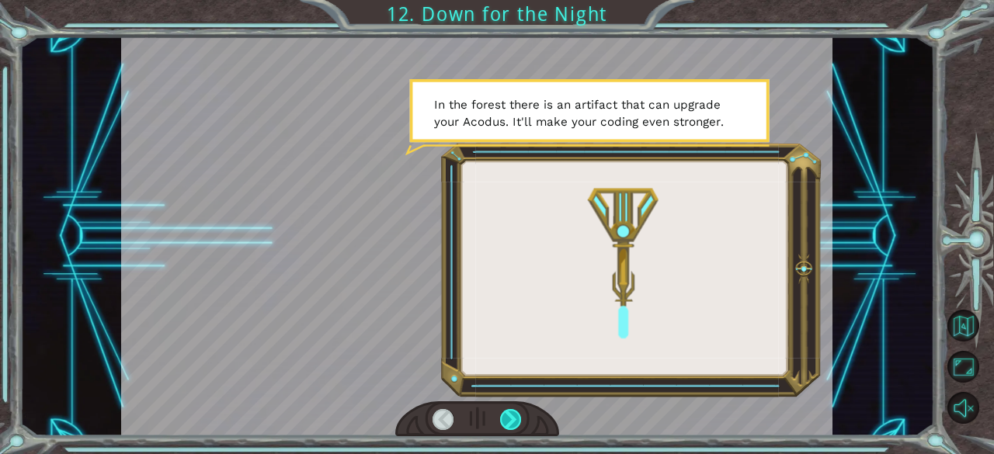
click at [505, 409] on div at bounding box center [511, 420] width 22 height 22
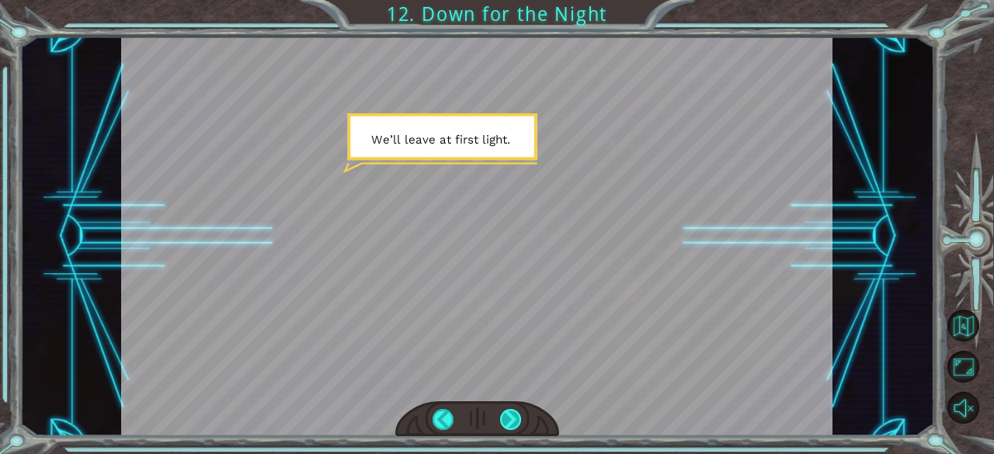
click at [517, 423] on div at bounding box center [511, 420] width 22 height 22
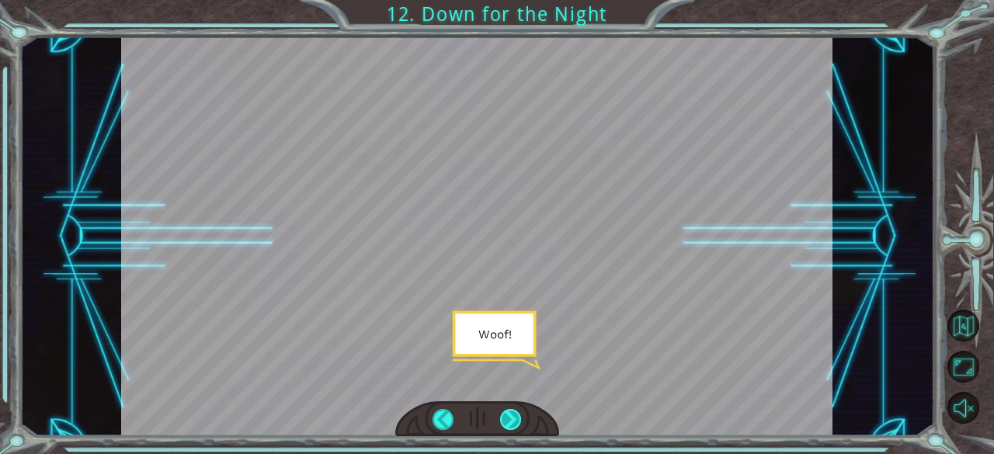
click at [516, 423] on div at bounding box center [511, 420] width 22 height 22
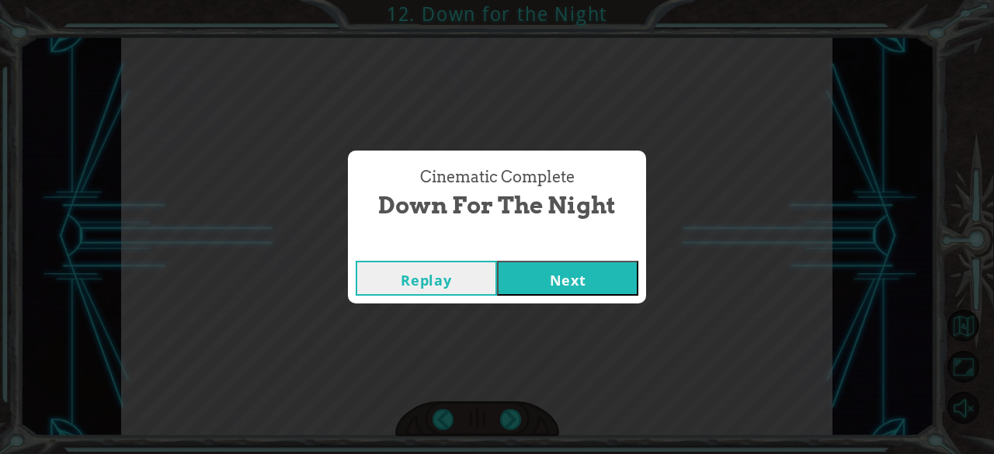
click at [579, 286] on button "Next" at bounding box center [567, 278] width 141 height 35
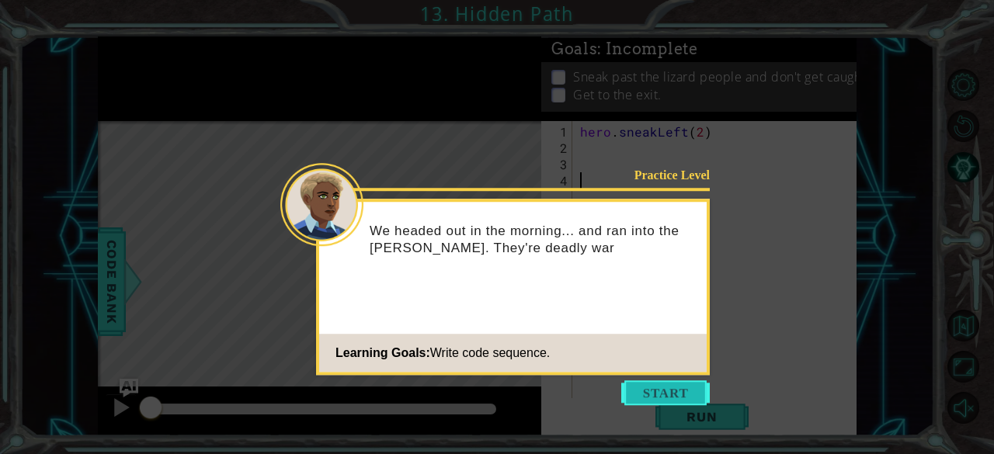
click at [656, 394] on button "Start" at bounding box center [665, 393] width 89 height 25
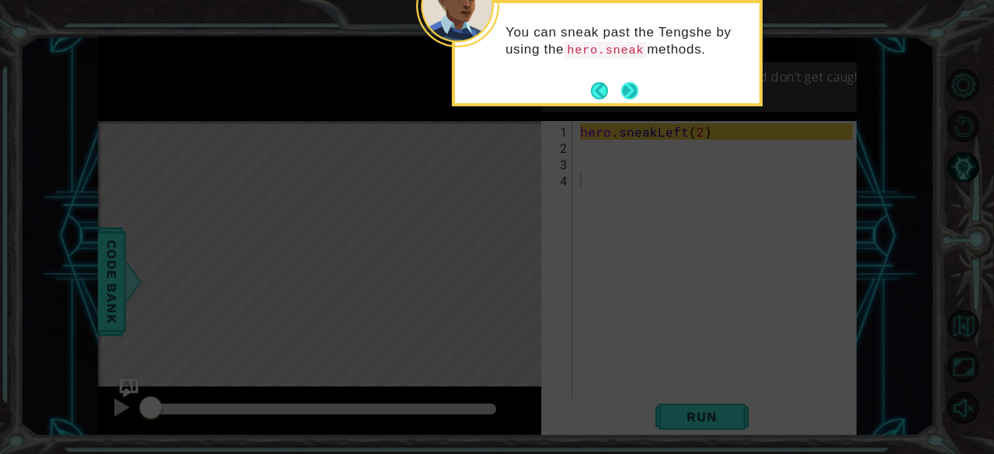
click at [627, 85] on button "Next" at bounding box center [629, 90] width 17 height 17
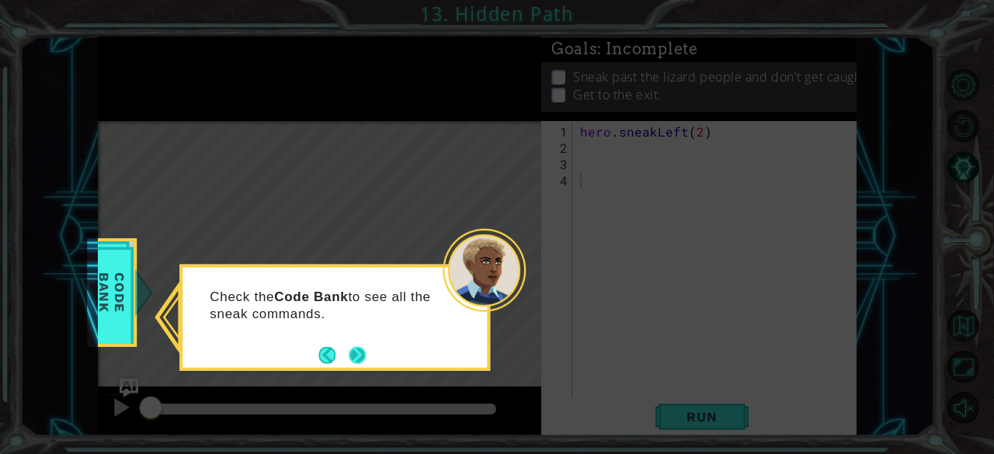
click at [366, 346] on button "Next" at bounding box center [357, 354] width 17 height 17
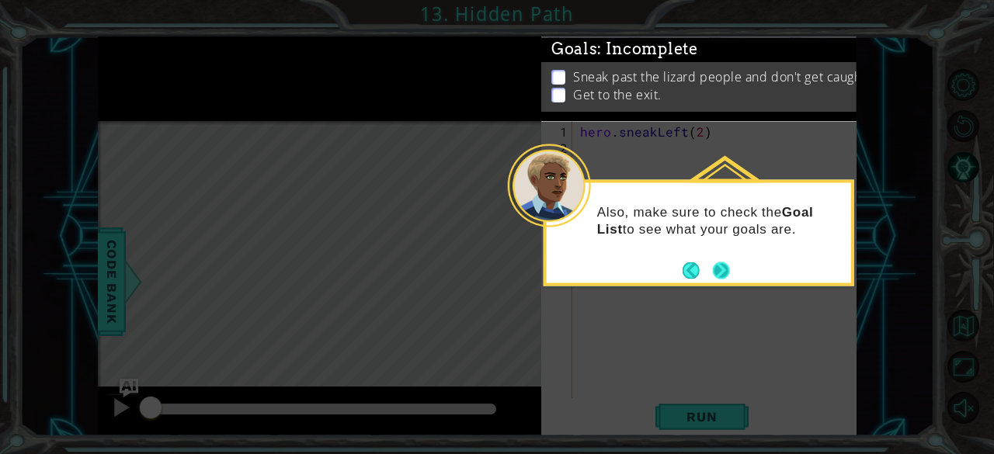
click at [722, 263] on button "Next" at bounding box center [721, 270] width 17 height 17
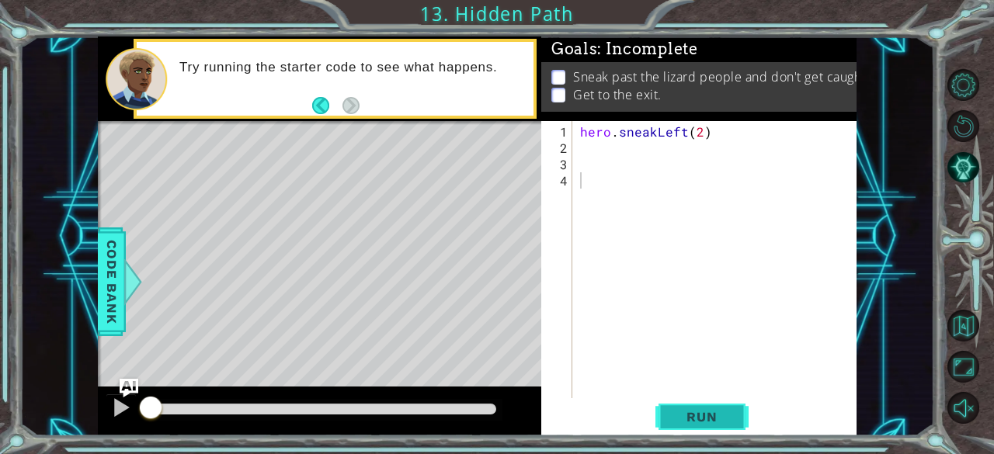
click at [673, 415] on span "Run" at bounding box center [701, 417] width 61 height 16
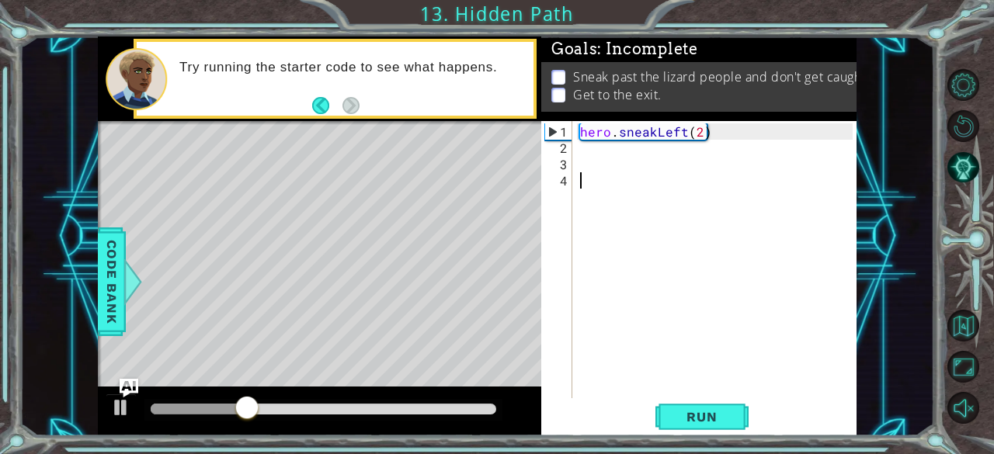
click at [579, 159] on div "hero . sneakLeft ( 2 )" at bounding box center [719, 279] width 284 height 310
click at [583, 151] on div "hero . sneakLeft ( 2 )" at bounding box center [719, 279] width 284 height 310
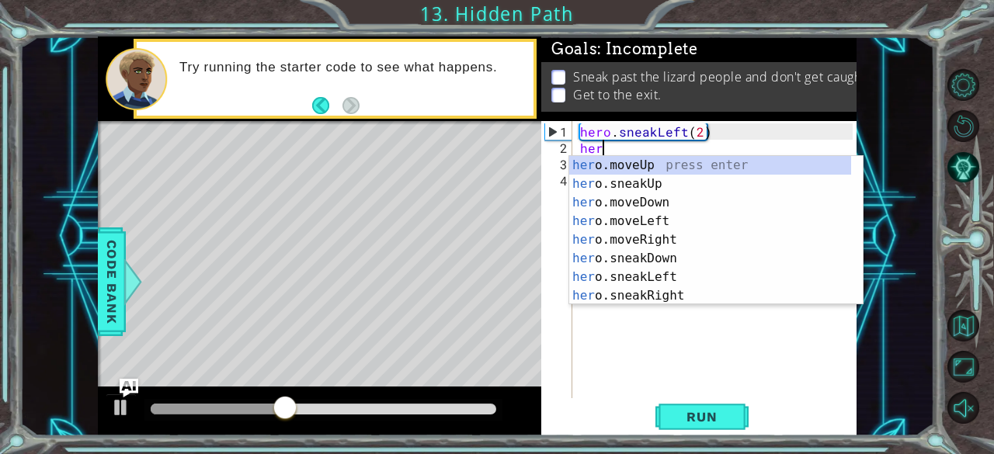
scroll to position [0, 1]
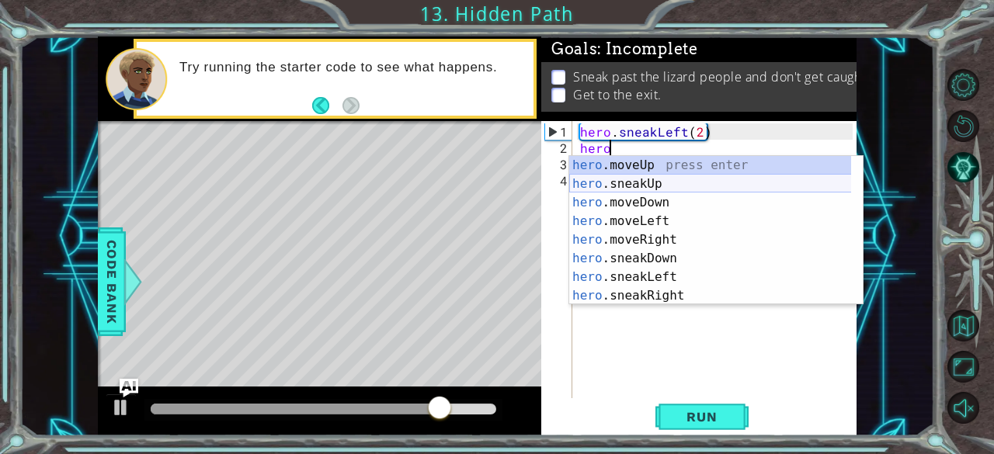
click at [652, 183] on div "hero .moveUp press enter hero .sneakUp press enter hero .moveDown press enter h…" at bounding box center [710, 249] width 283 height 186
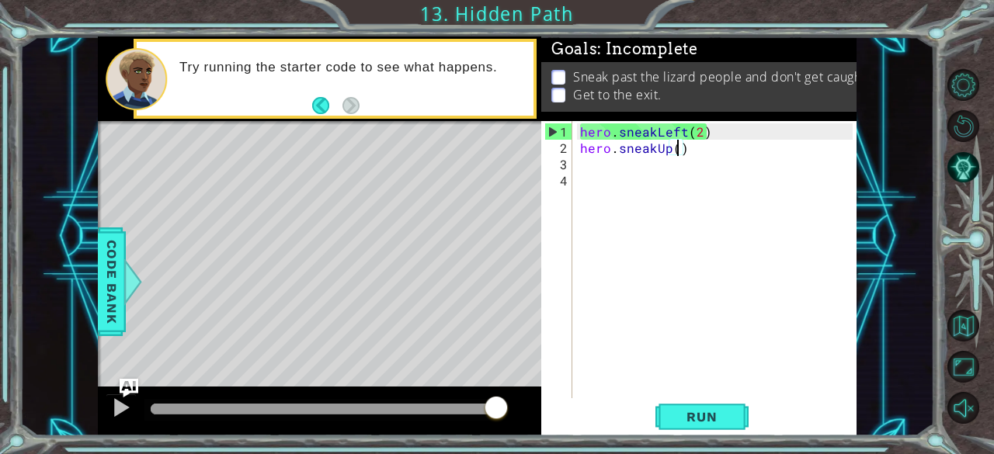
type textarea "hero.sneakUp(2)"
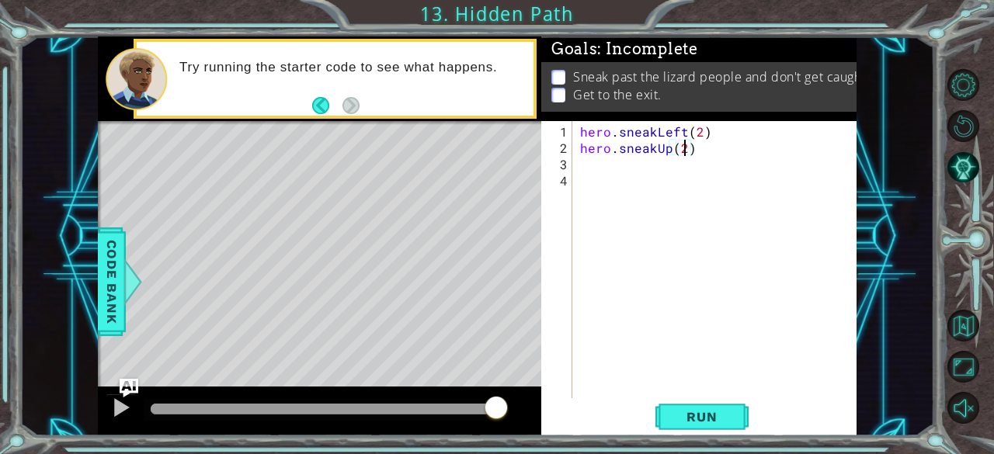
scroll to position [0, 6]
click at [672, 165] on div "hero . sneakLeft ( 2 ) hero . sneakUp ( 2 )" at bounding box center [719, 279] width 284 height 310
type textarea "g"
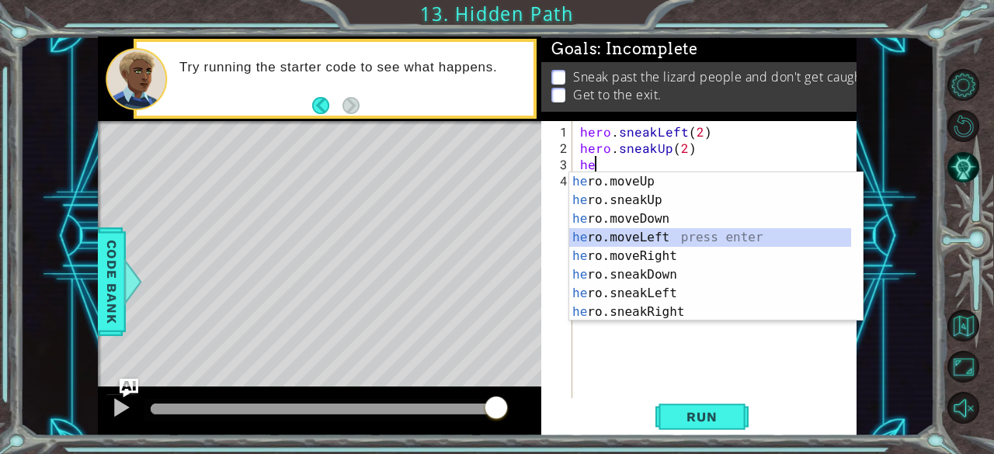
click at [674, 240] on div "he ro.moveUp press enter he ro.sneakUp press enter he ro.moveDown press enter h…" at bounding box center [710, 265] width 283 height 186
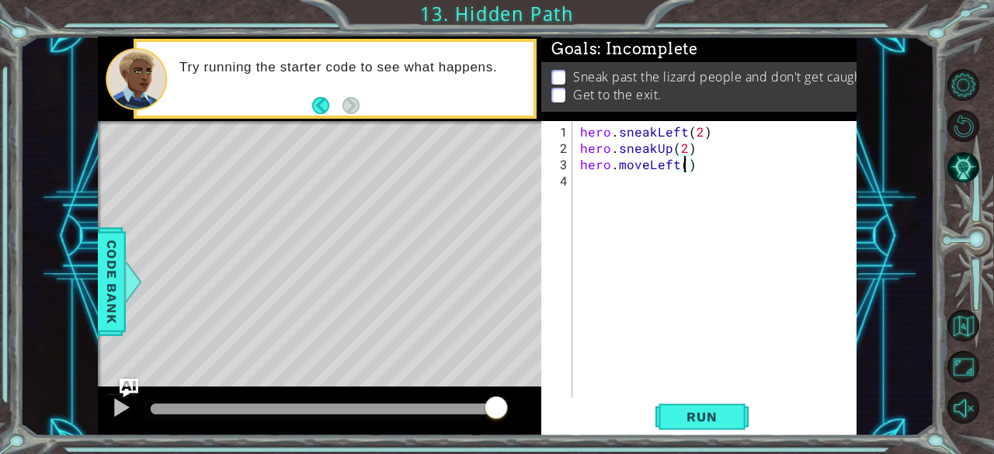
type textarea "hero.moveLeft(2)"
click at [667, 179] on div "hero . sneakLeft ( 2 ) hero . sneakUp ( 2 ) hero . moveLeft ( 2 )" at bounding box center [719, 279] width 284 height 310
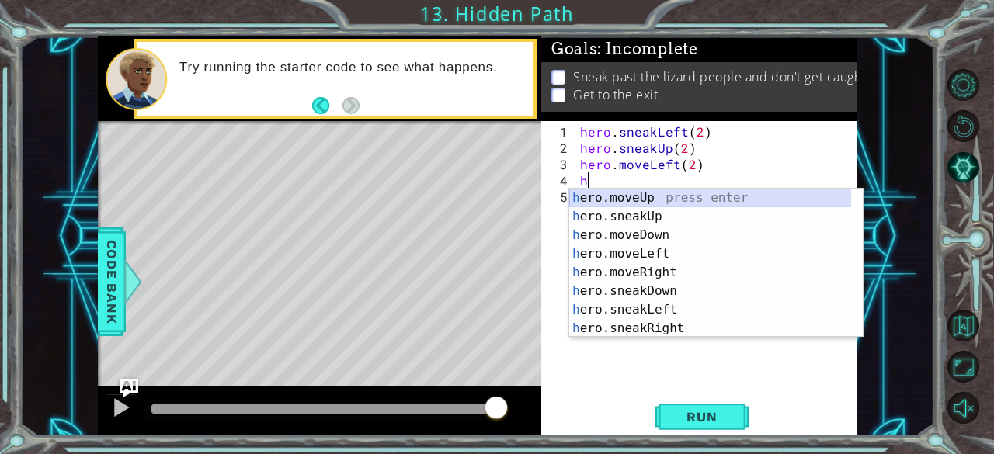
click at [685, 194] on div "h ero.moveUp press enter h ero.sneakUp press enter h ero.moveDown press enter h…" at bounding box center [710, 282] width 283 height 186
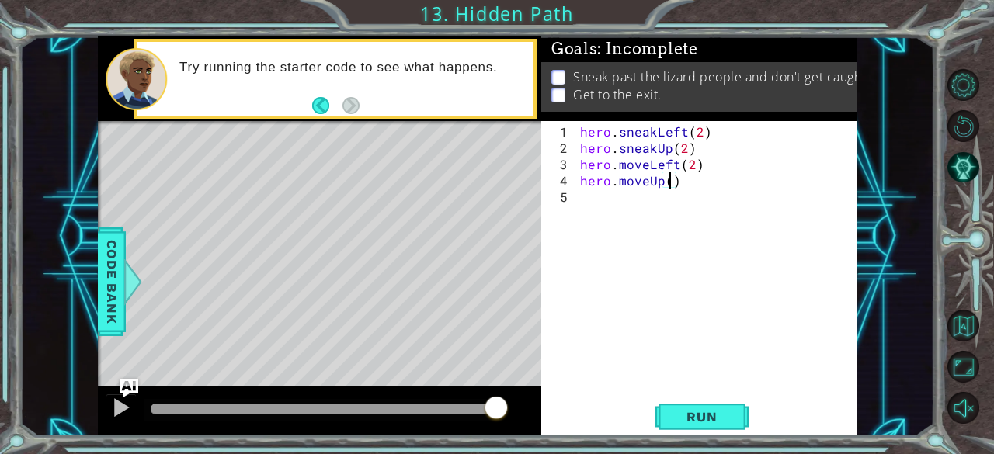
click at [722, 179] on div "hero . sneakLeft ( 2 ) hero . sneakUp ( 2 ) hero . moveLeft ( 2 ) hero . moveUp…" at bounding box center [719, 279] width 284 height 310
click at [719, 422] on span "Run" at bounding box center [701, 417] width 61 height 16
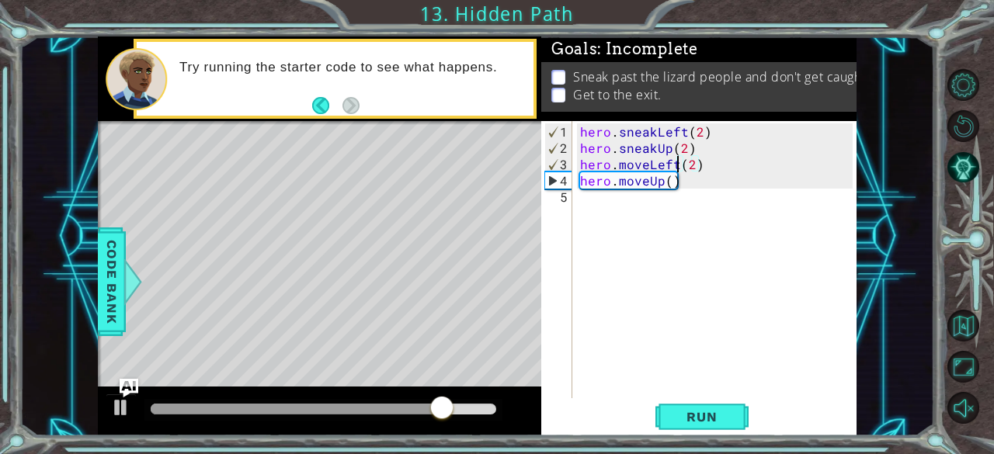
click at [676, 164] on div "hero . sneakLeft ( 2 ) hero . sneakUp ( 2 ) hero . moveLeft ( 2 ) hero . moveUp…" at bounding box center [719, 279] width 284 height 310
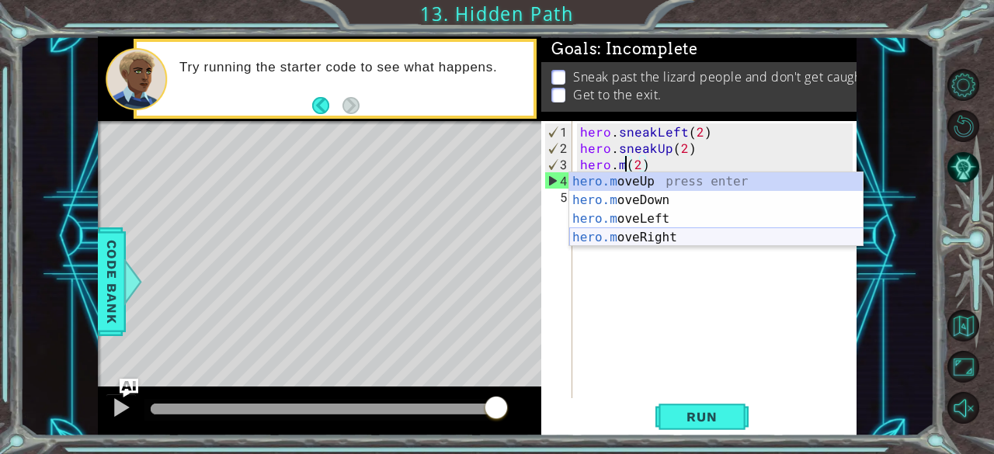
click at [667, 238] on div "hero.m oveUp press enter hero.m oveDown press enter hero.m oveLeft press enter …" at bounding box center [716, 228] width 294 height 112
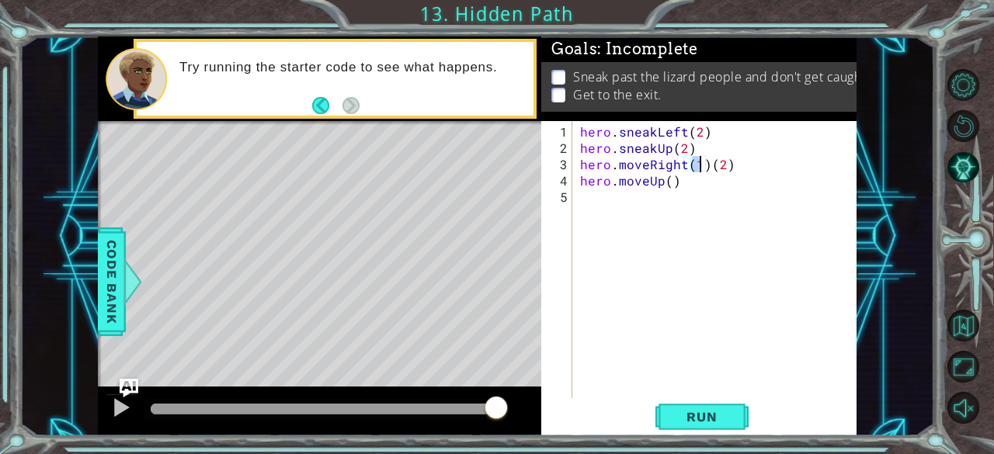
click at [743, 173] on div "hero . sneakLeft ( 2 ) hero . sneakUp ( 2 ) hero . moveRight ( 1 ) ( 2 ) hero .…" at bounding box center [719, 279] width 284 height 310
click at [705, 164] on div "hero . sneakLeft ( 2 ) hero . sneakUp ( 2 ) hero . moveRight ( 1 ) ( 2 ) hero .…" at bounding box center [719, 279] width 284 height 310
click at [714, 418] on span "Run" at bounding box center [701, 417] width 61 height 16
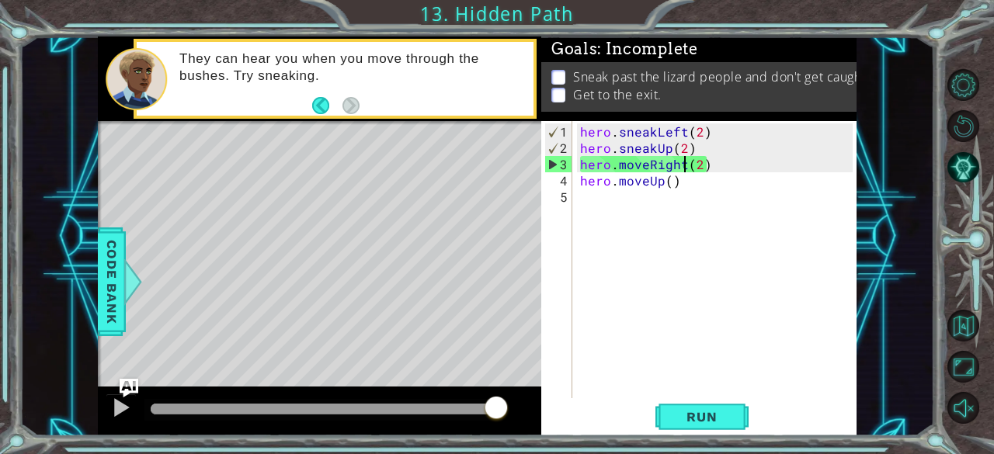
click at [646, 176] on div "hero . sneakLeft ( 2 ) hero . sneakUp ( 2 ) hero . moveRight ( 2 ) hero . moveU…" at bounding box center [719, 279] width 284 height 310
click at [646, 171] on div "hero . sneakLeft ( 2 ) hero . sneakUp ( 2 ) hero . moveRight ( 2 ) hero . moveU…" at bounding box center [719, 279] width 284 height 310
click at [647, 162] on div "hero . sneakLeft ( 2 ) hero . sneakUp ( 2 ) hero . moveRight ( 2 ) hero . moveU…" at bounding box center [719, 279] width 284 height 310
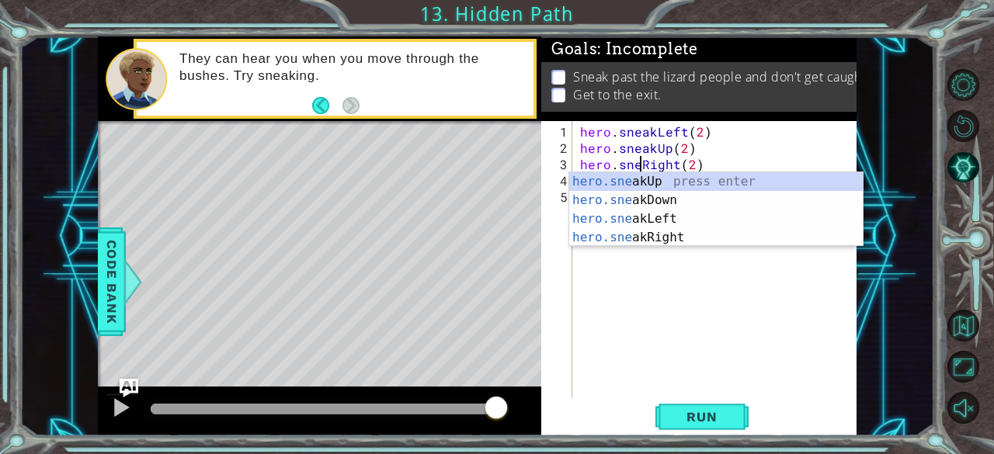
type textarea "hero.sneakRight(2)"
click at [660, 301] on div "hero . sneakLeft ( 2 ) hero . sneakUp ( 2 ) hero . sneakRight ( 2 ) hero . move…" at bounding box center [719, 279] width 284 height 310
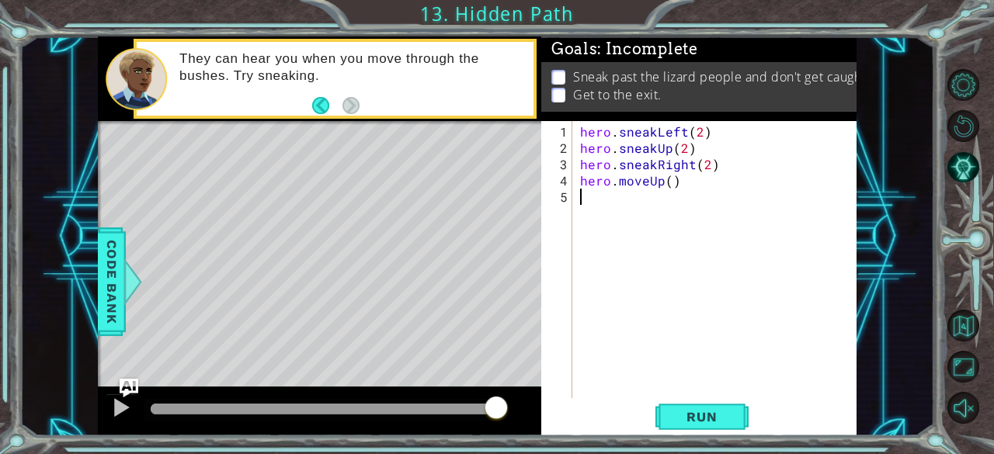
click at [644, 188] on div "hero . sneakLeft ( 2 ) hero . sneakUp ( 2 ) hero . sneakRight ( 2 ) hero . move…" at bounding box center [719, 279] width 284 height 310
click at [643, 179] on div "hero . sneakLeft ( 2 ) hero . sneakUp ( 2 ) hero . sneakRight ( 2 ) hero . move…" at bounding box center [719, 279] width 284 height 310
click at [649, 182] on div "hero . sneakLeft ( 2 ) hero . sneakUp ( 2 ) hero . sneakRight ( 2 ) hero . move…" at bounding box center [719, 279] width 284 height 310
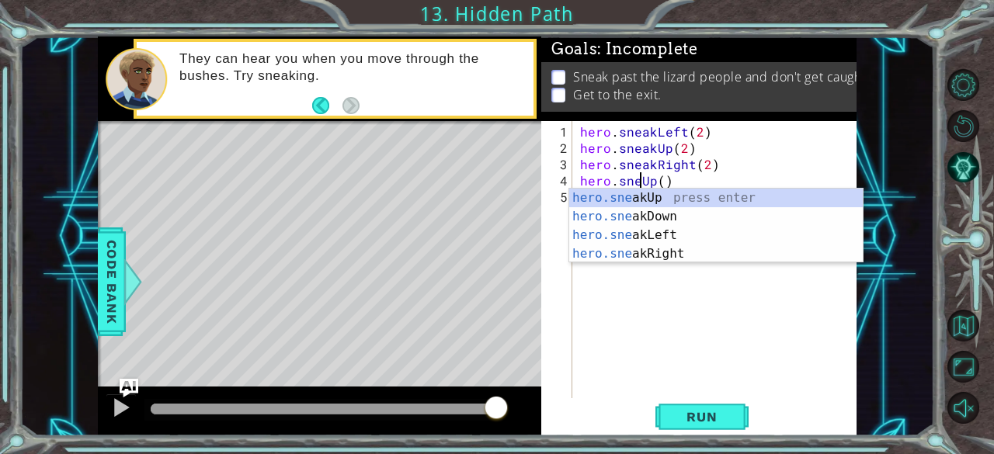
scroll to position [0, 4]
type textarea "hero.sneakUp()"
click at [693, 416] on span "Run" at bounding box center [701, 417] width 61 height 16
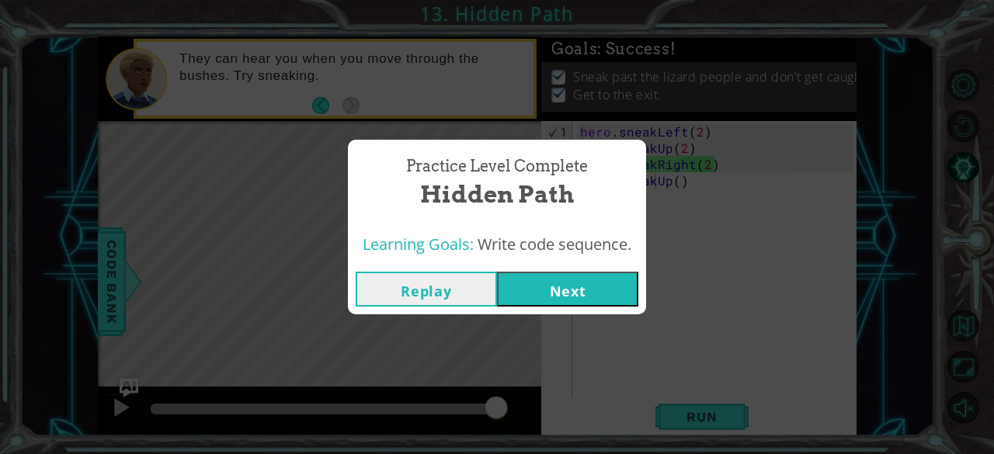
click at [538, 281] on button "Next" at bounding box center [567, 289] width 141 height 35
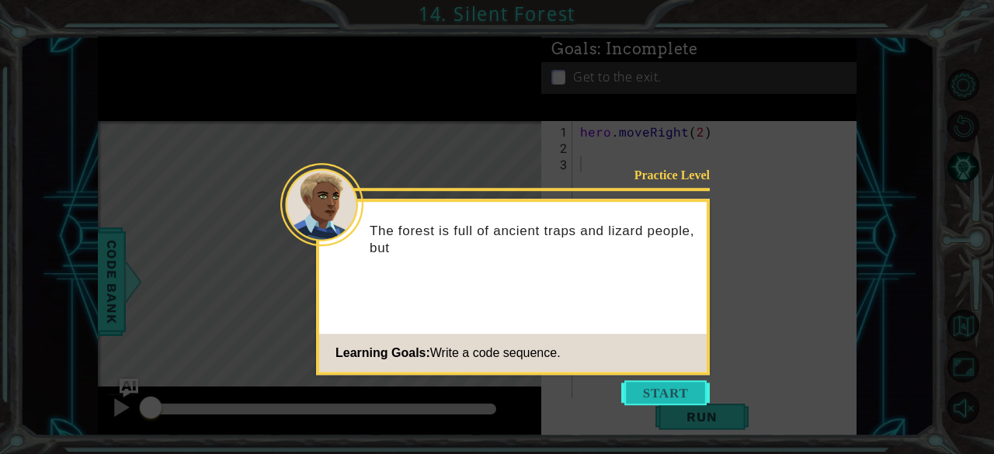
click at [654, 399] on button "Start" at bounding box center [665, 393] width 89 height 25
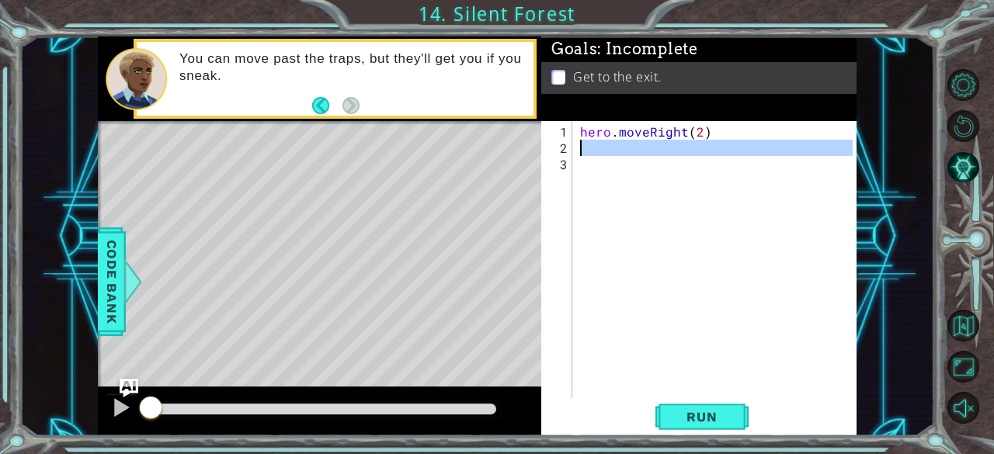
click at [564, 147] on div "2" at bounding box center [559, 148] width 28 height 16
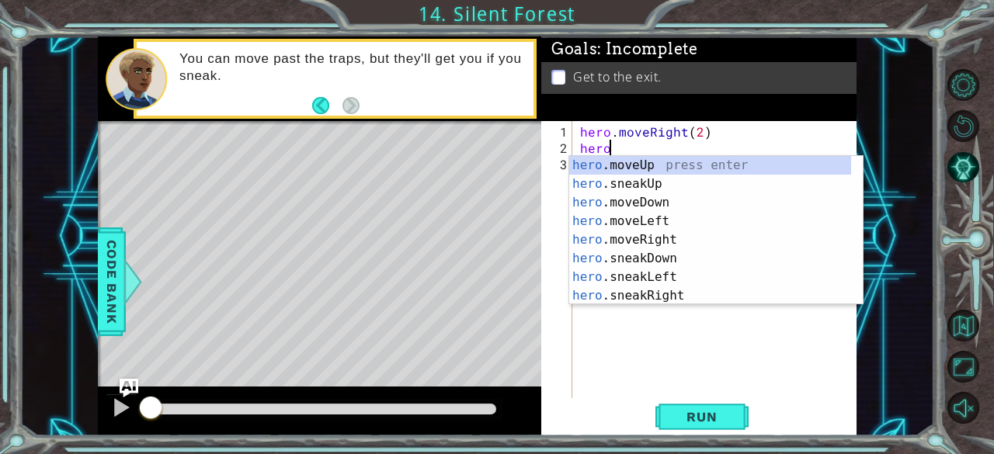
scroll to position [0, 2]
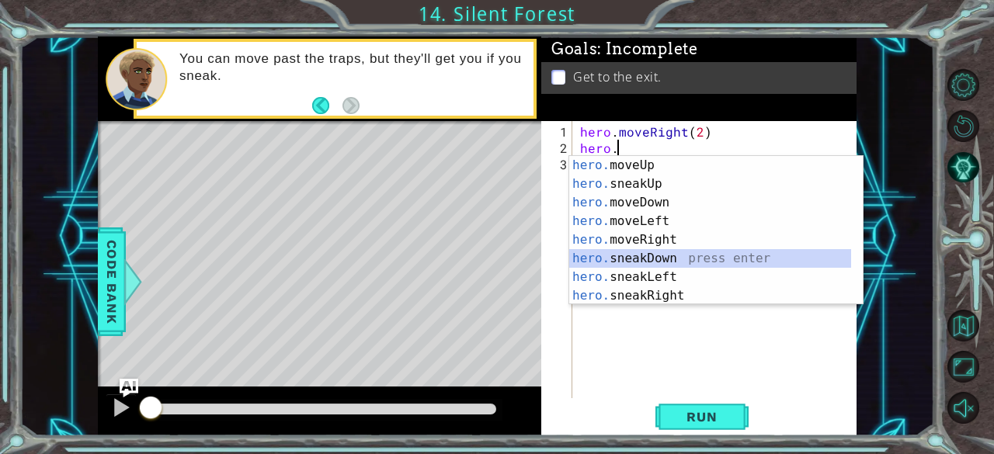
click at [656, 256] on div "hero. moveUp press enter hero. sneakUp press enter hero. moveDown press enter h…" at bounding box center [710, 249] width 283 height 186
type textarea "hero.sneakDown(1)"
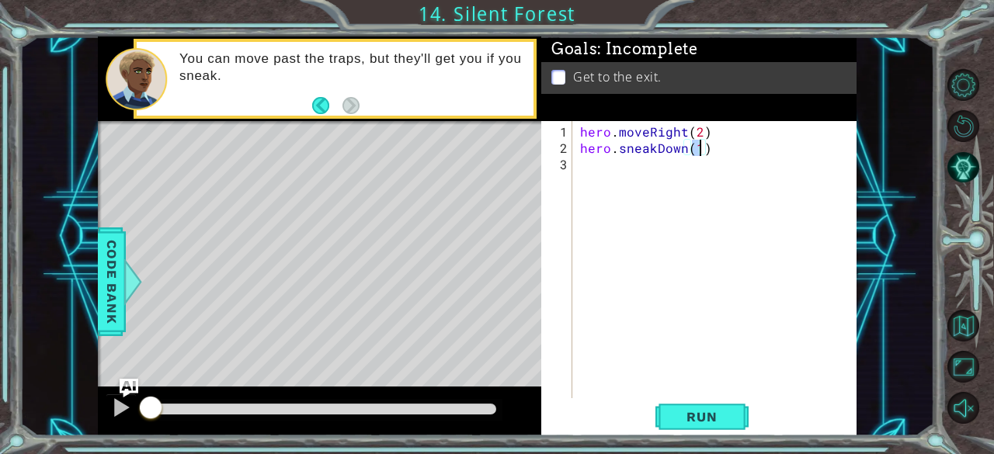
click at [616, 175] on div "hero . moveRight ( 2 ) hero . sneakDown ( 1 )" at bounding box center [719, 279] width 284 height 310
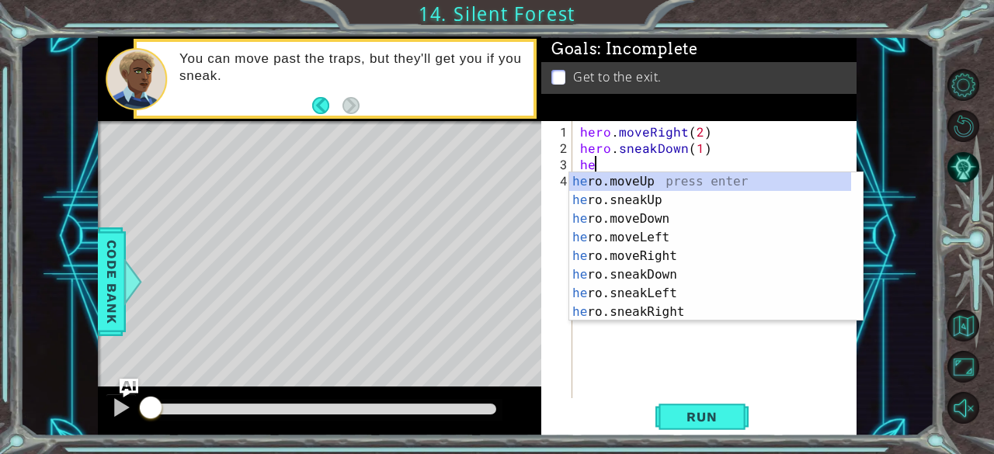
scroll to position [0, 0]
click at [644, 260] on div "her o.moveUp press enter her o.sneakUp press enter her o.moveDown press enter h…" at bounding box center [710, 265] width 283 height 186
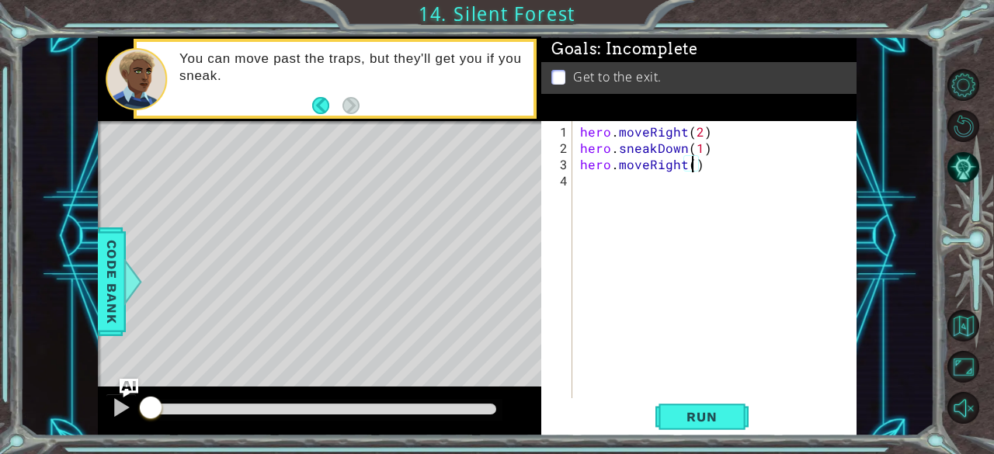
type textarea "hero.moveRight(2)"
click at [618, 197] on div "hero . moveRight ( 2 ) hero . sneakDown ( 1 ) hero . moveRight ( 2 )" at bounding box center [719, 279] width 284 height 310
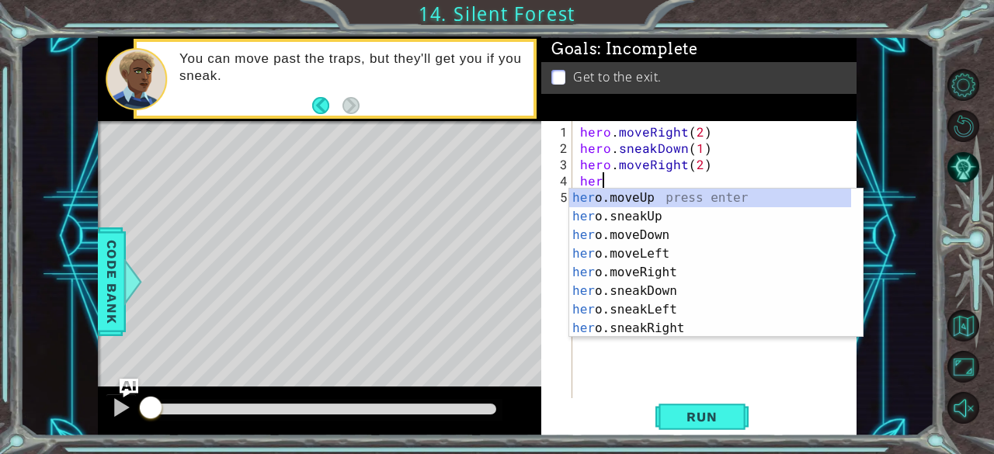
scroll to position [0, 0]
click at [644, 214] on div "her o.moveUp press enter her o.sneakUp press enter her o.moveDown press enter h…" at bounding box center [710, 282] width 283 height 186
type textarea "hero.sneakUp(1)"
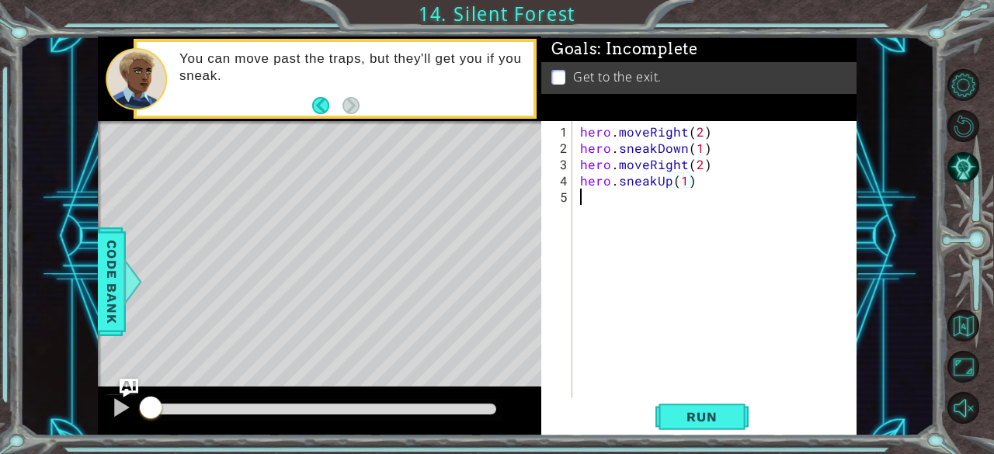
click at [593, 210] on div "hero . moveRight ( 2 ) hero . sneakDown ( 1 ) hero . moveRight ( 2 ) hero . sne…" at bounding box center [719, 279] width 284 height 310
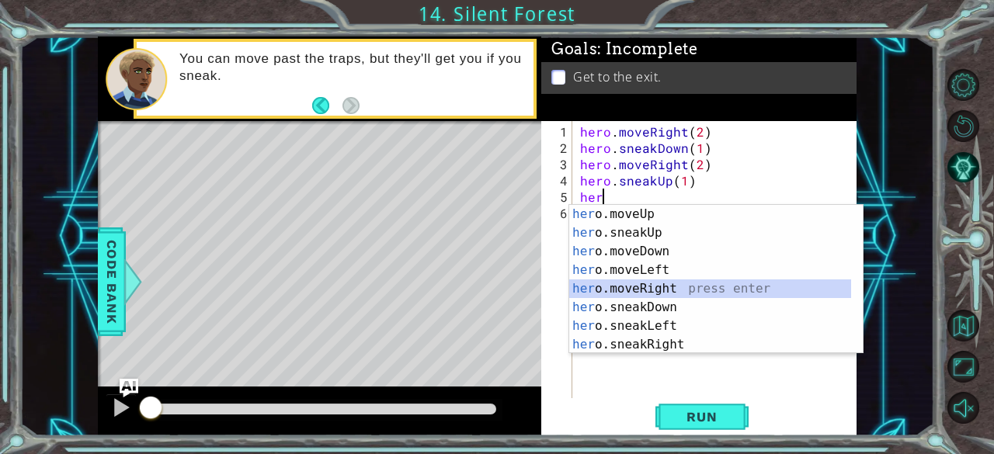
click at [667, 287] on div "her o.moveUp press enter her o.sneakUp press enter her o.moveDown press enter h…" at bounding box center [710, 298] width 283 height 186
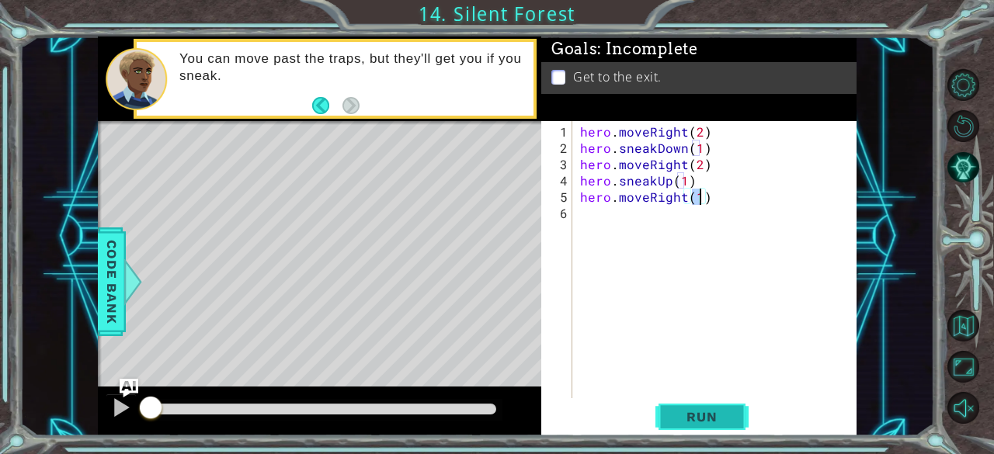
click at [693, 412] on span "Run" at bounding box center [701, 417] width 61 height 16
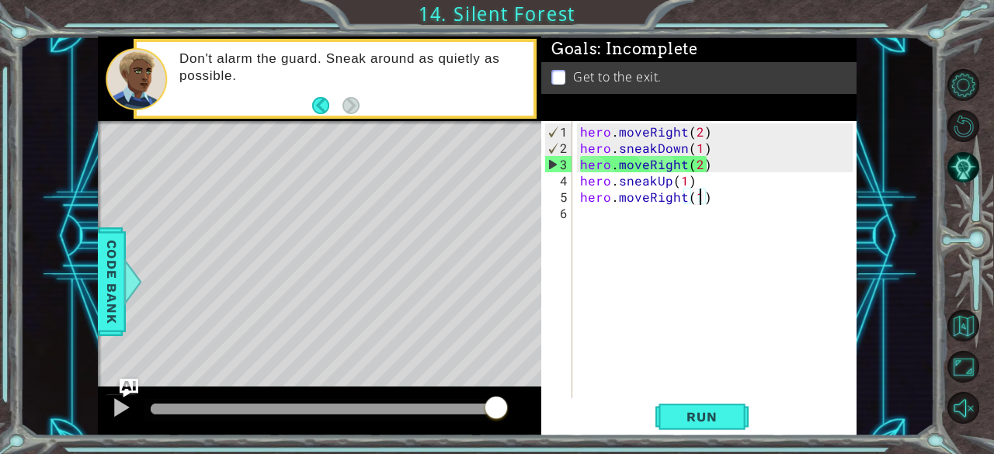
click at [648, 170] on div "hero . moveRight ( 2 ) hero . sneakDown ( 1 ) hero . moveRight ( 2 ) hero . sne…" at bounding box center [719, 279] width 284 height 310
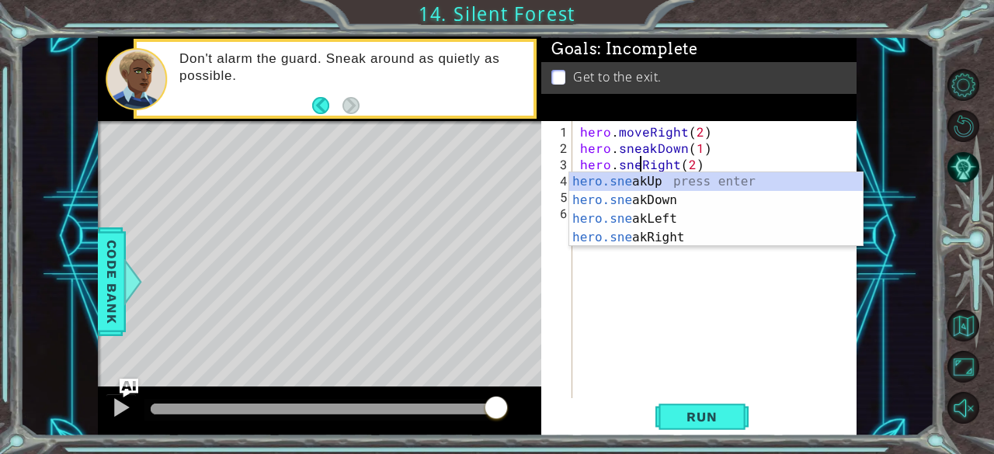
scroll to position [0, 4]
type textarea "hero.sneakRight(2)"
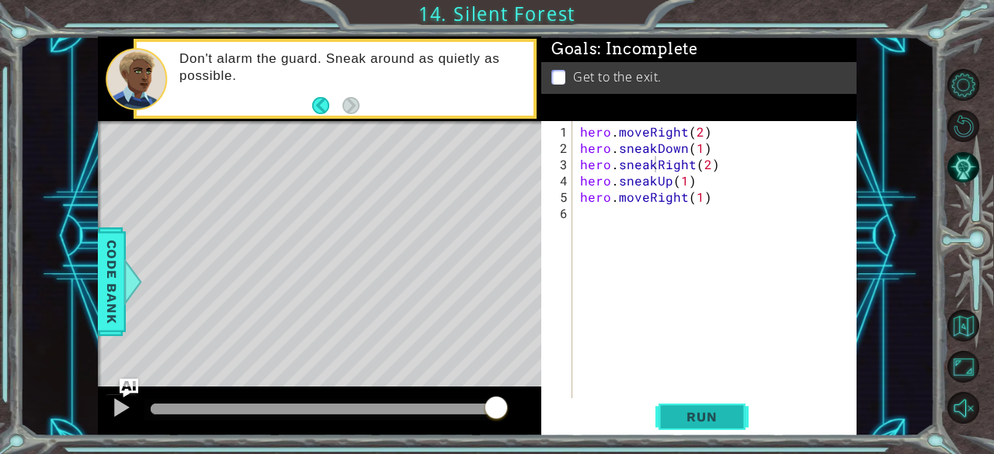
click at [718, 423] on span "Run" at bounding box center [701, 417] width 61 height 16
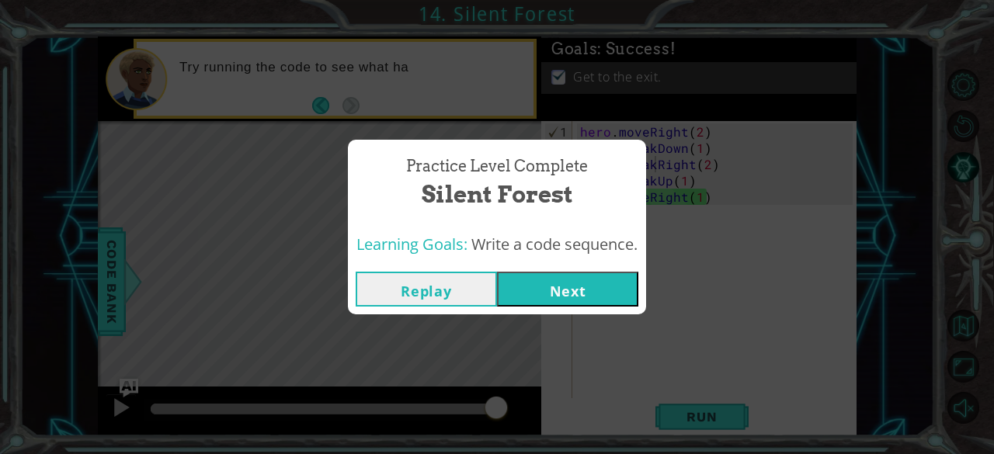
click at [569, 287] on button "Next" at bounding box center [567, 289] width 141 height 35
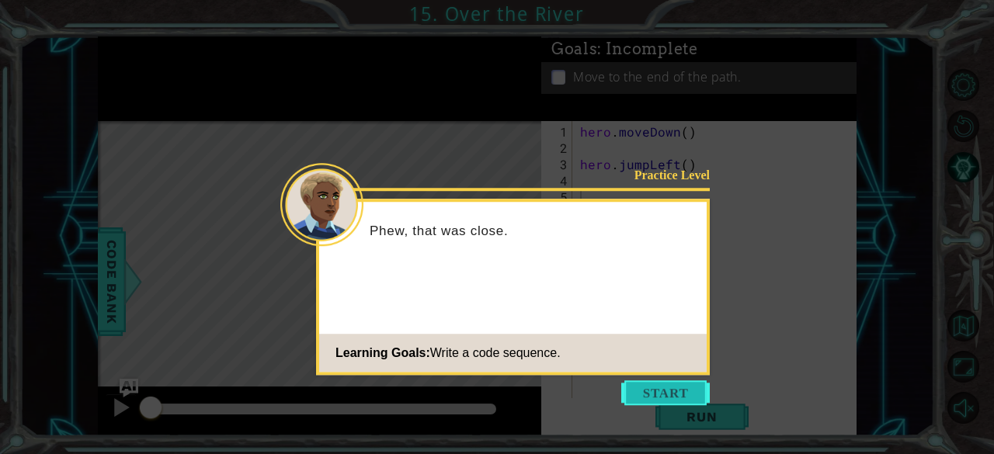
click at [678, 404] on button "Start" at bounding box center [665, 393] width 89 height 25
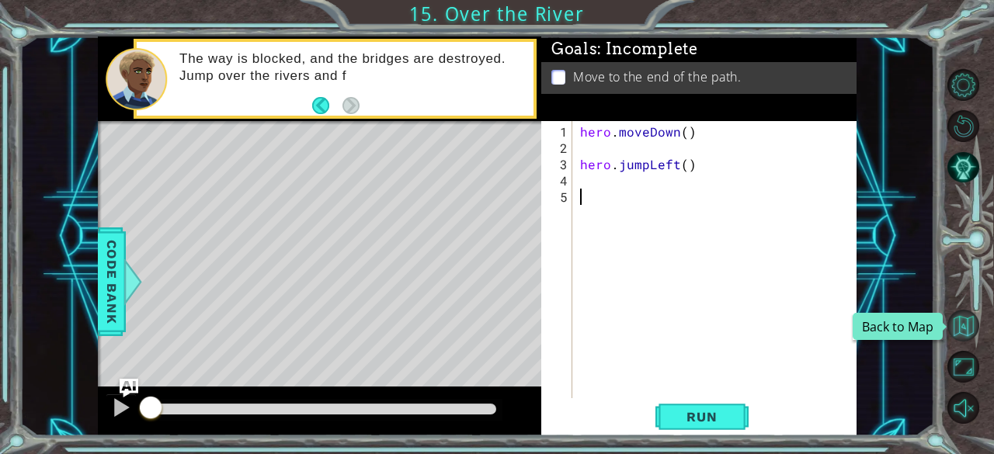
click at [968, 336] on button "Back to Map" at bounding box center [964, 326] width 32 height 32
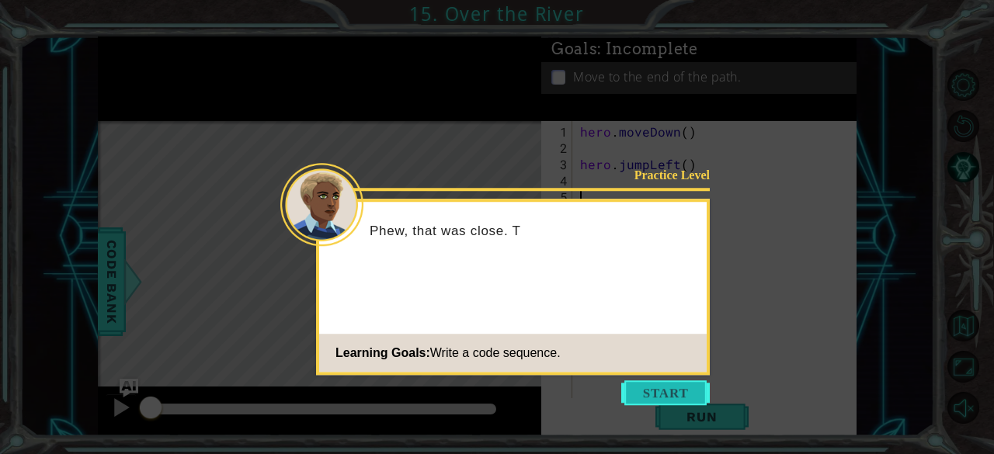
click at [677, 398] on button "Start" at bounding box center [665, 393] width 89 height 25
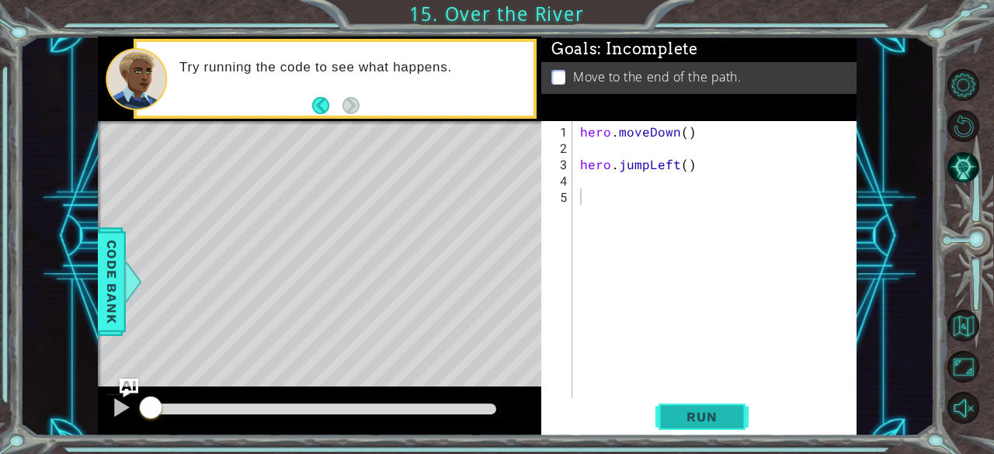
click at [710, 405] on button "Run" at bounding box center [702, 418] width 93 height 32
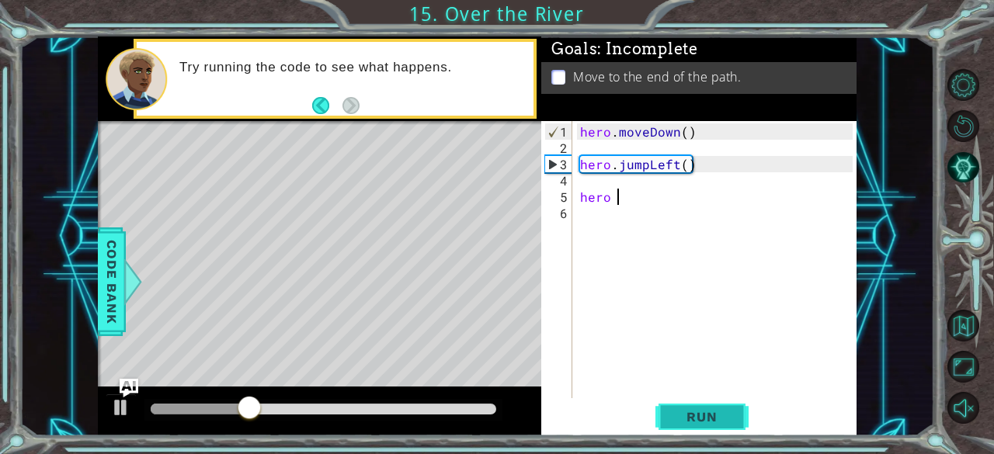
type textarea "hero"
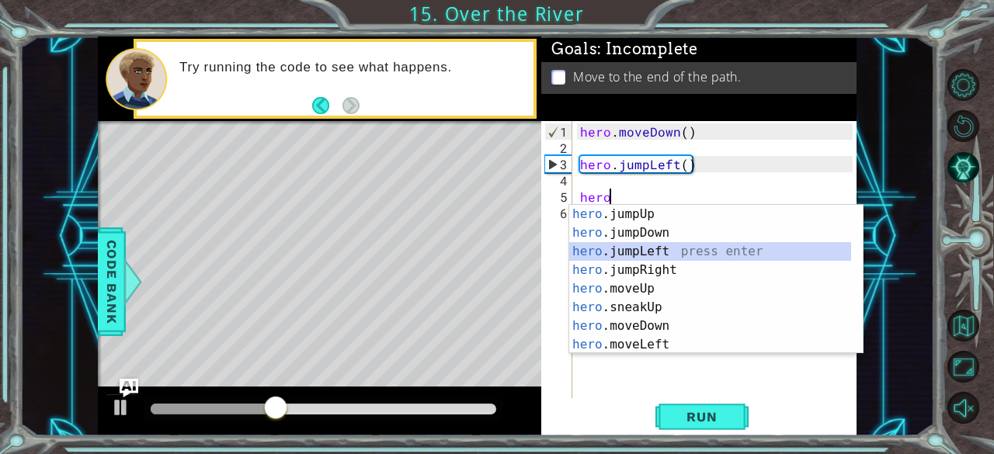
click at [681, 247] on div "hero .jumpUp press enter hero .jumpDown press enter hero .jumpLeft press enter …" at bounding box center [710, 298] width 283 height 186
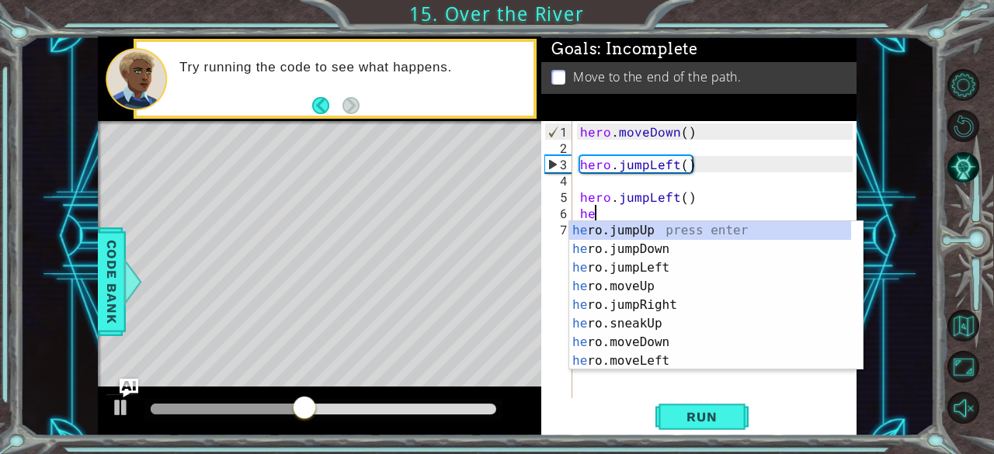
scroll to position [0, 0]
type textarea "hero"
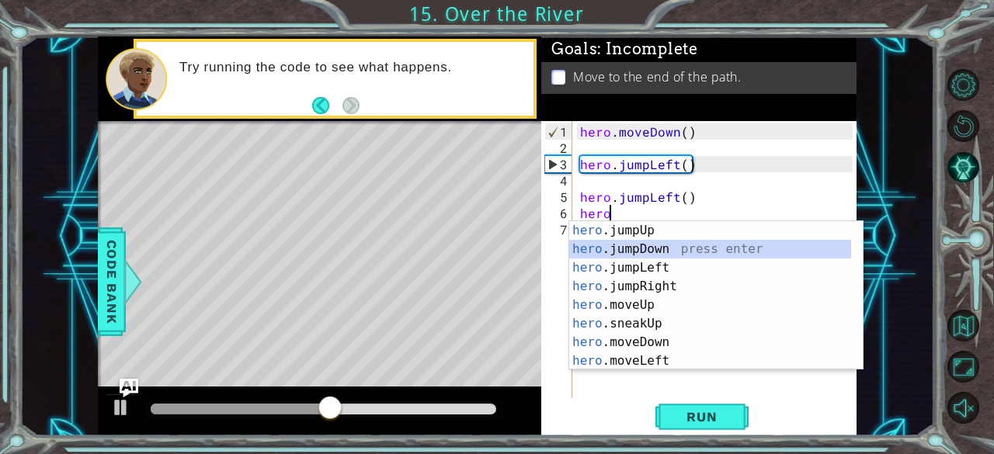
click at [671, 250] on div "hero .jumpUp press enter hero .jumpDown press enter hero .jumpLeft press enter …" at bounding box center [710, 314] width 283 height 186
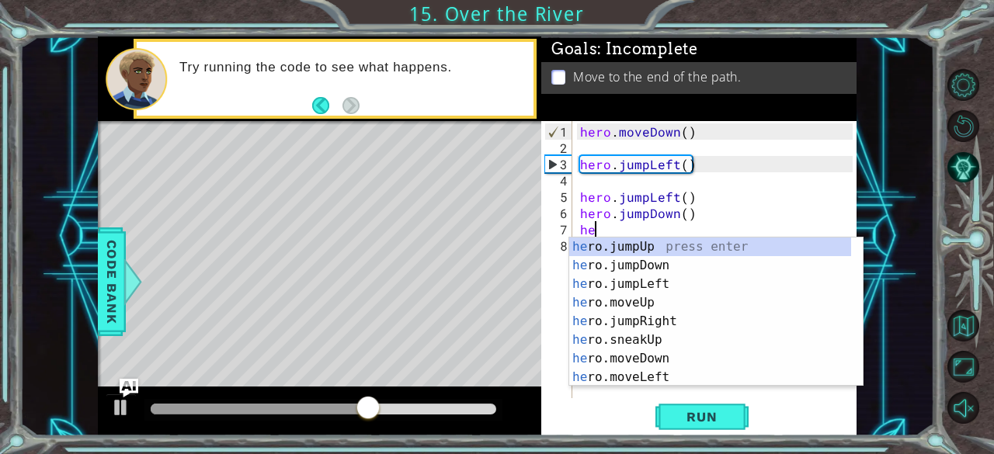
type textarea "her"
click at [613, 263] on div "her o.jumpUp press enter her o.jumpDown press enter her o.jumpLeft press enter …" at bounding box center [710, 331] width 283 height 186
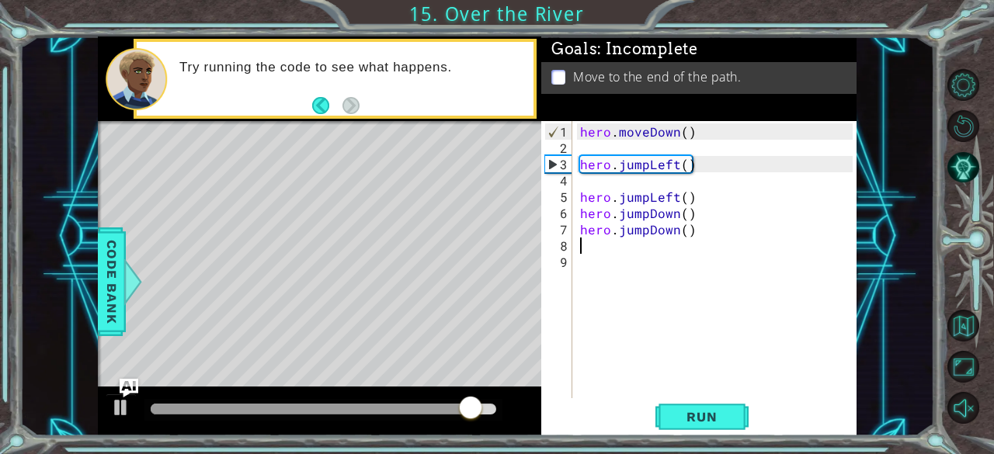
click at [732, 234] on div "hero . moveDown ( ) hero . jumpLeft ( ) hero . jumpLeft ( ) hero . jumpDown ( )…" at bounding box center [719, 279] width 284 height 310
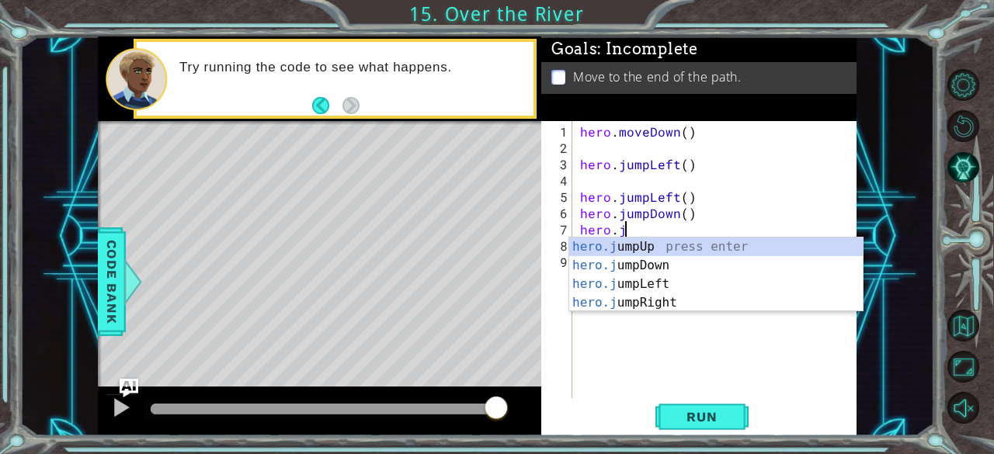
type textarea "hero."
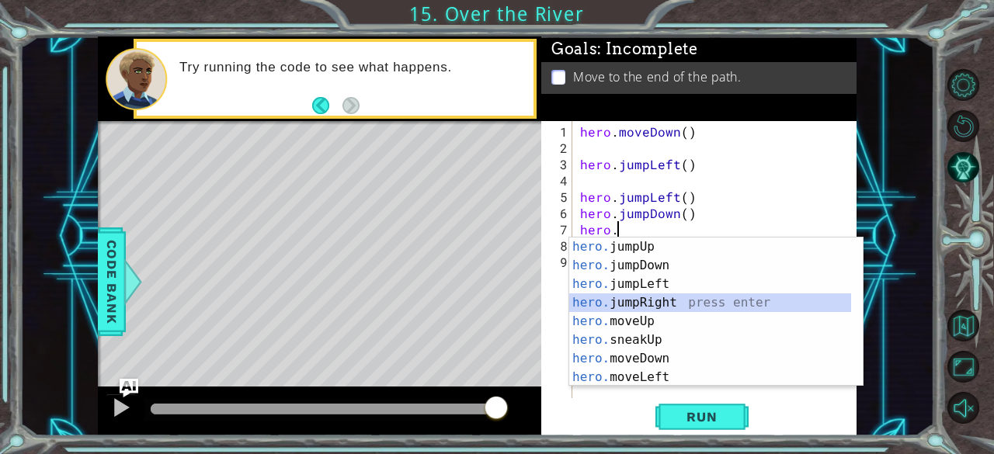
click at [693, 299] on div "hero. jumpUp press enter hero. jumpDown press enter hero. jumpLeft press enter …" at bounding box center [710, 331] width 283 height 186
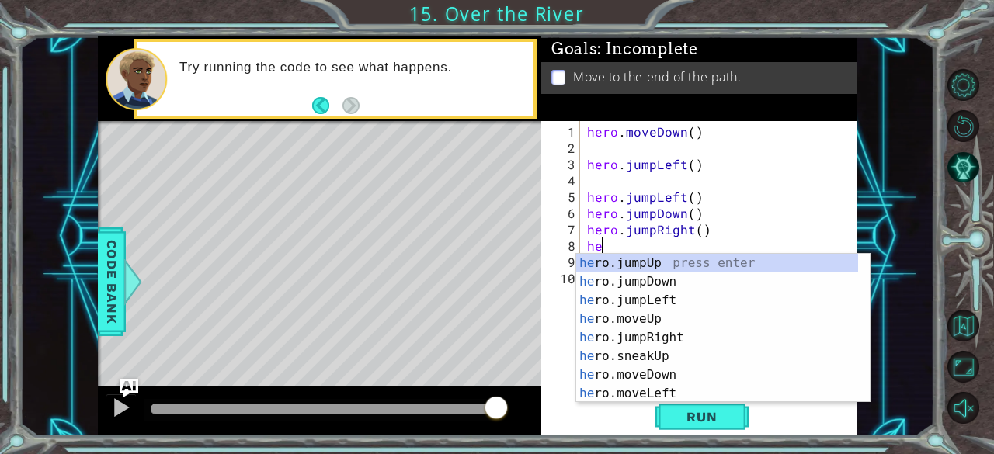
type textarea "her"
click at [690, 339] on div "her o.jumpUp press enter her o.jumpDown press enter her o.jumpLeft press enter …" at bounding box center [717, 347] width 283 height 186
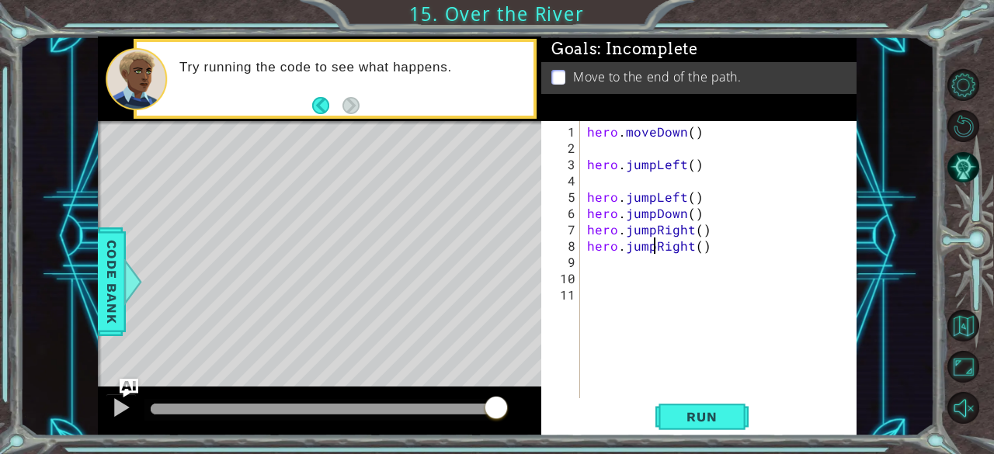
click at [655, 250] on div "hero . moveDown ( ) hero . jumpLeft ( ) hero . jumpLeft ( ) hero . jumpDown ( )…" at bounding box center [722, 279] width 277 height 310
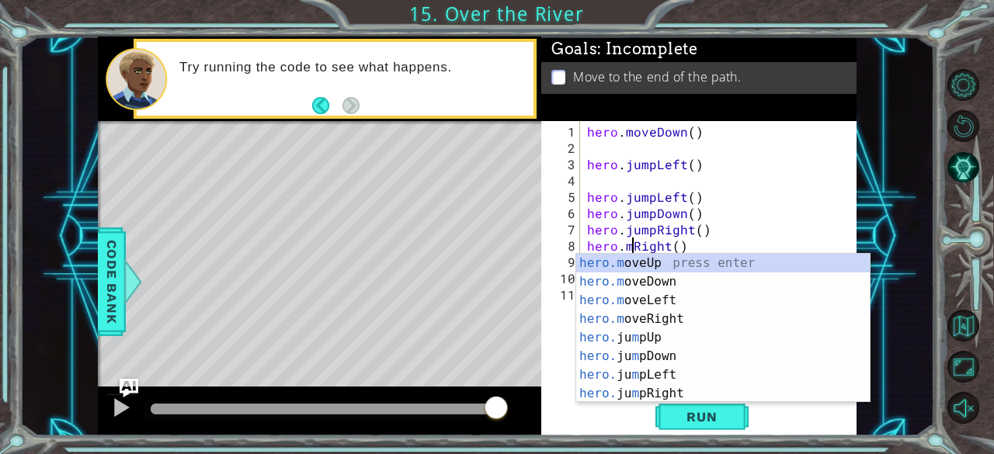
scroll to position [0, 3]
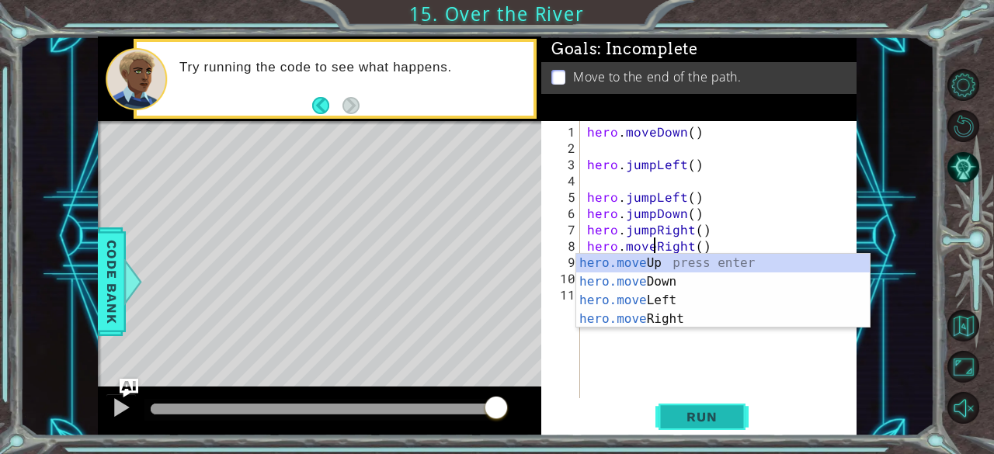
click at [693, 422] on span "Run" at bounding box center [701, 417] width 61 height 16
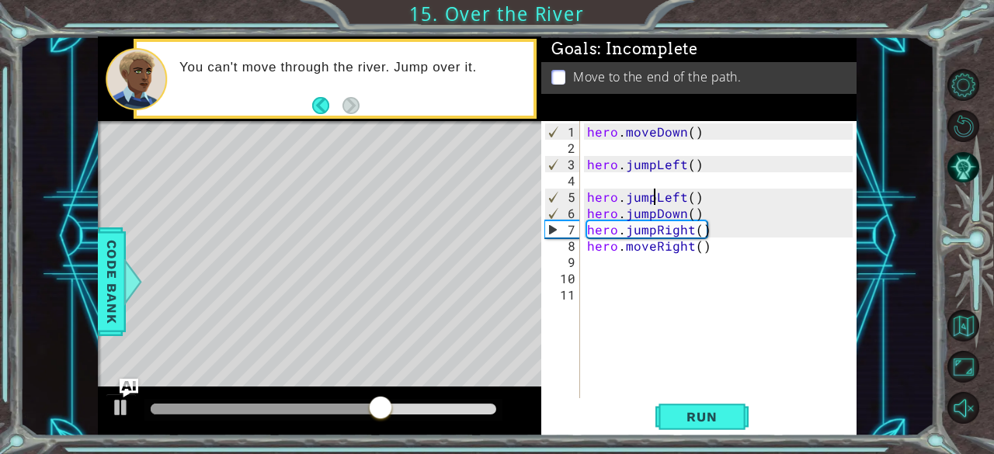
click at [654, 198] on div "hero . moveDown ( ) hero . jumpLeft ( ) hero . jumpLeft ( ) hero . jumpDown ( )…" at bounding box center [722, 279] width 277 height 310
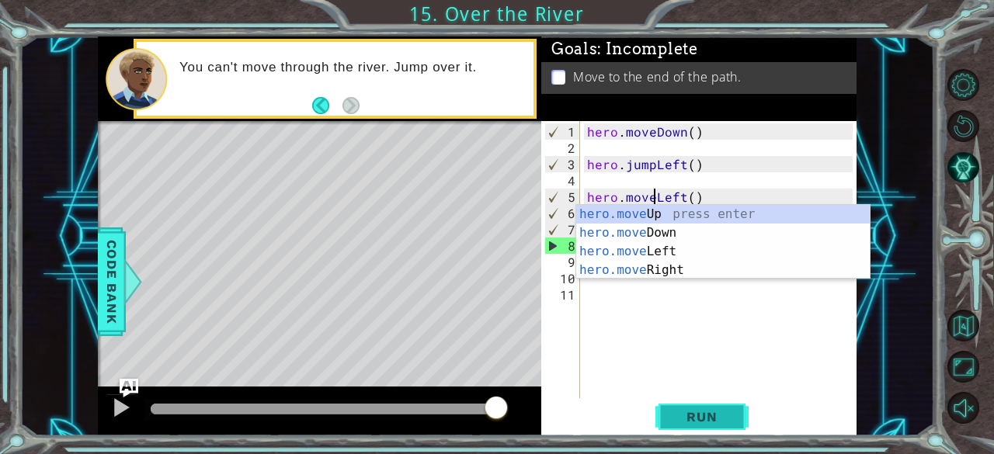
type textarea "hero.moveLeft()"
click at [722, 404] on button "Run" at bounding box center [702, 418] width 93 height 32
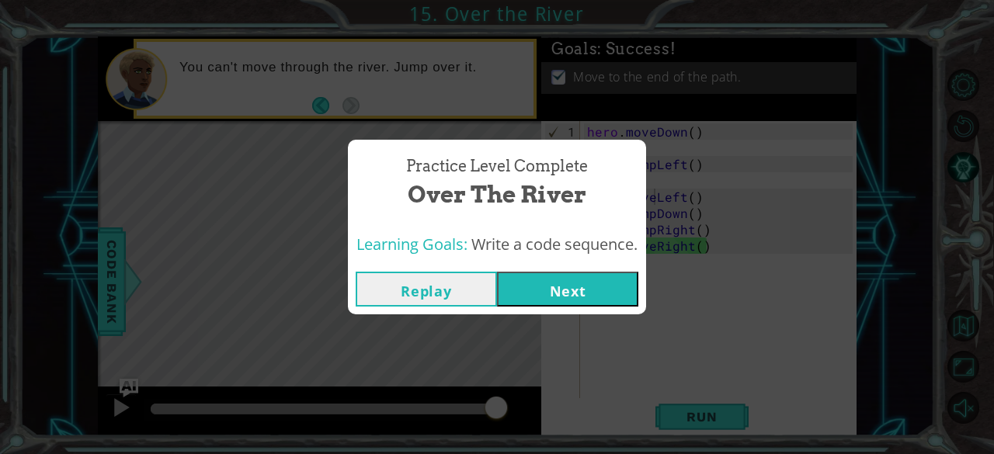
click at [576, 277] on button "Next" at bounding box center [567, 289] width 141 height 35
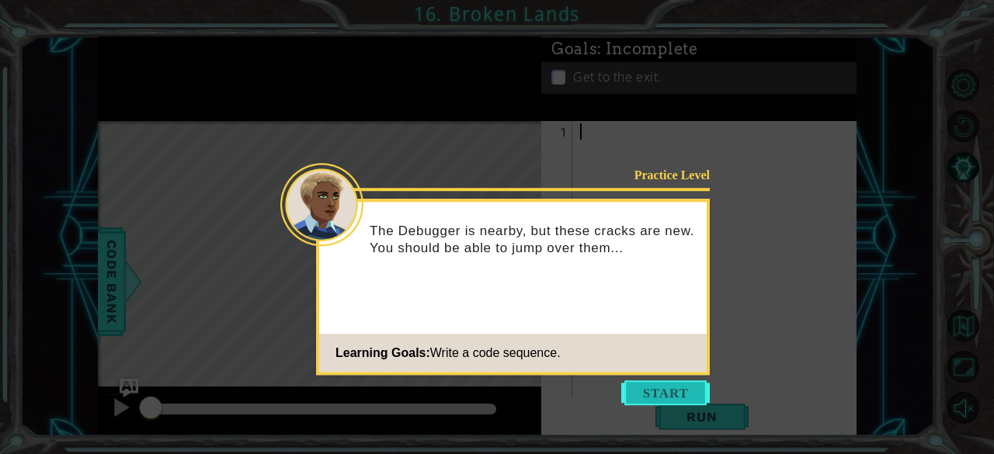
click at [661, 392] on button "Start" at bounding box center [665, 393] width 89 height 25
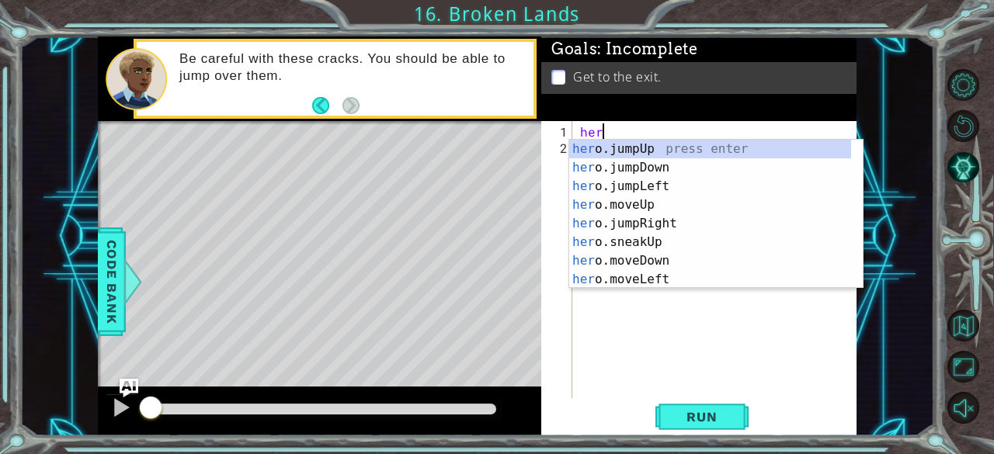
type textarea "hero"
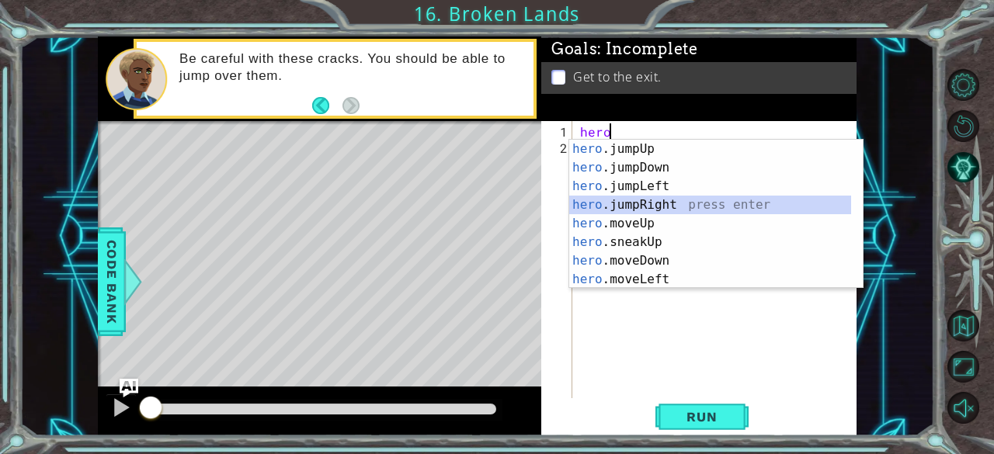
click at [676, 210] on div "hero .jumpUp press enter hero .jumpDown press enter hero .jumpLeft press enter …" at bounding box center [710, 233] width 283 height 186
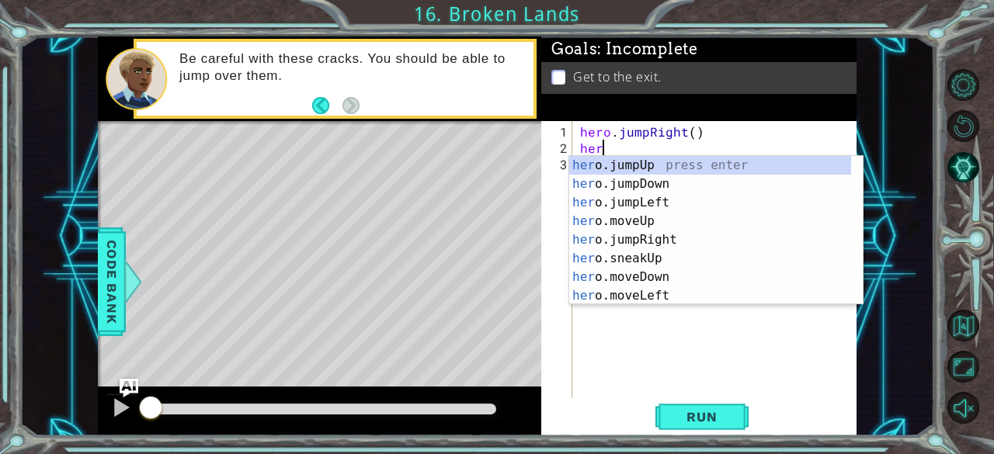
scroll to position [0, 0]
type textarea "hero"
click at [674, 162] on div "hero .jumpUp press enter hero .jumpDown press enter hero .jumpLeft press enter …" at bounding box center [710, 249] width 283 height 186
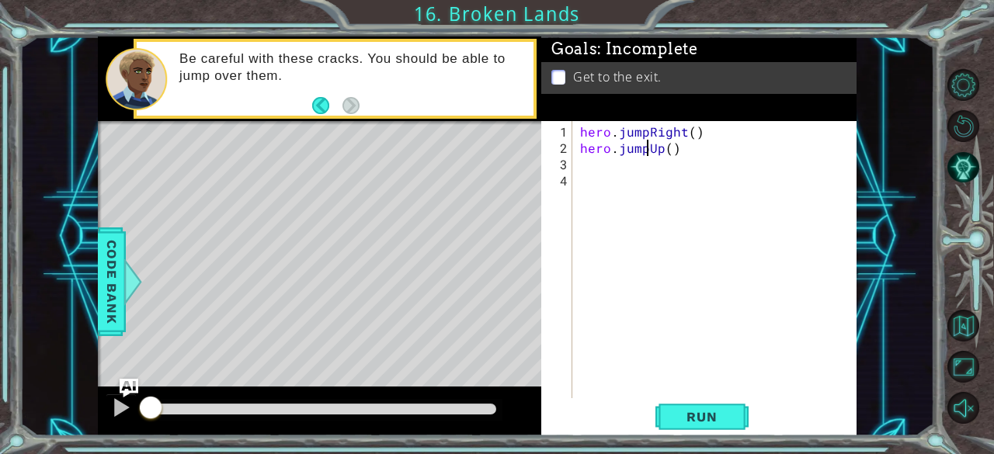
click at [646, 150] on div "hero . jumpRight ( ) hero . jumpUp ( )" at bounding box center [719, 279] width 284 height 310
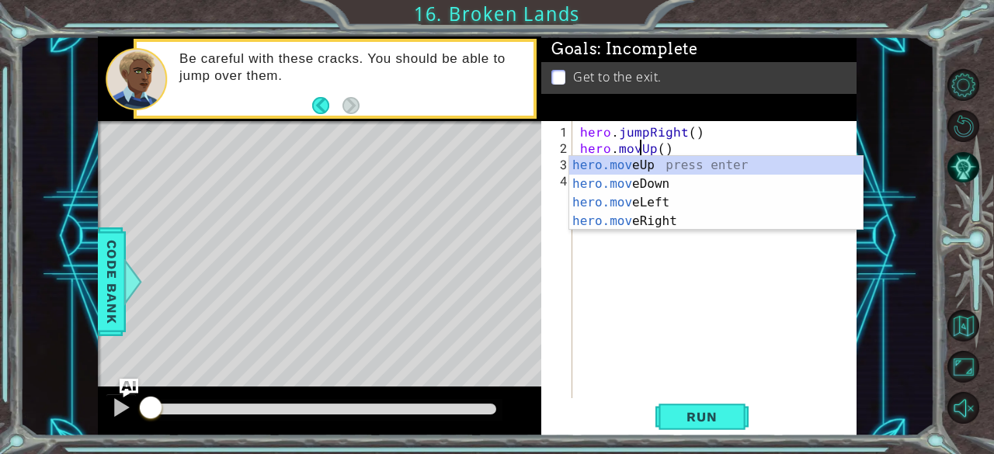
scroll to position [0, 4]
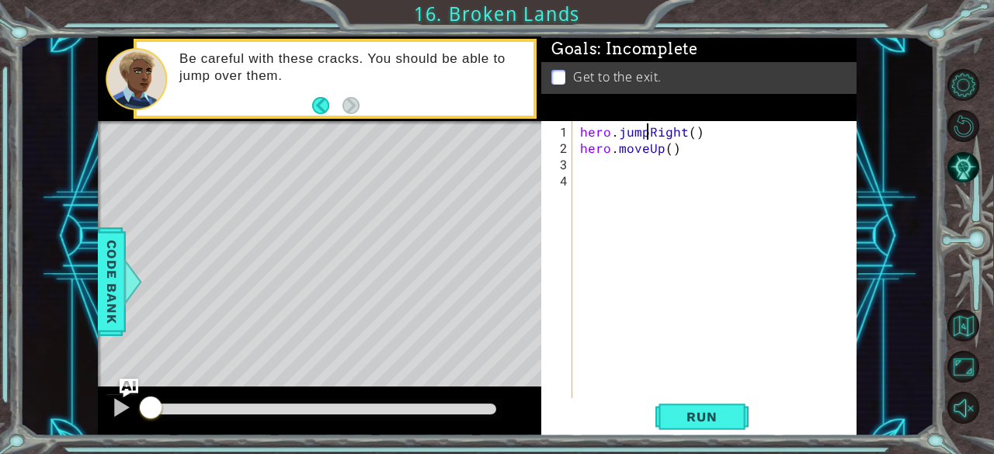
click at [647, 137] on div "hero . jumpRight ( ) hero . moveUp ( )" at bounding box center [719, 279] width 284 height 310
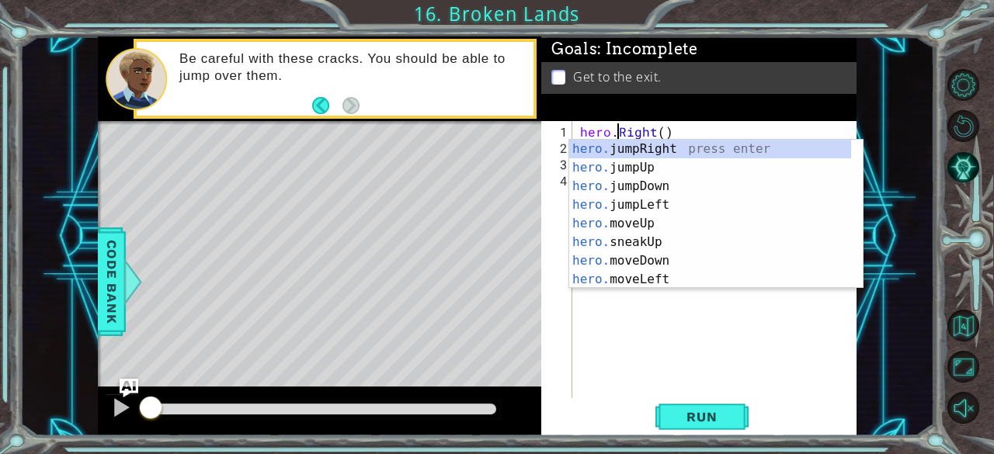
scroll to position [0, 3]
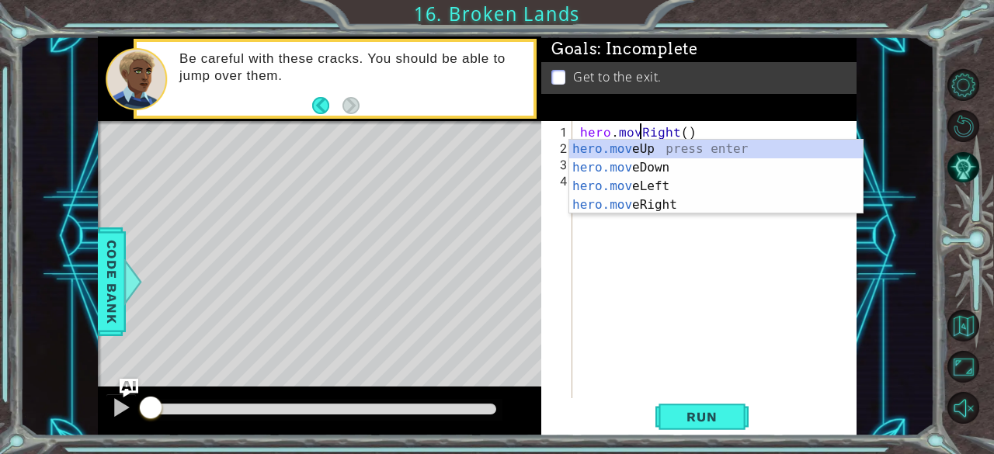
type textarea "hero.moveRight()"
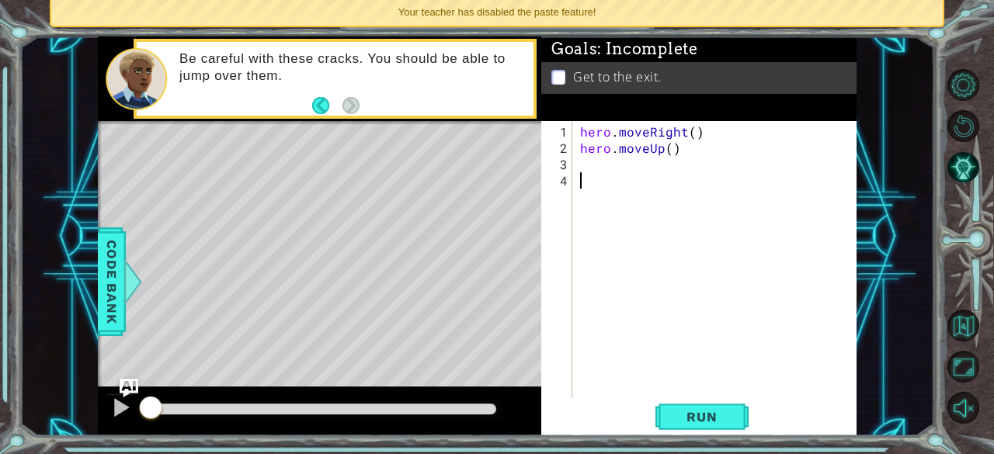
click at [593, 169] on div "hero . moveRight ( ) hero . moveUp ( )" at bounding box center [719, 279] width 284 height 310
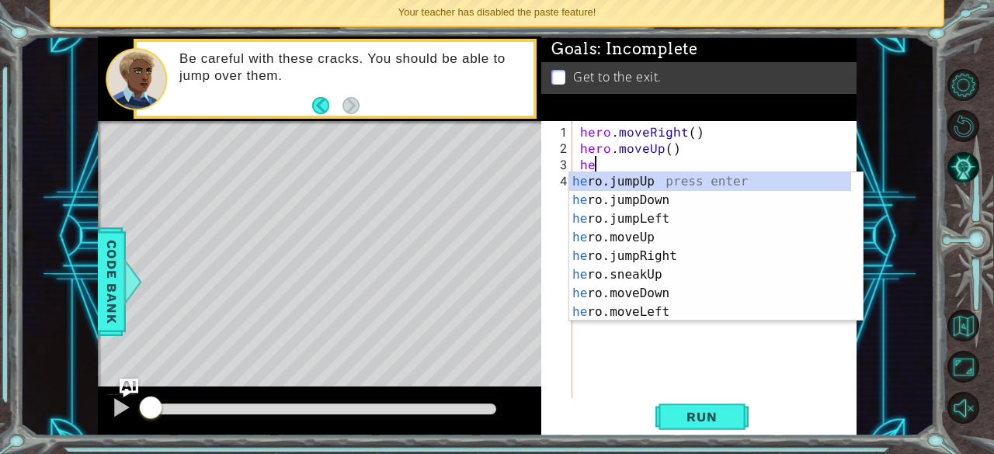
type textarea "her"
click at [648, 392] on div "hero . moveRight ( ) hero . moveUp ( ) her" at bounding box center [719, 279] width 284 height 310
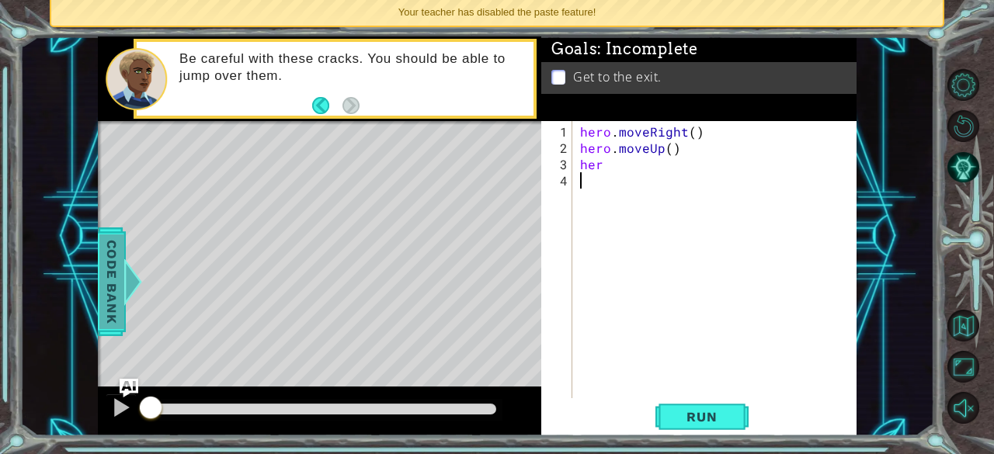
click at [115, 318] on span "Code Bank" at bounding box center [111, 281] width 25 height 95
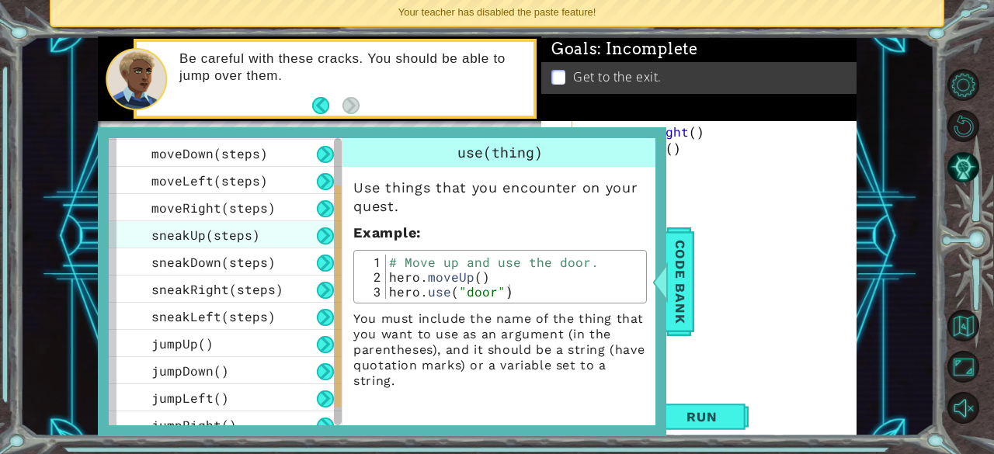
scroll to position [120, 0]
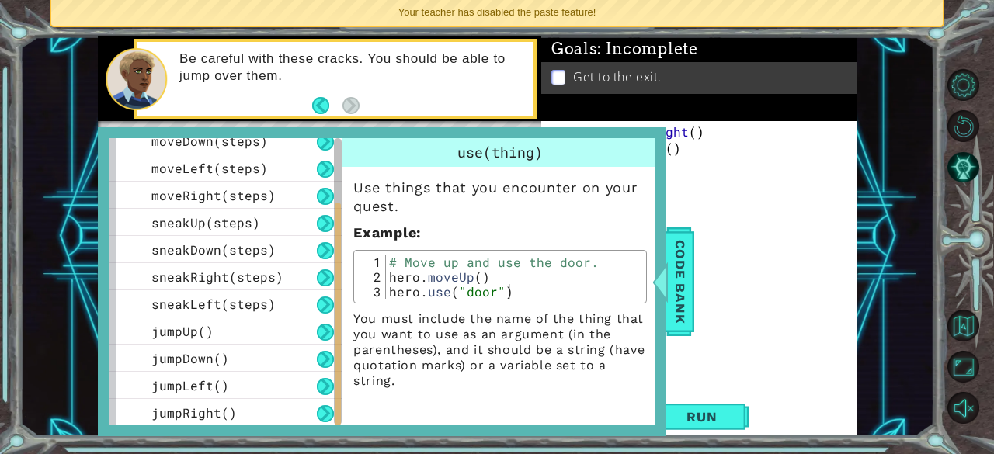
click at [735, 277] on div "hero . moveRight ( ) hero . moveUp ( ) her" at bounding box center [719, 279] width 284 height 310
click at [684, 254] on span "Code Bank" at bounding box center [680, 281] width 25 height 95
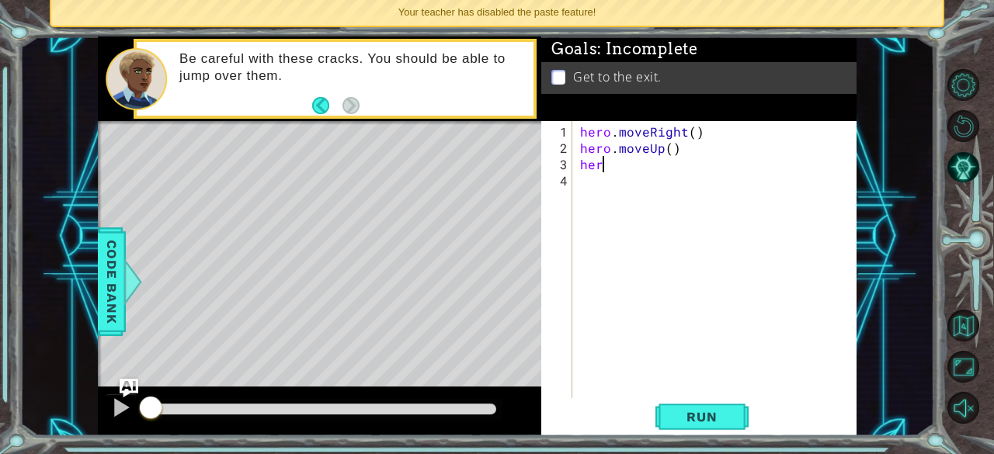
click at [603, 165] on div "hero . moveRight ( ) hero . moveUp ( ) her" at bounding box center [719, 279] width 284 height 310
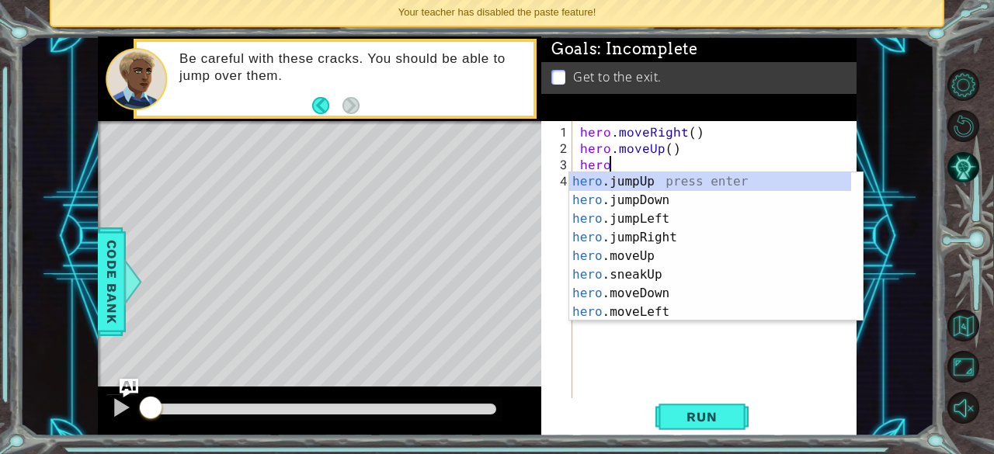
scroll to position [0, 1]
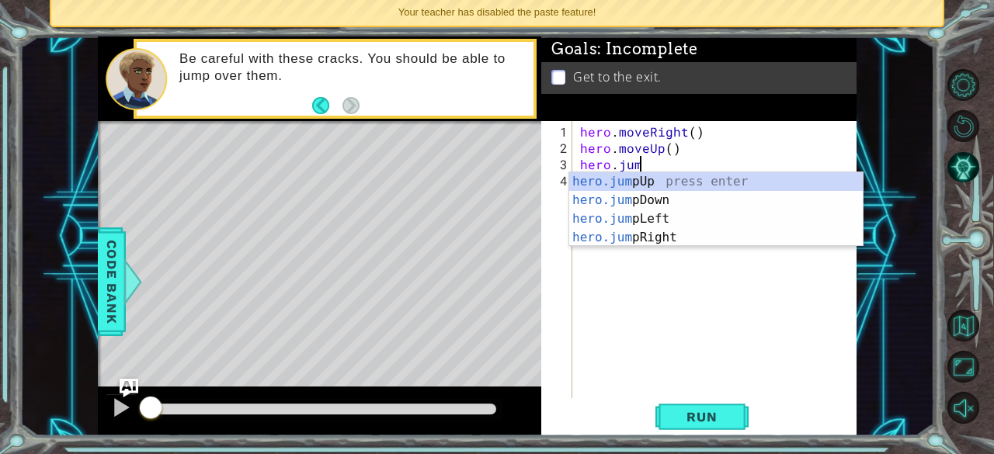
type textarea "hero.jump"
click at [706, 181] on div "hero.jump Up press enter hero.jump Down press enter hero.jump Left press enter …" at bounding box center [716, 228] width 294 height 112
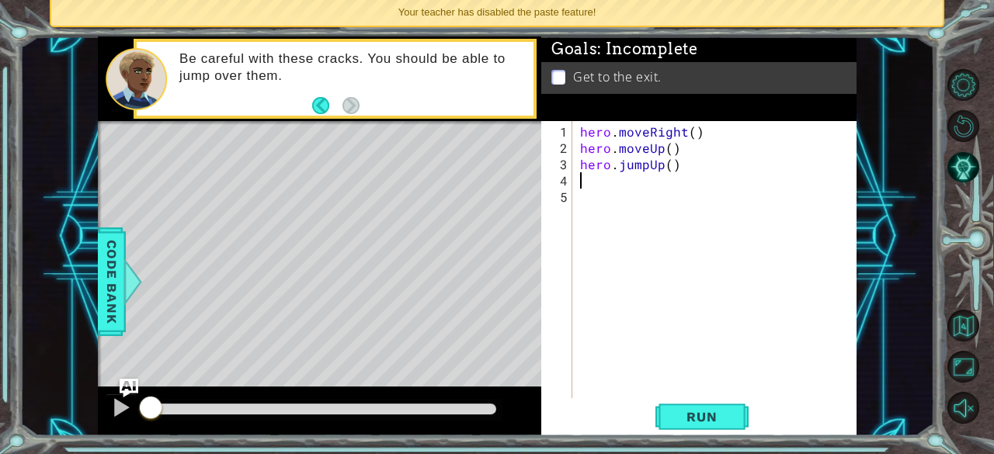
scroll to position [0, 0]
click at [673, 417] on span "Run" at bounding box center [701, 417] width 61 height 16
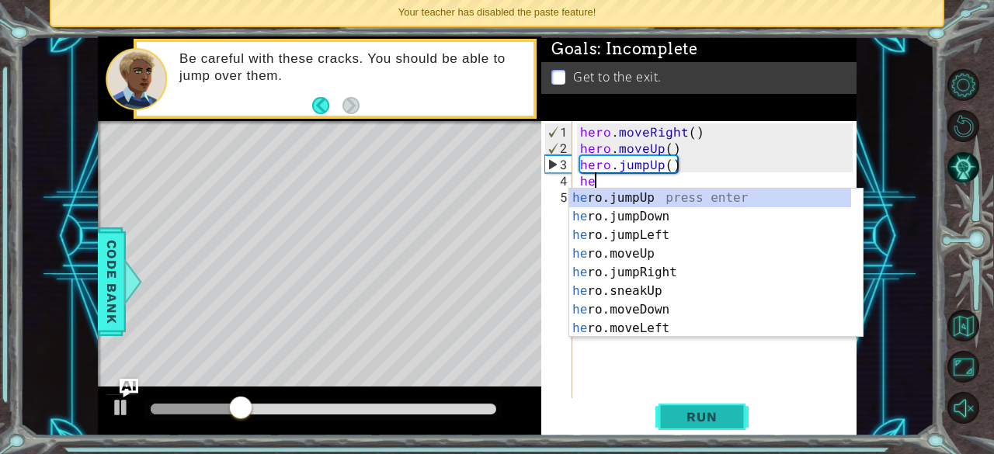
type textarea "hero"
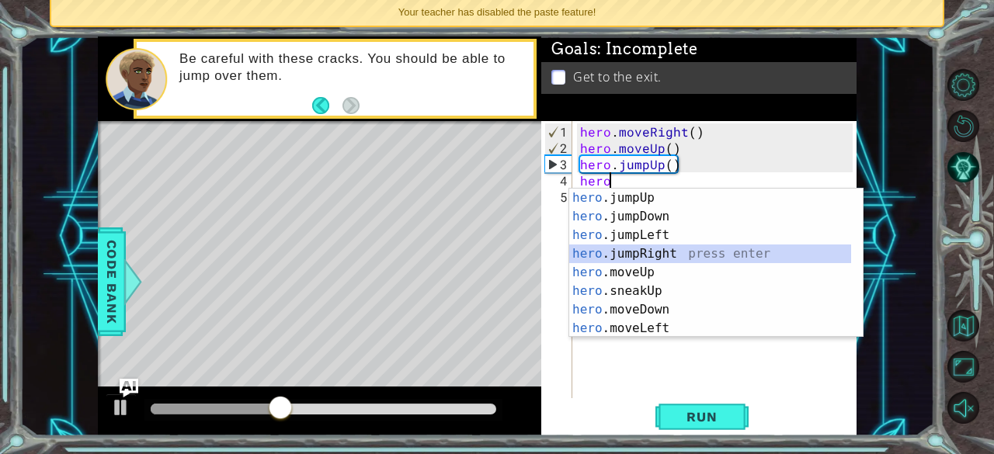
click at [693, 259] on div "hero .jumpUp press enter hero .jumpDown press enter hero .jumpLeft press enter …" at bounding box center [710, 282] width 283 height 186
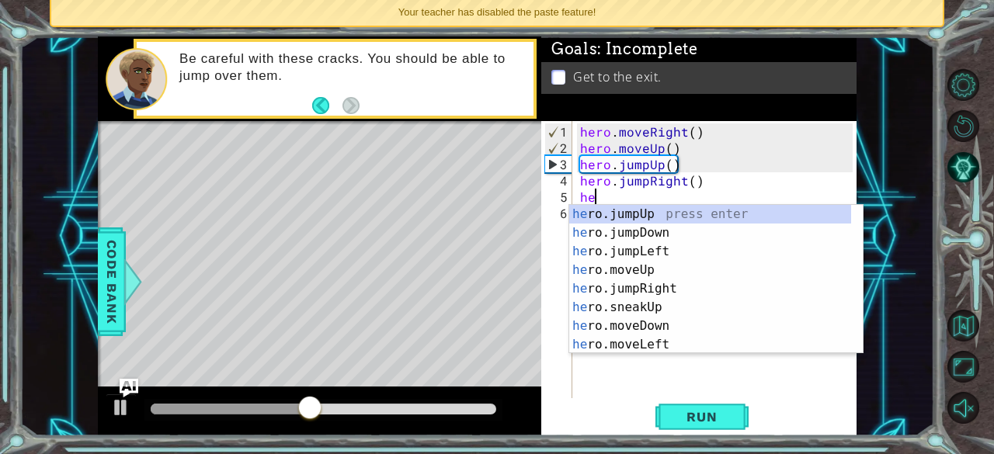
type textarea "her"
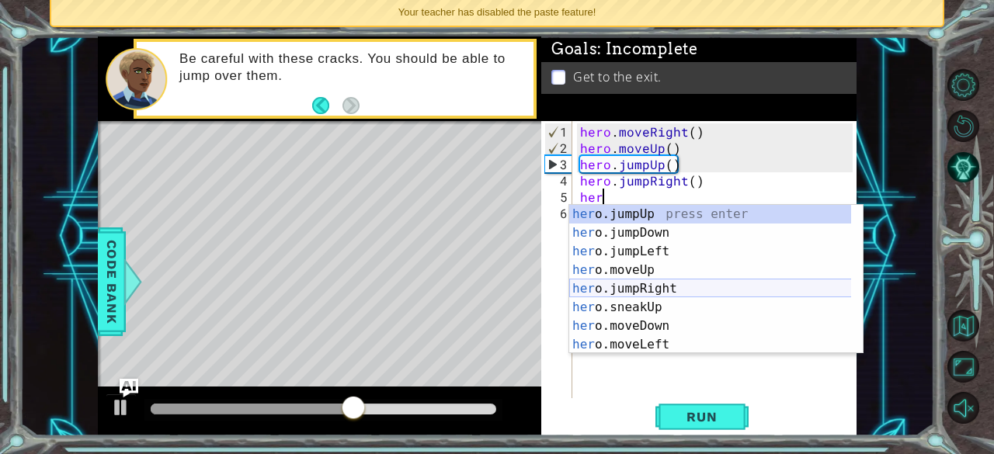
click at [673, 280] on div "her o.jumpUp press enter her o.jumpDown press enter her o.jumpLeft press enter …" at bounding box center [710, 298] width 283 height 186
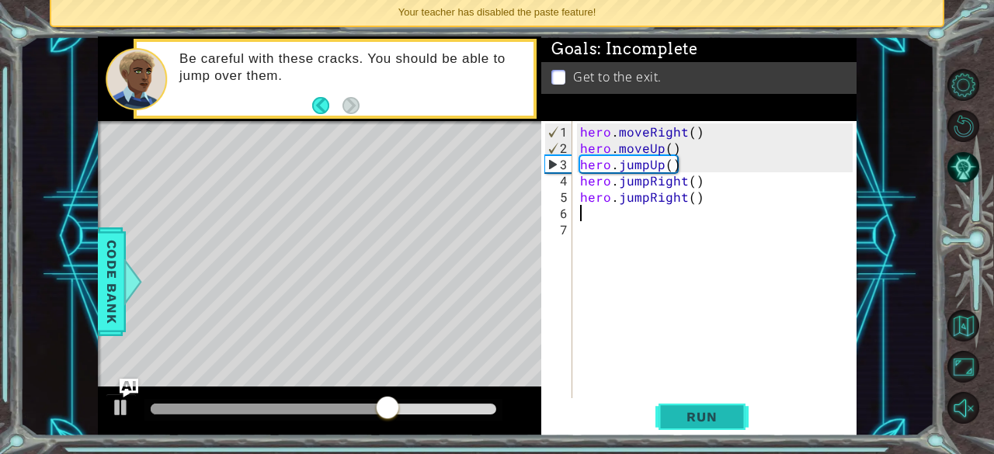
click at [695, 427] on button "Run" at bounding box center [702, 418] width 93 height 32
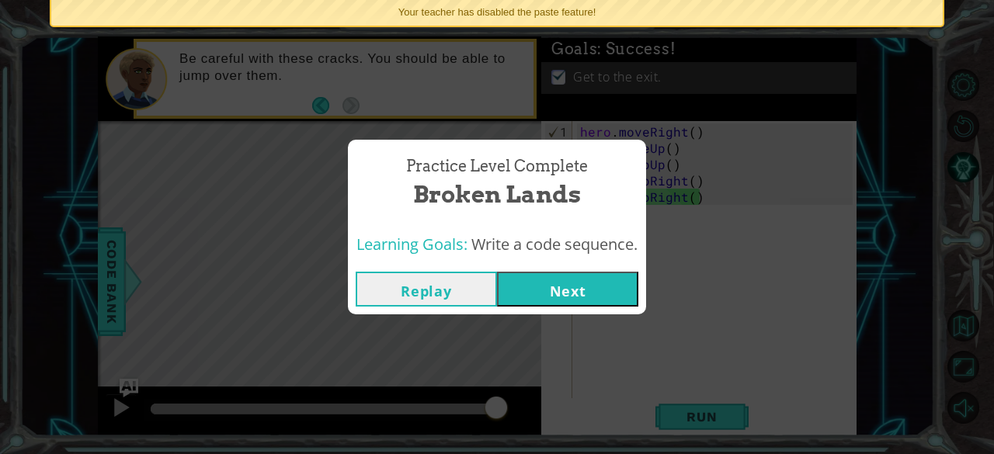
click at [527, 291] on button "Next" at bounding box center [567, 289] width 141 height 35
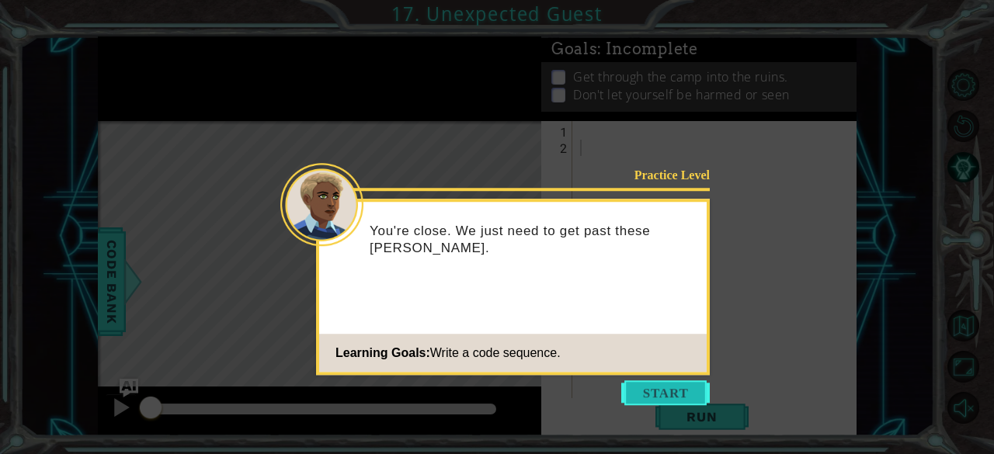
click at [677, 390] on button "Start" at bounding box center [665, 393] width 89 height 25
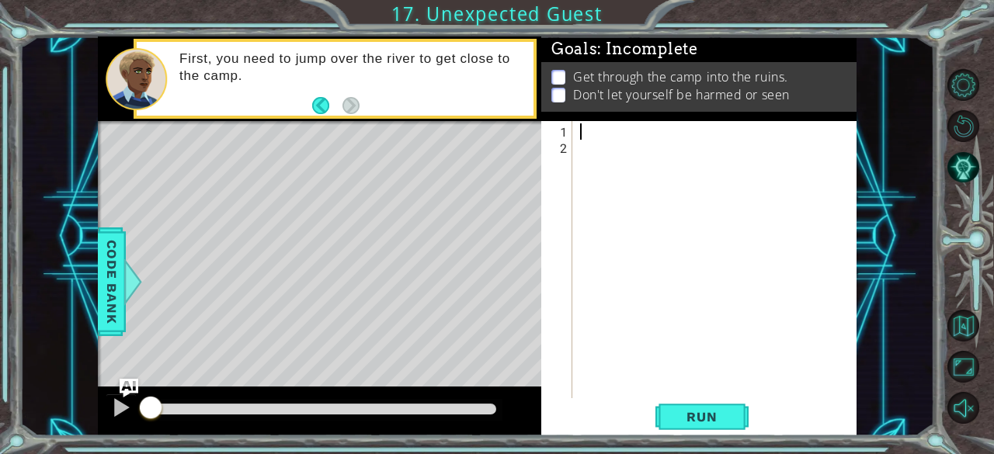
click at [621, 123] on div at bounding box center [715, 259] width 277 height 277
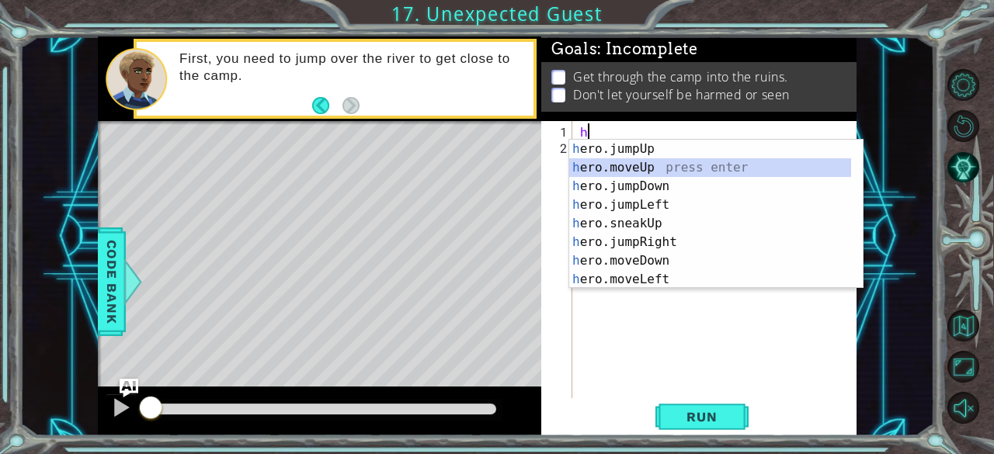
click at [729, 165] on div "h ero.jumpUp press enter h ero.moveUp press enter h ero.jumpDown press enter h …" at bounding box center [710, 233] width 283 height 186
type textarea "hero.moveUp(1)"
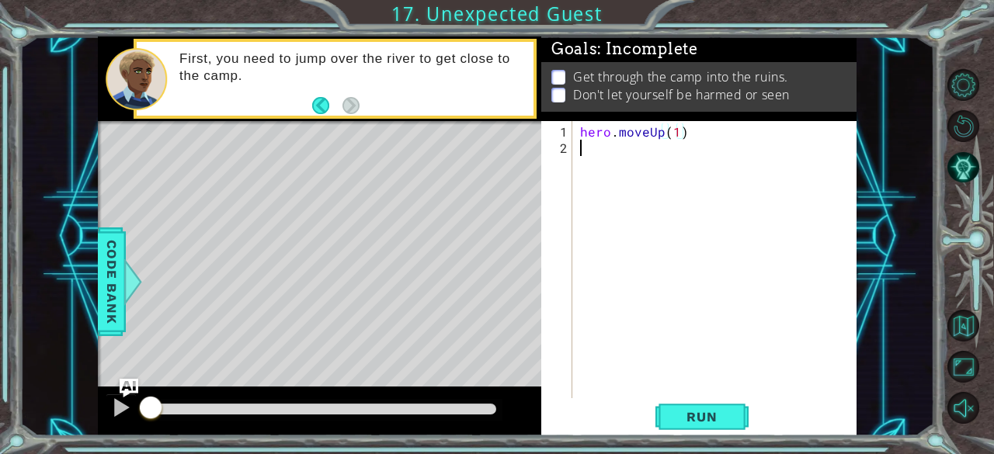
click at [662, 158] on div "hero . moveUp ( 1 )" at bounding box center [719, 279] width 284 height 310
type textarea "g"
type textarea "h"
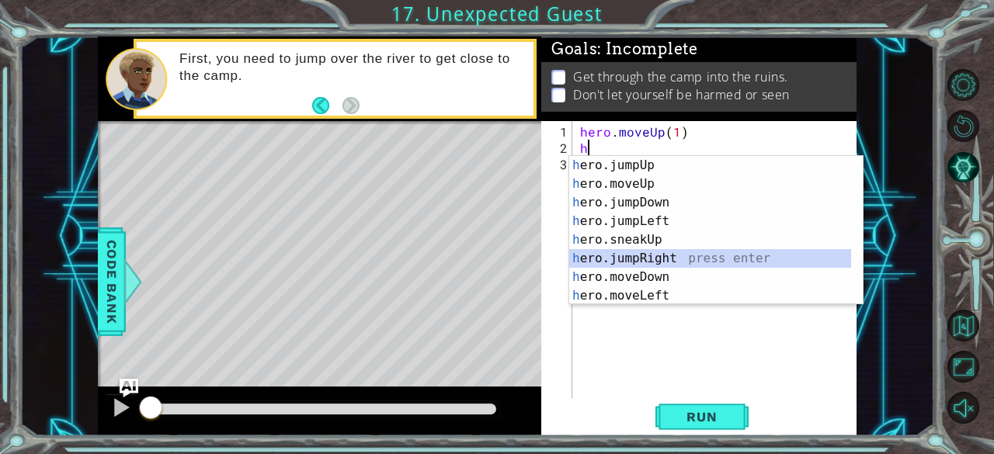
click at [672, 249] on div "h ero.jumpUp press enter h ero.moveUp press enter h ero.jumpDown press enter h …" at bounding box center [710, 249] width 283 height 186
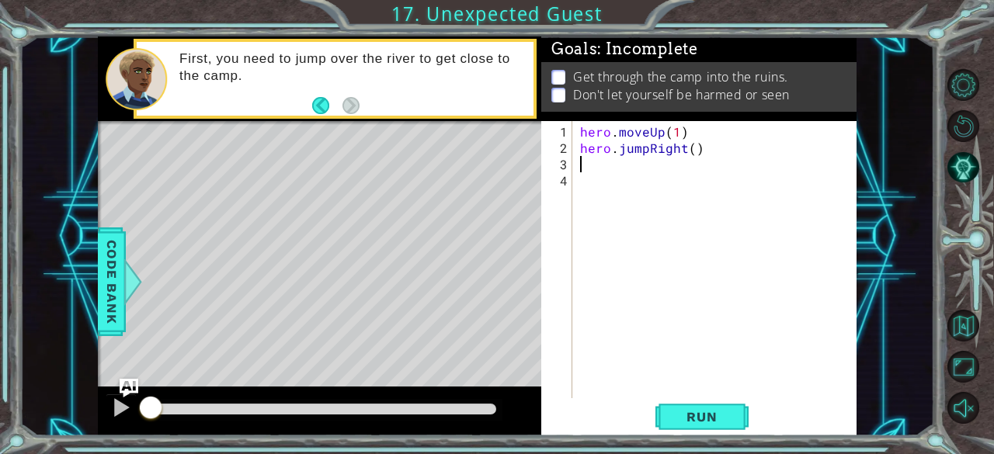
type textarea "h"
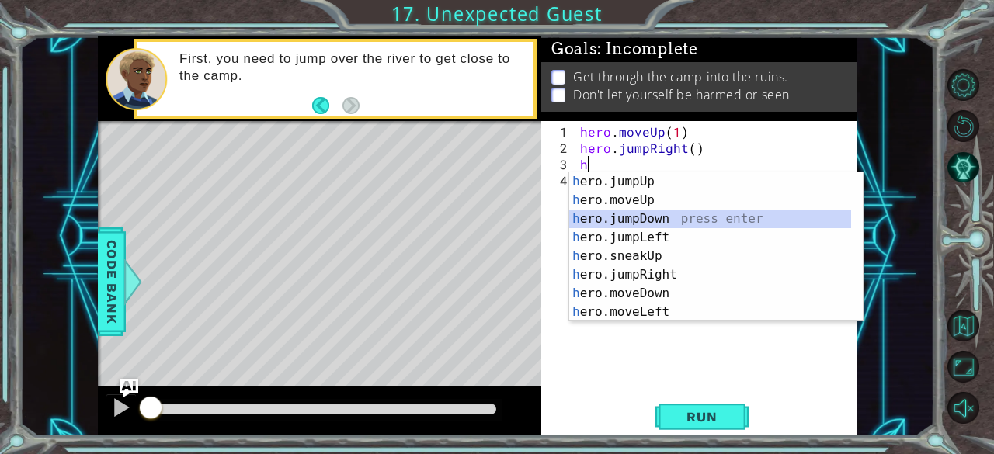
click at [671, 216] on div "h ero.jumpUp press enter h ero.moveUp press enter h ero.jumpDown press enter h …" at bounding box center [710, 265] width 283 height 186
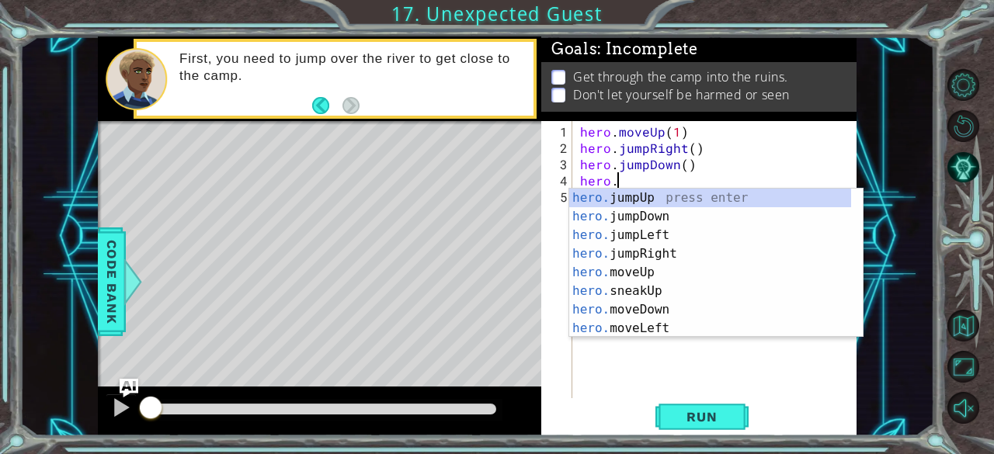
scroll to position [0, 2]
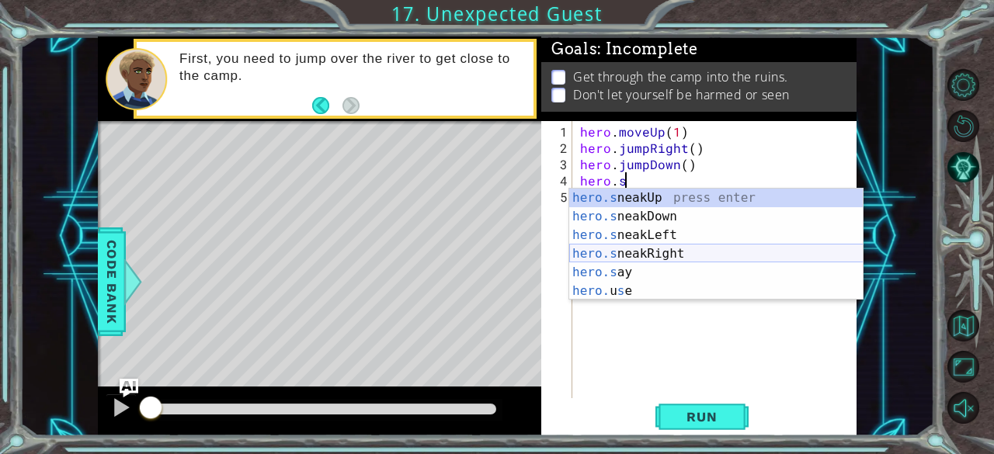
click at [631, 246] on div "hero.s neakUp press enter hero.s neakDown press enter hero.s neakLeft press ent…" at bounding box center [716, 263] width 294 height 149
type textarea "hero.sneakRight(1)"
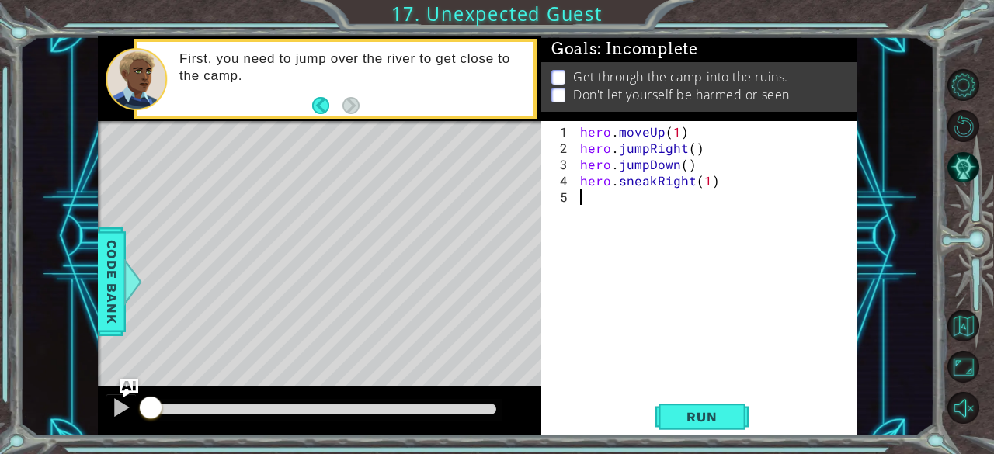
click at [579, 203] on div "hero . moveUp ( 1 ) hero . jumpRight ( ) hero . jumpDown ( ) hero . sneakRight …" at bounding box center [719, 279] width 284 height 310
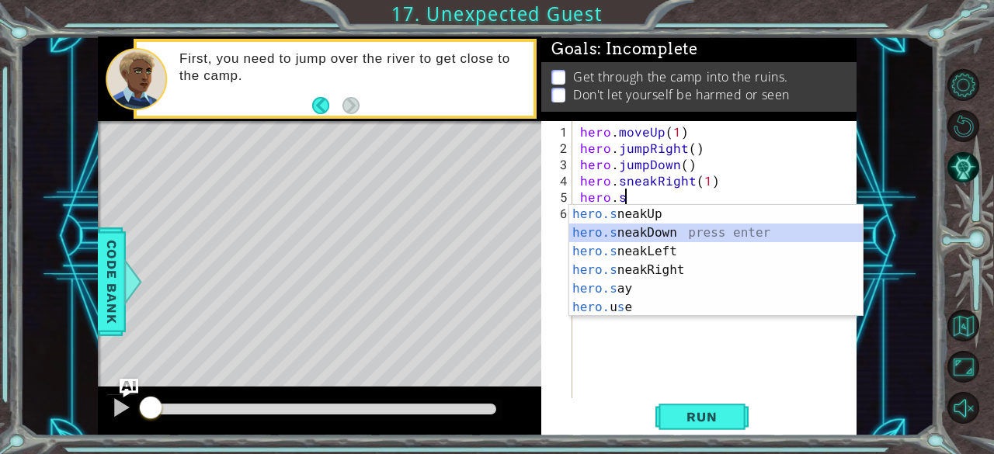
click at [690, 233] on div "hero.s neakUp press enter hero.s neakDown press enter hero.s neakLeft press ent…" at bounding box center [716, 279] width 294 height 149
type textarea "hero.sneakDown(1)"
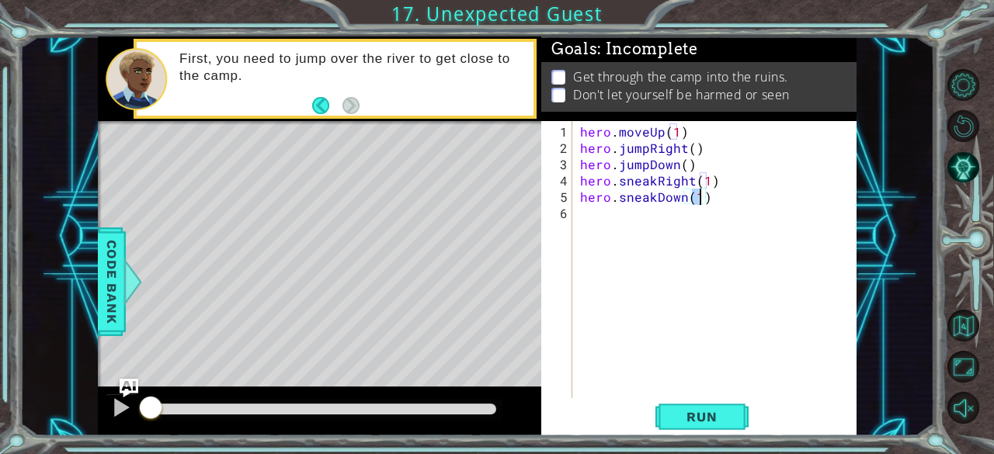
click at [652, 221] on div "hero . moveUp ( 1 ) hero . jumpRight ( ) hero . jumpDown ( ) hero . sneakRight …" at bounding box center [719, 279] width 284 height 310
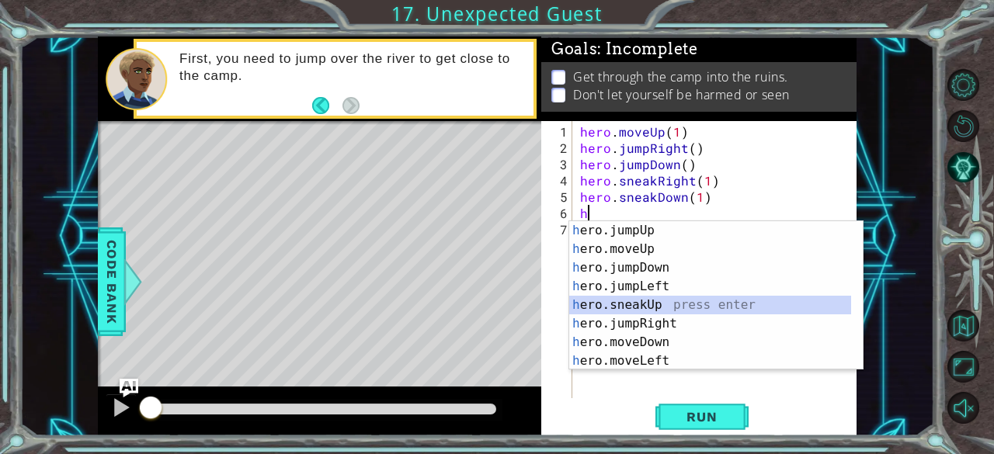
click at [687, 298] on div "h ero.jumpUp press enter h ero.moveUp press enter h ero.jumpDown press enter h …" at bounding box center [710, 314] width 283 height 186
type textarea "hero.sneakUp(1)"
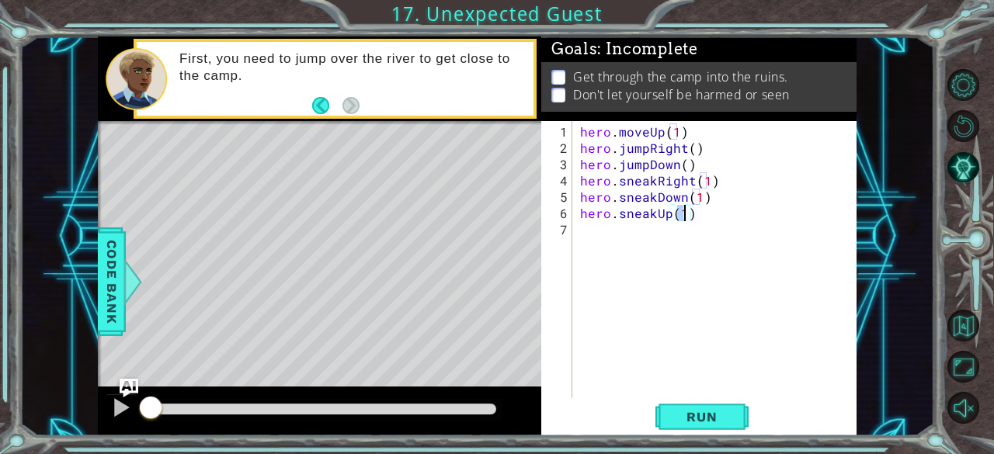
click at [670, 220] on div "hero . moveUp ( 1 ) hero . jumpRight ( ) hero . jumpDown ( ) hero . sneakRight …" at bounding box center [719, 279] width 284 height 310
click at [670, 214] on div "hero . moveUp ( 1 ) hero . jumpRight ( ) hero . jumpDown ( ) hero . sneakRight …" at bounding box center [719, 279] width 284 height 310
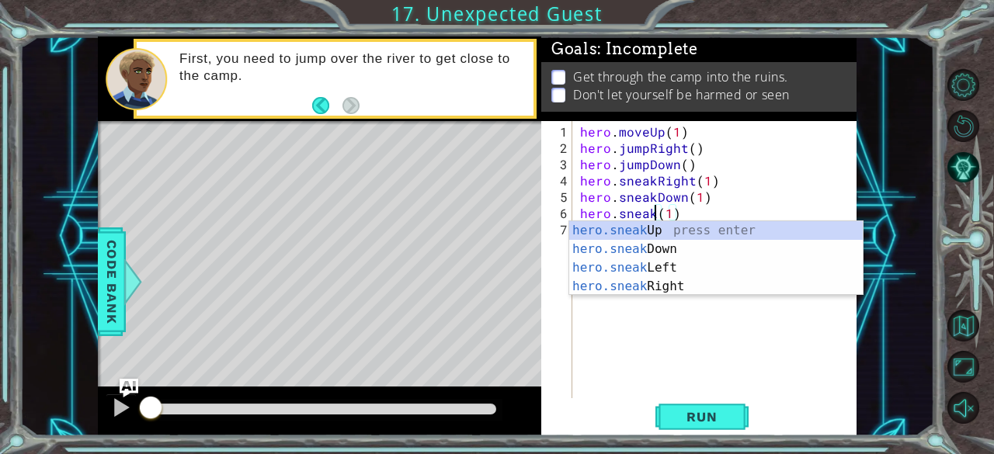
scroll to position [0, 5]
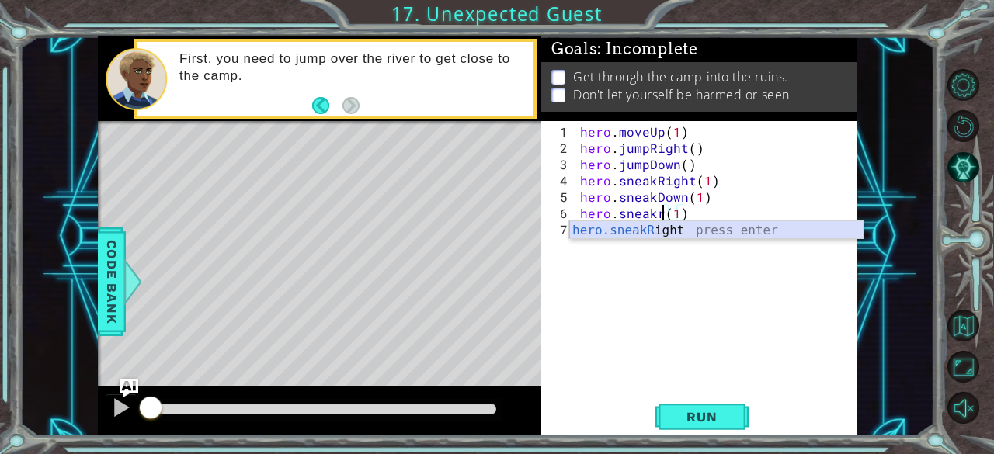
click at [669, 226] on div "hero.sneakR ight press enter" at bounding box center [716, 249] width 294 height 56
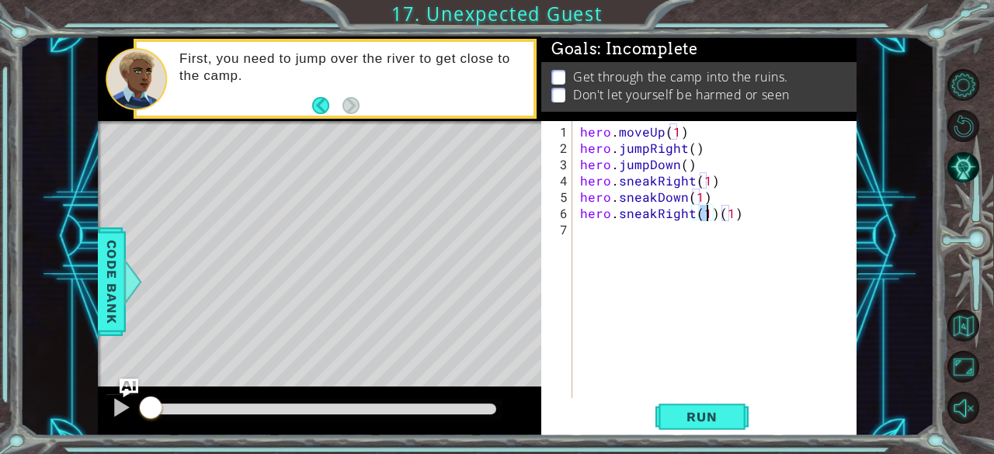
click at [729, 214] on div "hero . moveUp ( 1 ) hero . jumpRight ( ) hero . jumpDown ( ) hero . sneakRight …" at bounding box center [719, 279] width 284 height 310
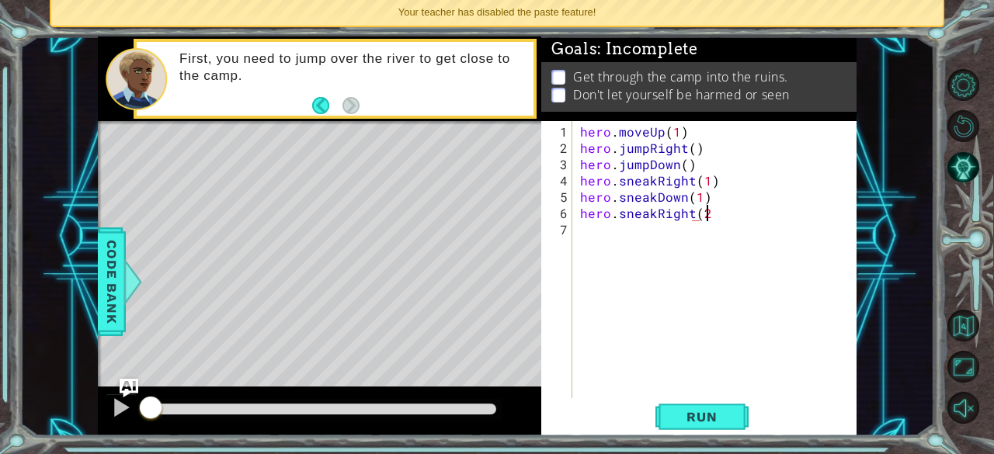
scroll to position [0, 6]
type textarea "hero.sneakRight(2)"
click at [683, 239] on div "hero . moveUp ( 1 ) hero . jumpRight ( ) hero . jumpDown ( ) hero . sneakRight …" at bounding box center [719, 279] width 284 height 310
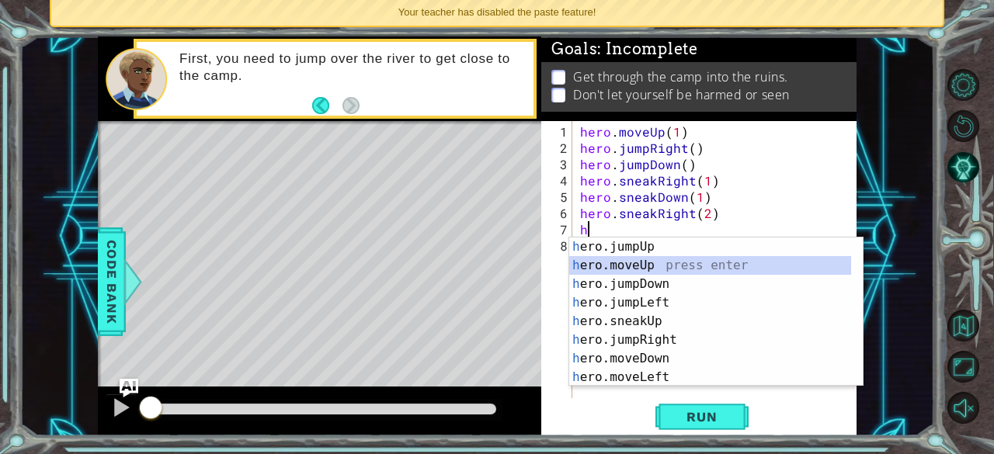
click at [653, 265] on div "h ero.jumpUp press enter h ero.moveUp press enter h ero.jumpDown press enter h …" at bounding box center [710, 331] width 283 height 186
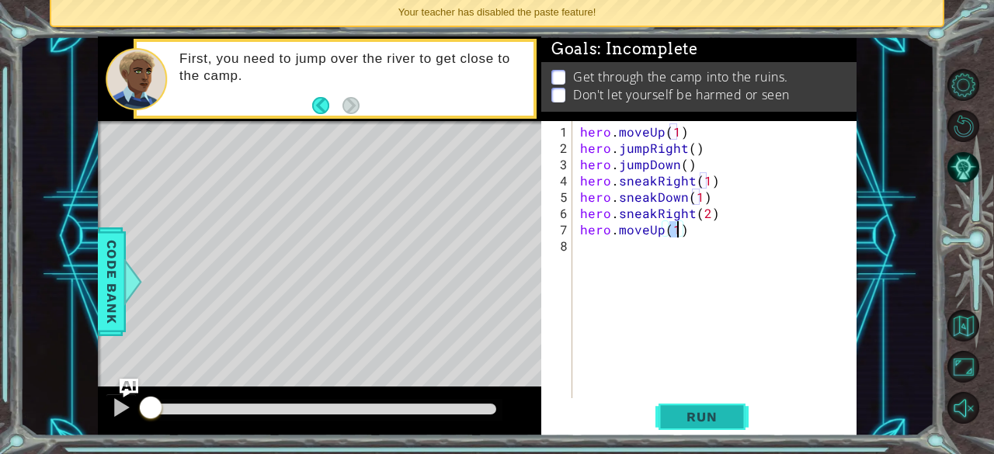
type textarea "hero.moveUp(1)"
click at [682, 418] on span "Run" at bounding box center [701, 417] width 61 height 16
